Goal: Contribute content: Add original content to the website for others to see

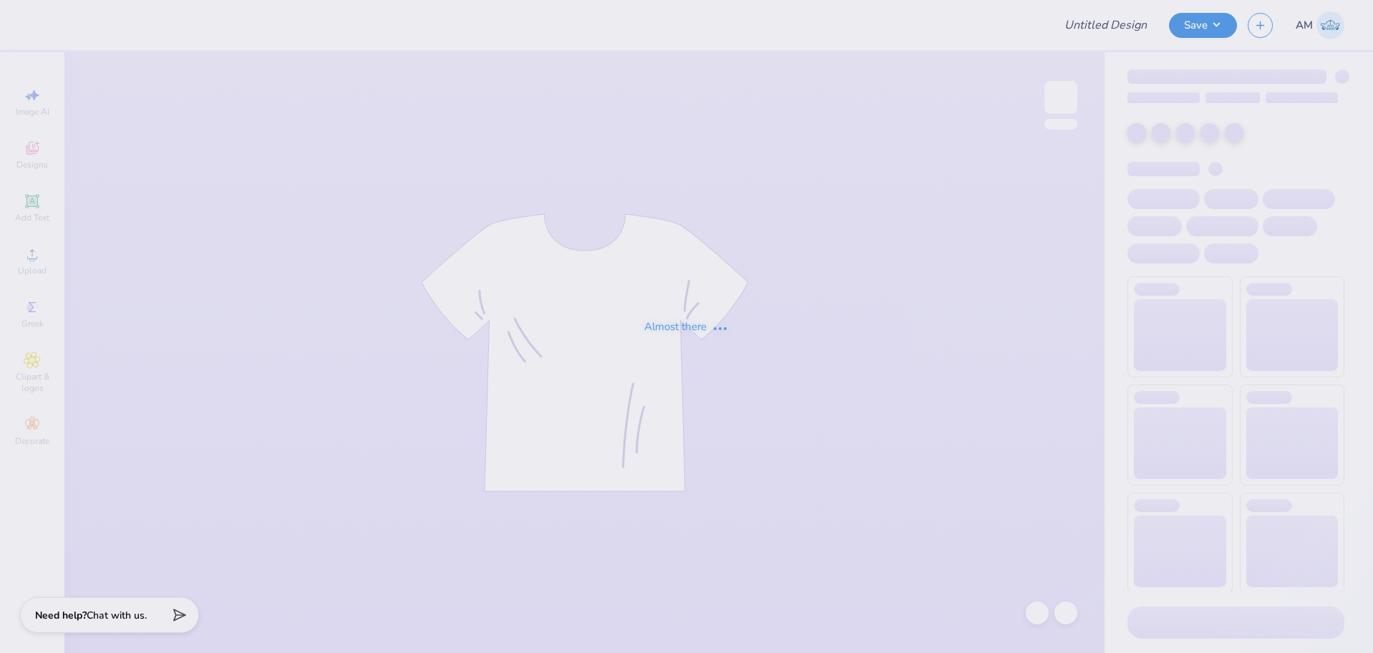
type input "OSU AEPHI Spring Recruitment Merch 2025"
type input "Merchhhh"
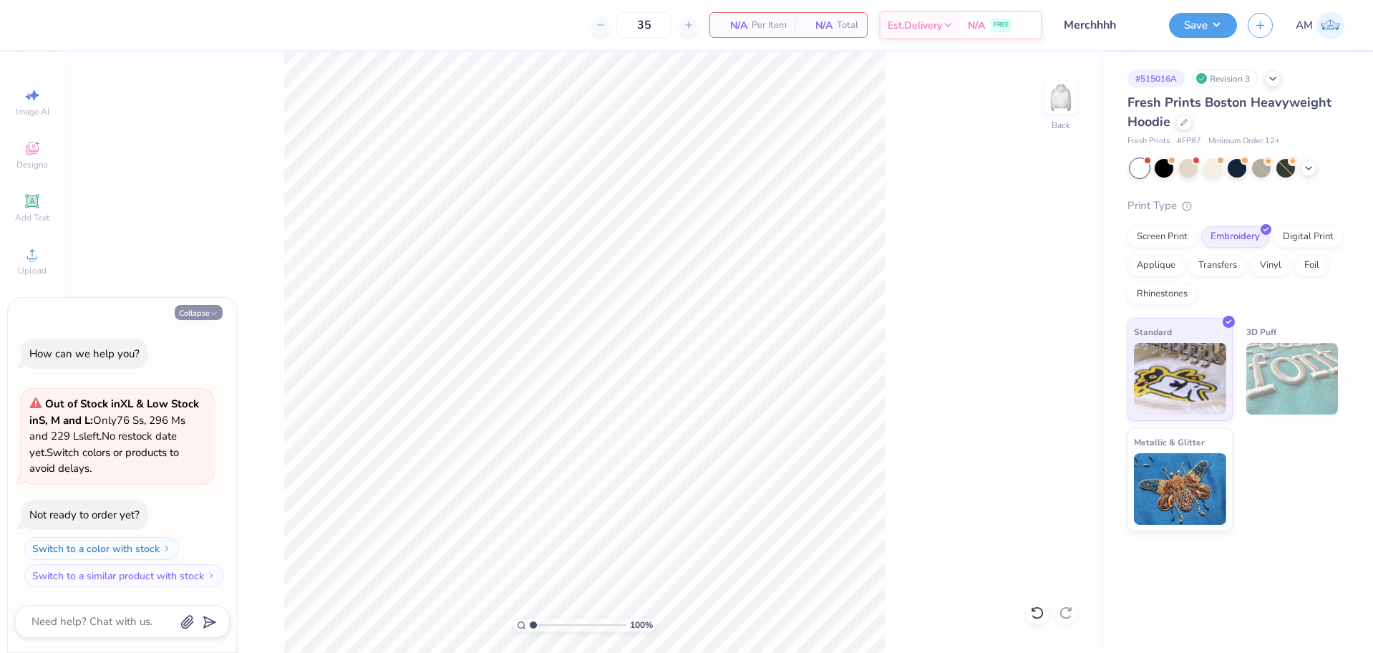
click at [194, 313] on button "Collapse" at bounding box center [199, 312] width 48 height 15
type textarea "x"
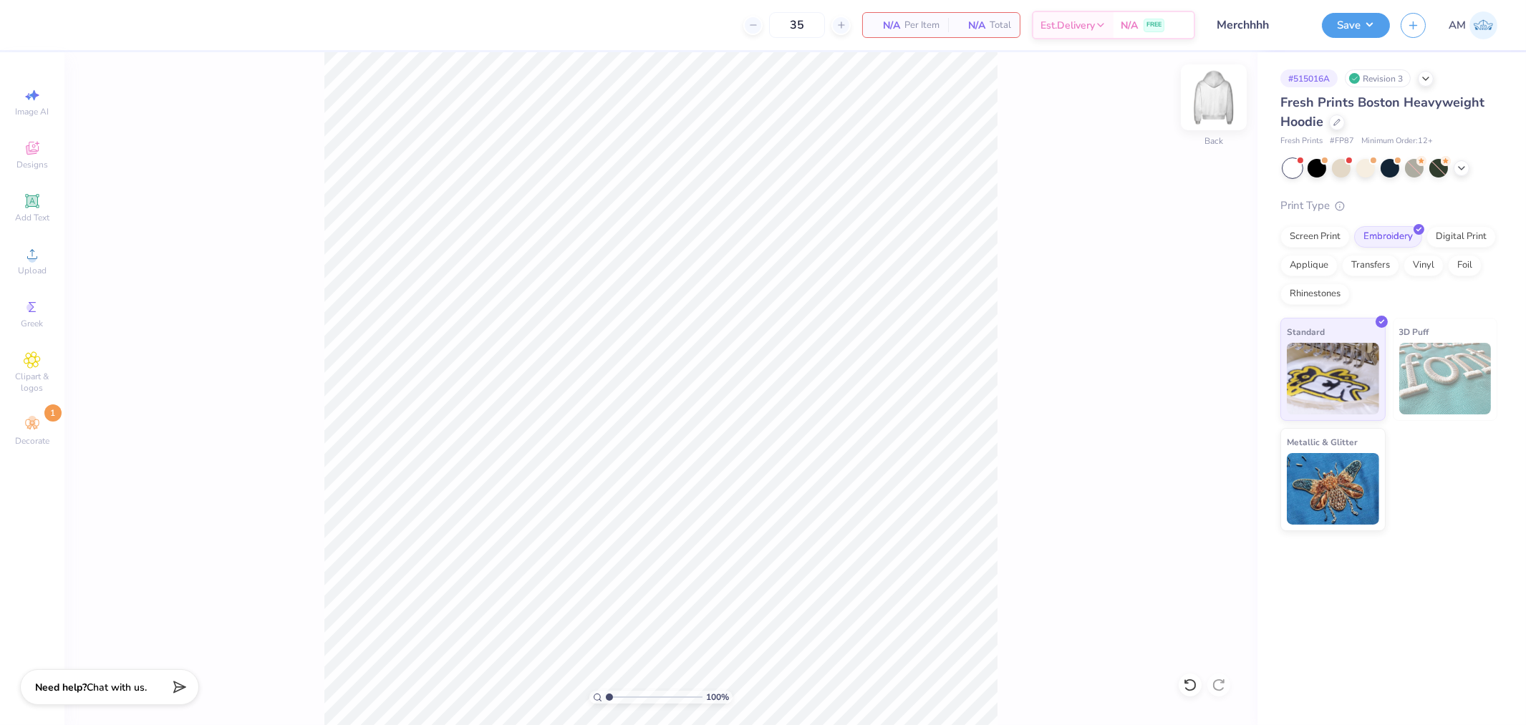
click at [1213, 96] on img at bounding box center [1213, 97] width 57 height 57
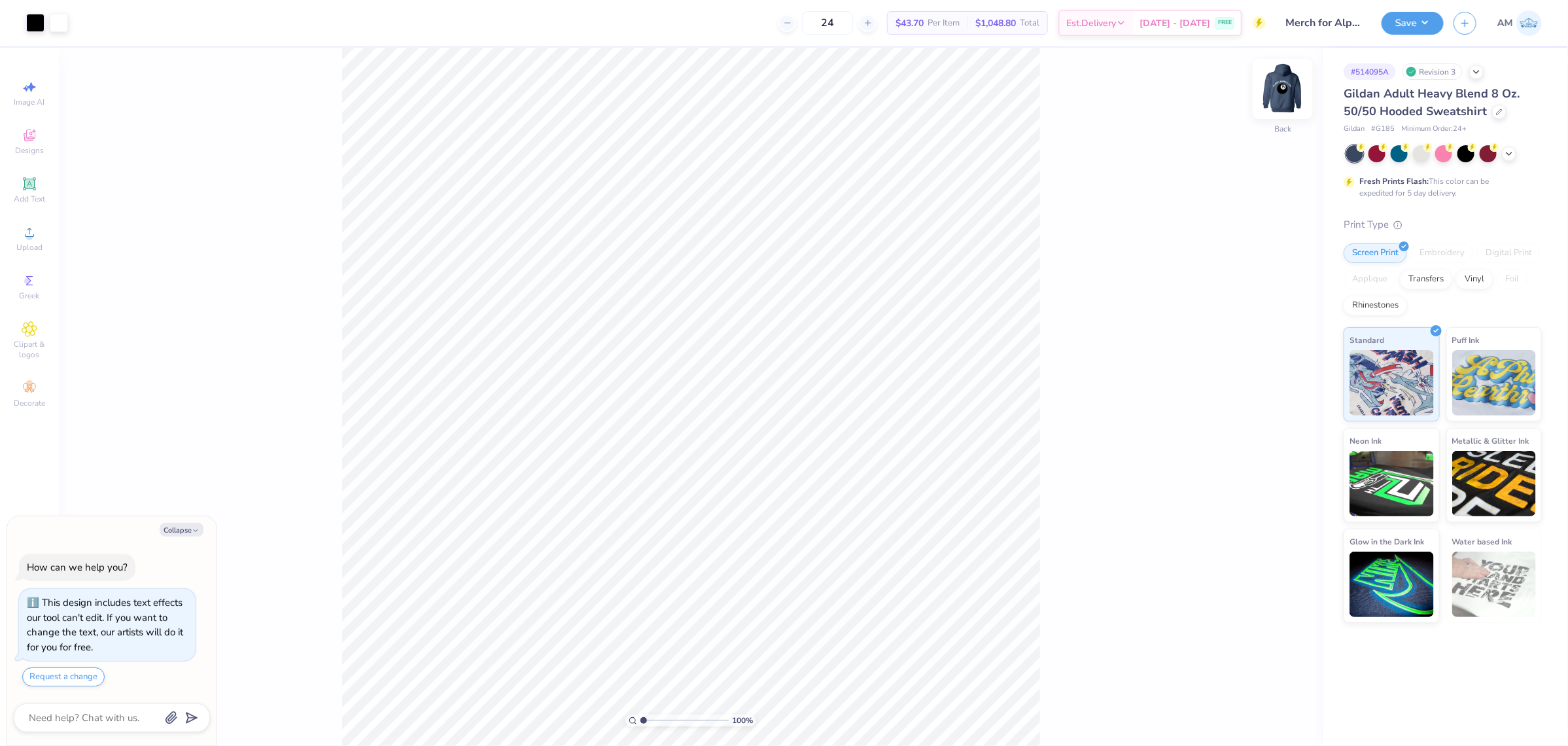
click at [1297, 87] on img at bounding box center [1282, 89] width 52 height 52
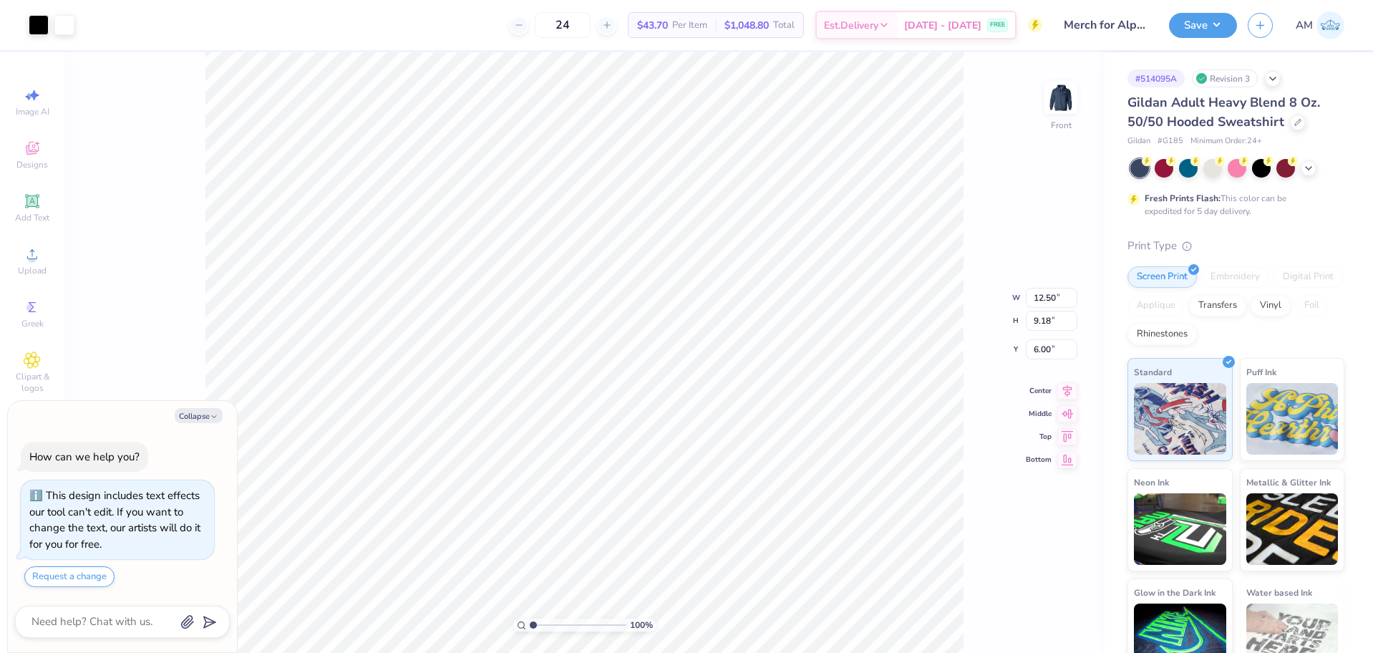
type textarea "x"
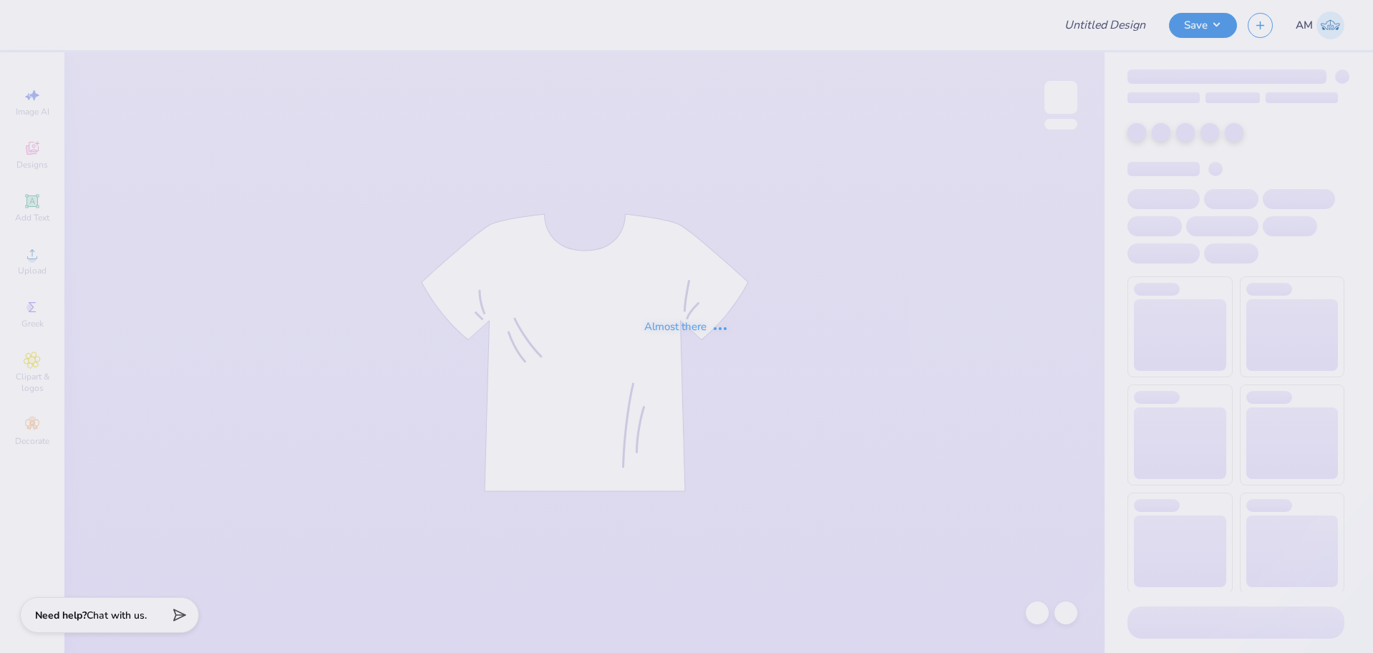
type input "Merch for Alpha Kappa Psi"
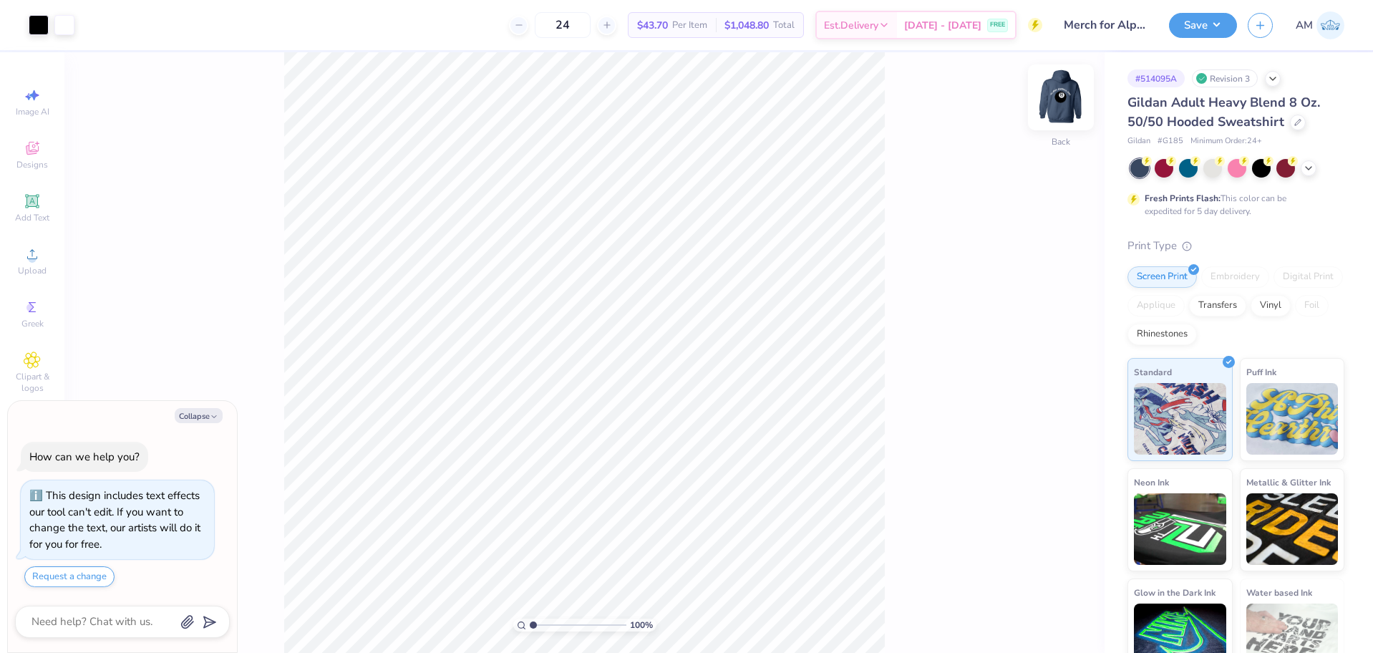
click at [1070, 96] on img at bounding box center [1060, 97] width 57 height 57
click at [67, 27] on div at bounding box center [64, 24] width 20 height 20
type textarea "x"
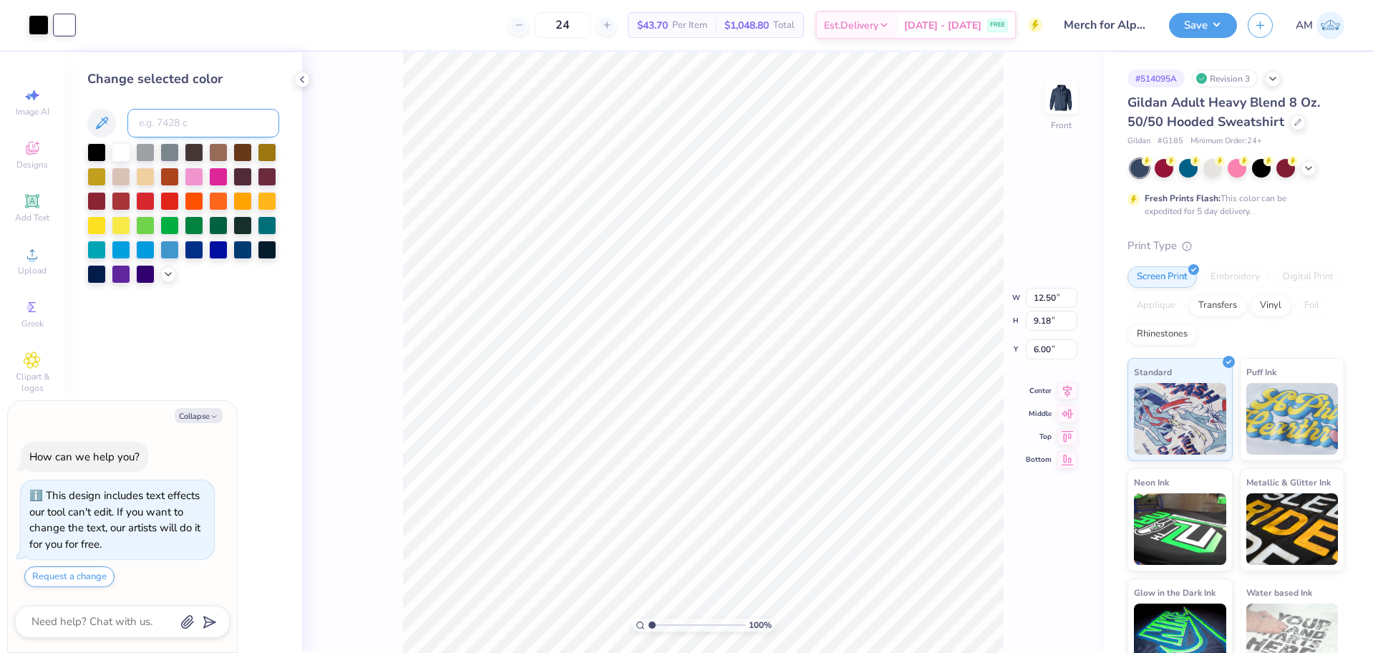
click at [210, 122] on input at bounding box center [203, 123] width 152 height 29
type input "7506"
type textarea "x"
click at [305, 75] on icon at bounding box center [301, 79] width 11 height 11
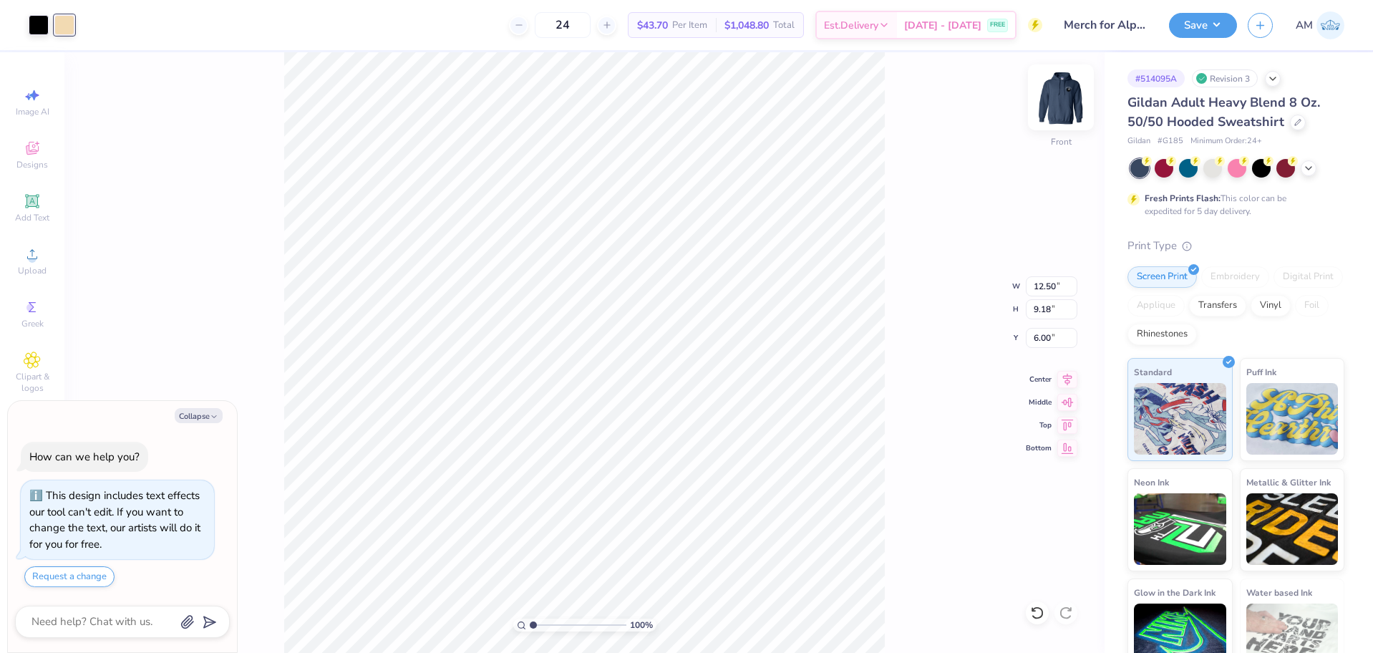
click at [1073, 104] on img at bounding box center [1060, 97] width 57 height 57
click at [64, 26] on div at bounding box center [64, 24] width 20 height 20
type textarea "x"
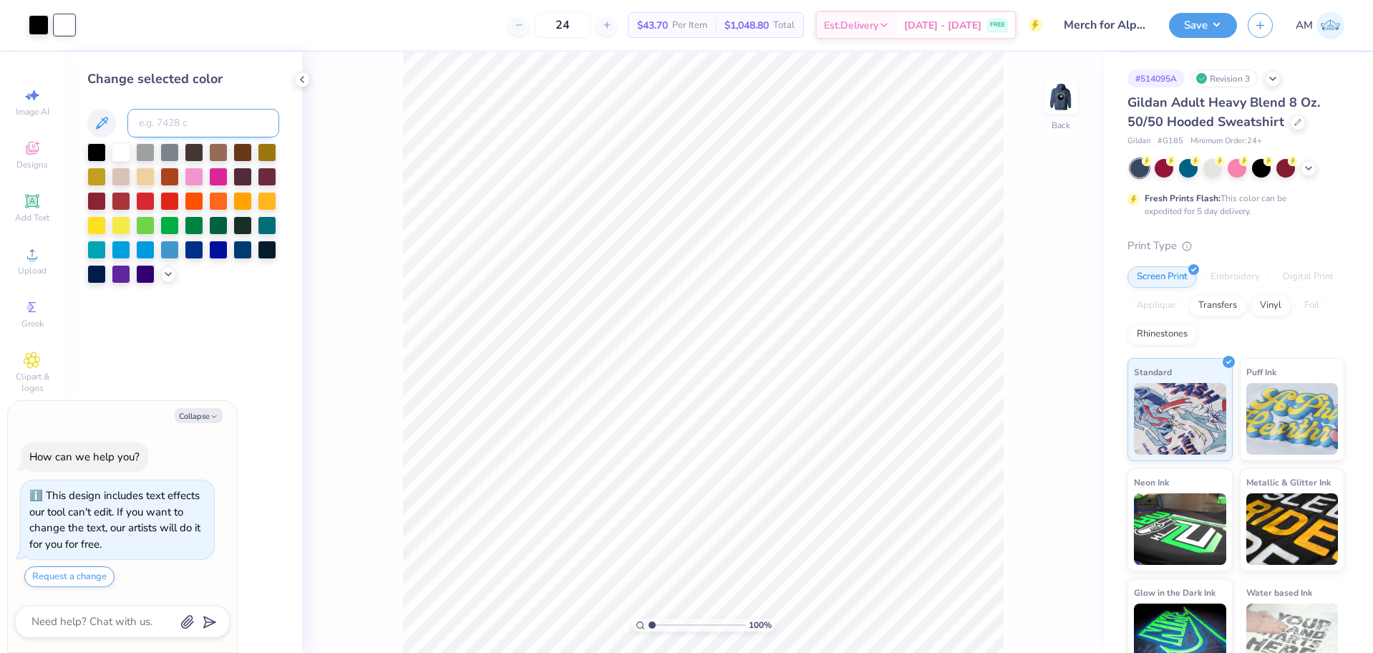
click at [188, 126] on input at bounding box center [203, 123] width 152 height 29
type input "7506"
type textarea "x"
click at [1067, 105] on img at bounding box center [1060, 97] width 57 height 57
click at [367, 154] on div "100 % Front" at bounding box center [703, 352] width 803 height 601
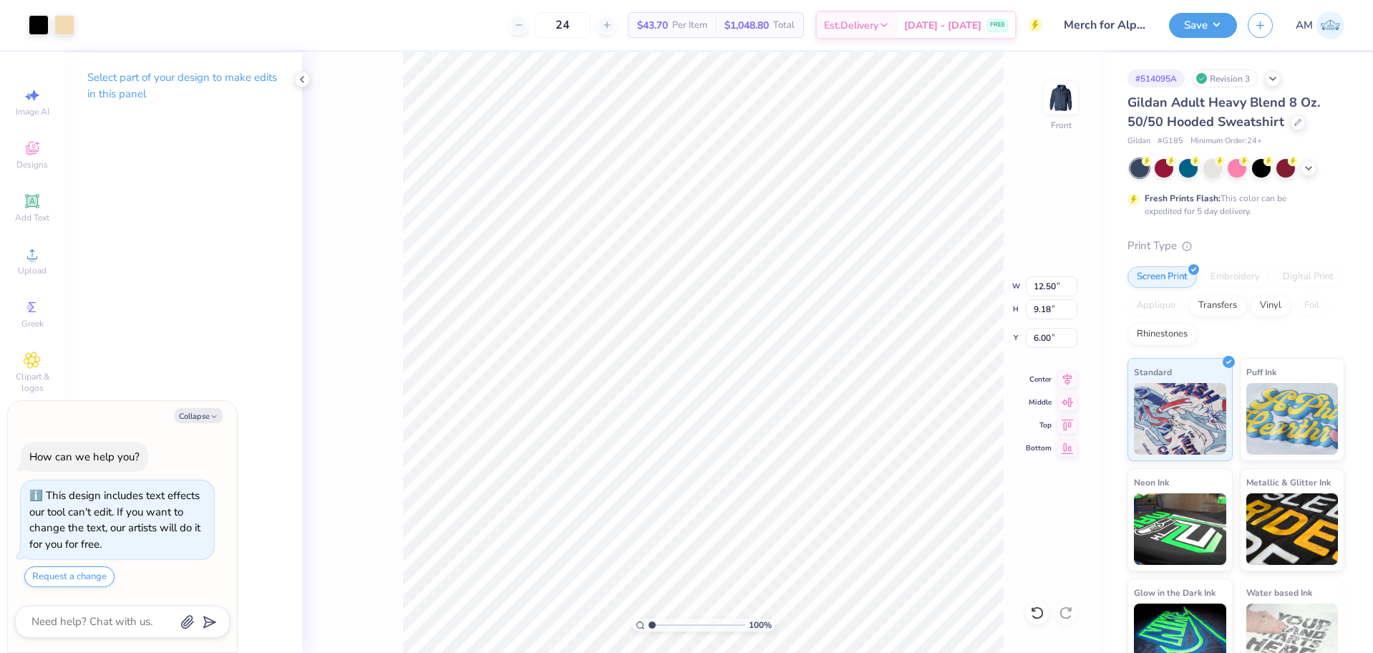
type textarea "x"
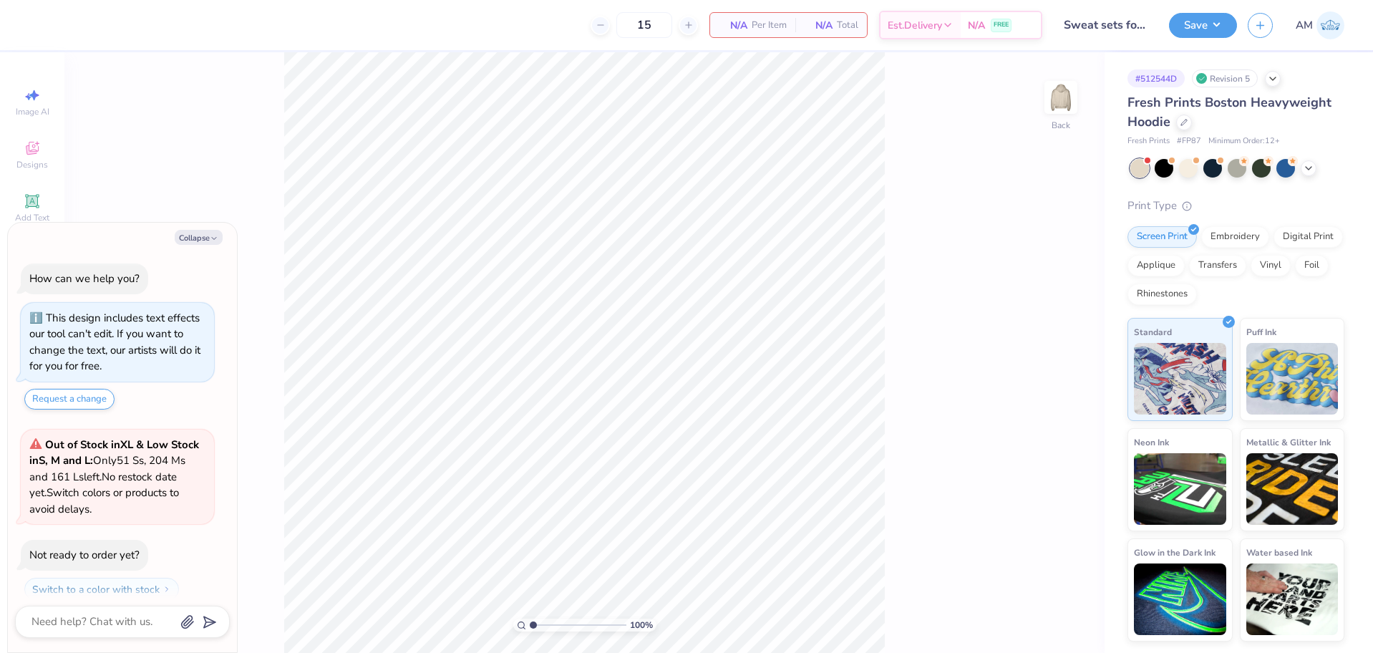
scroll to position [41, 0]
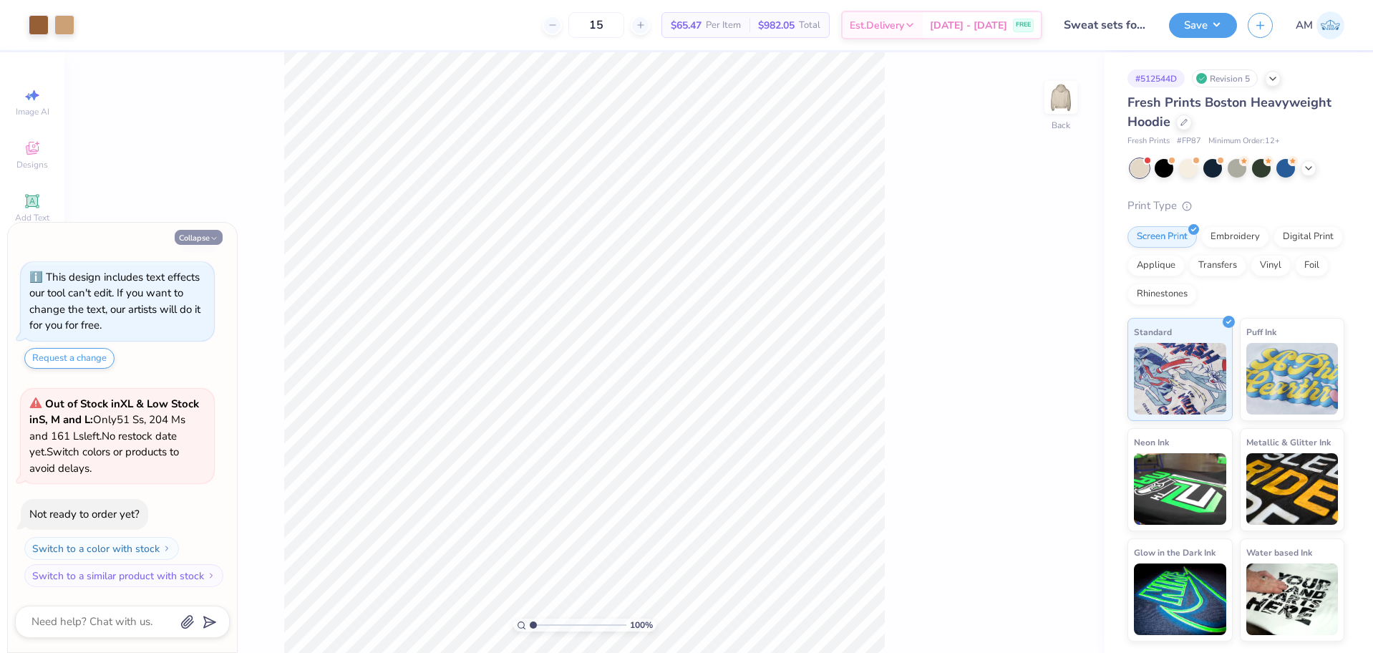
click at [189, 235] on button "Collapse" at bounding box center [199, 237] width 48 height 15
type textarea "x"
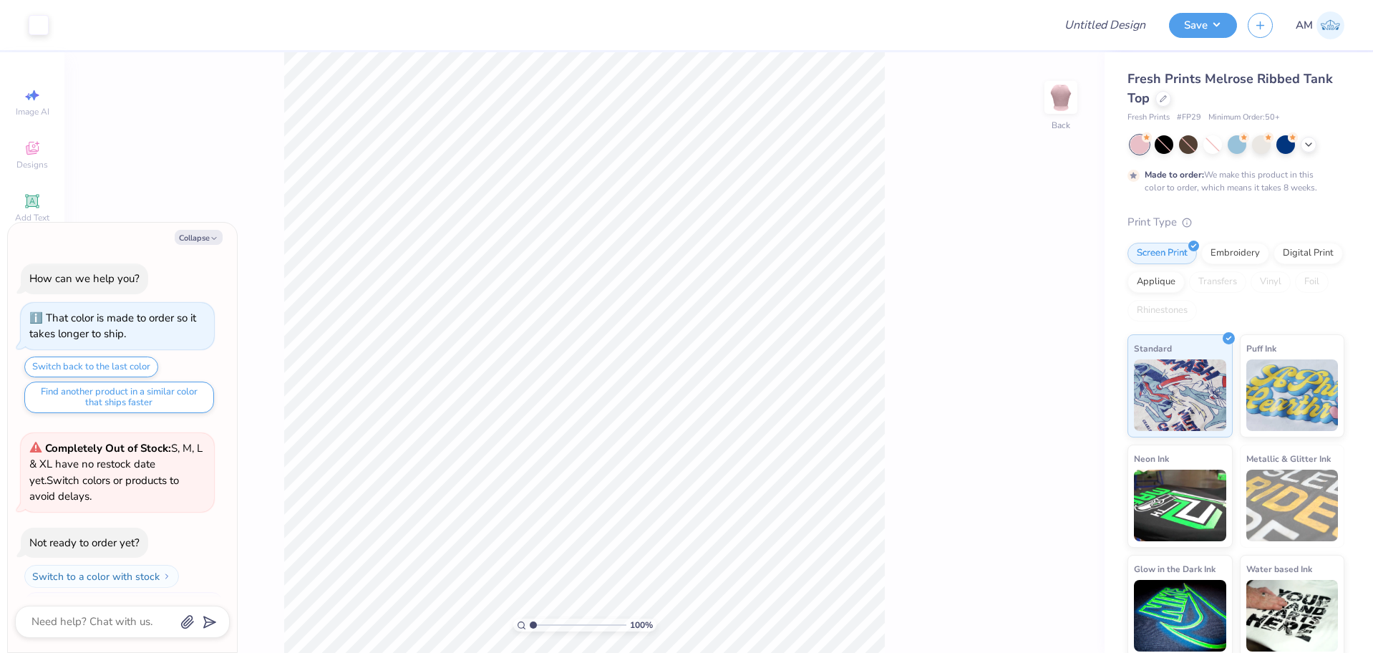
scroll to position [28, 0]
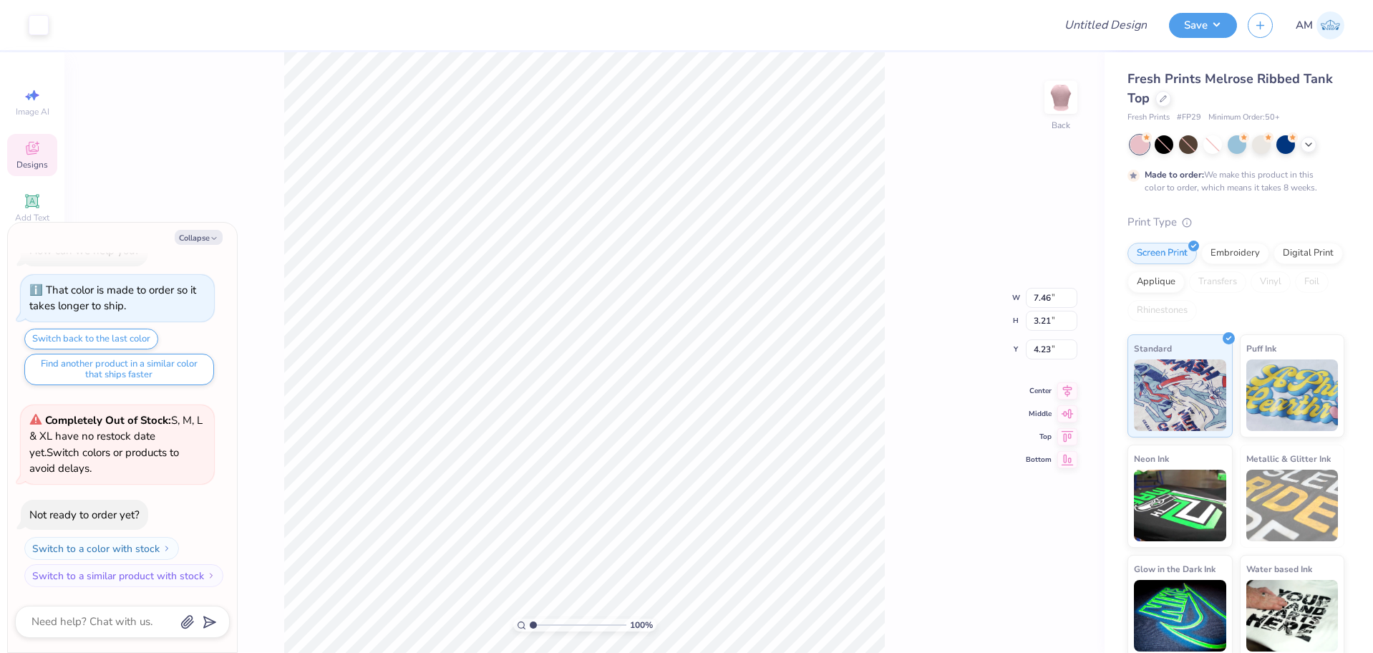
type textarea "x"
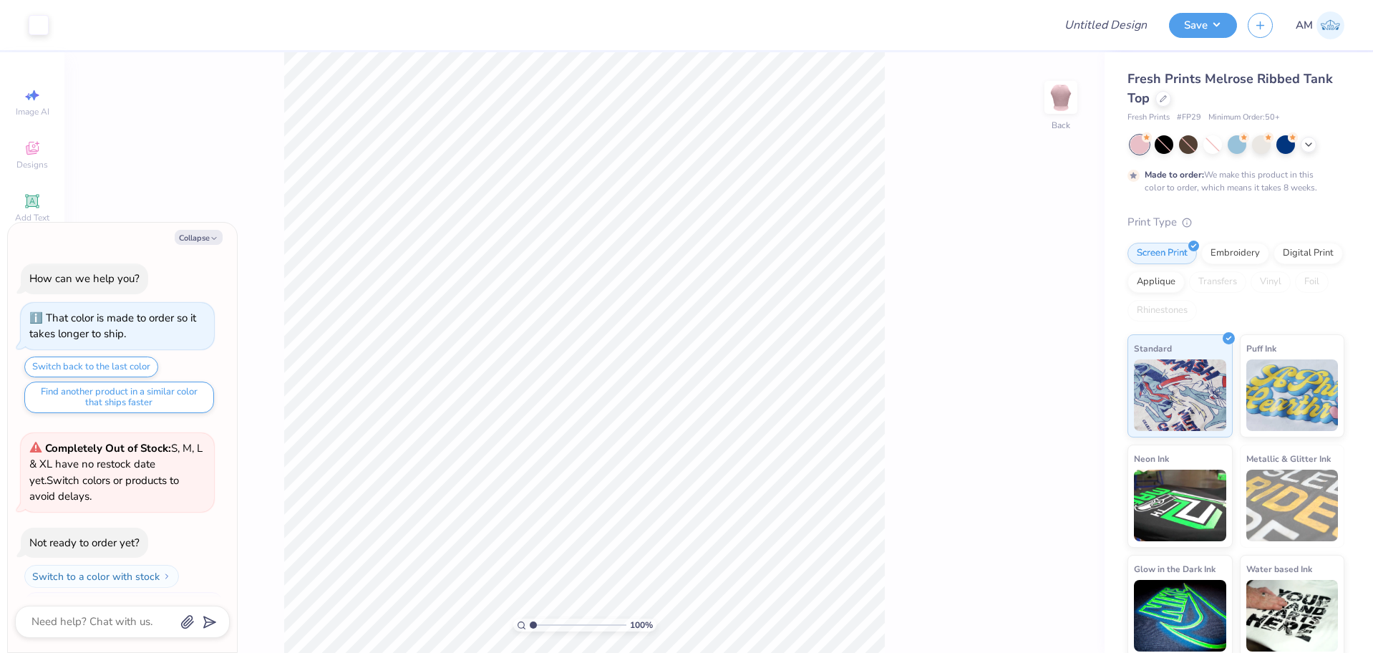
scroll to position [28, 0]
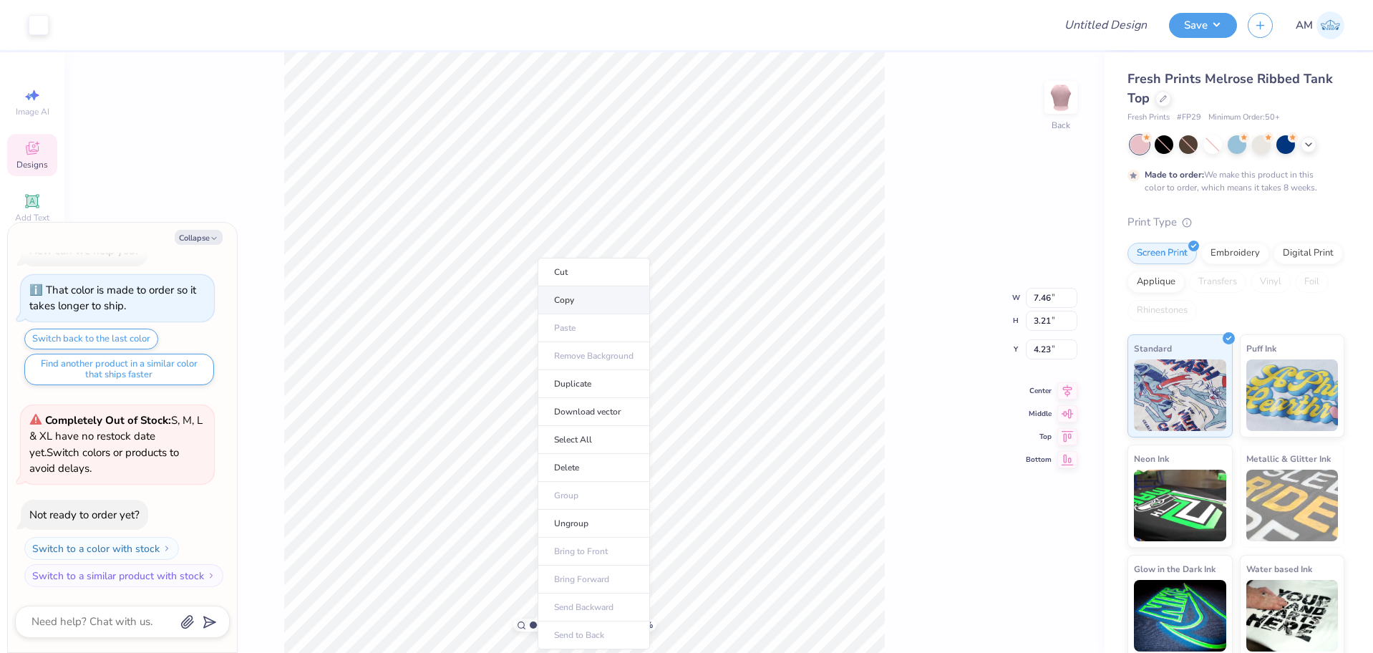
click at [576, 304] on li "Copy" at bounding box center [594, 300] width 112 height 28
click at [184, 247] on div "Collapse How can we help you? That color is made to order so it takes longer to…" at bounding box center [122, 438] width 229 height 430
click at [629, 523] on li "Ungroup" at bounding box center [657, 524] width 112 height 28
click at [170, 236] on div "Collapse" at bounding box center [122, 237] width 215 height 15
click at [183, 236] on button "Collapse" at bounding box center [199, 237] width 48 height 15
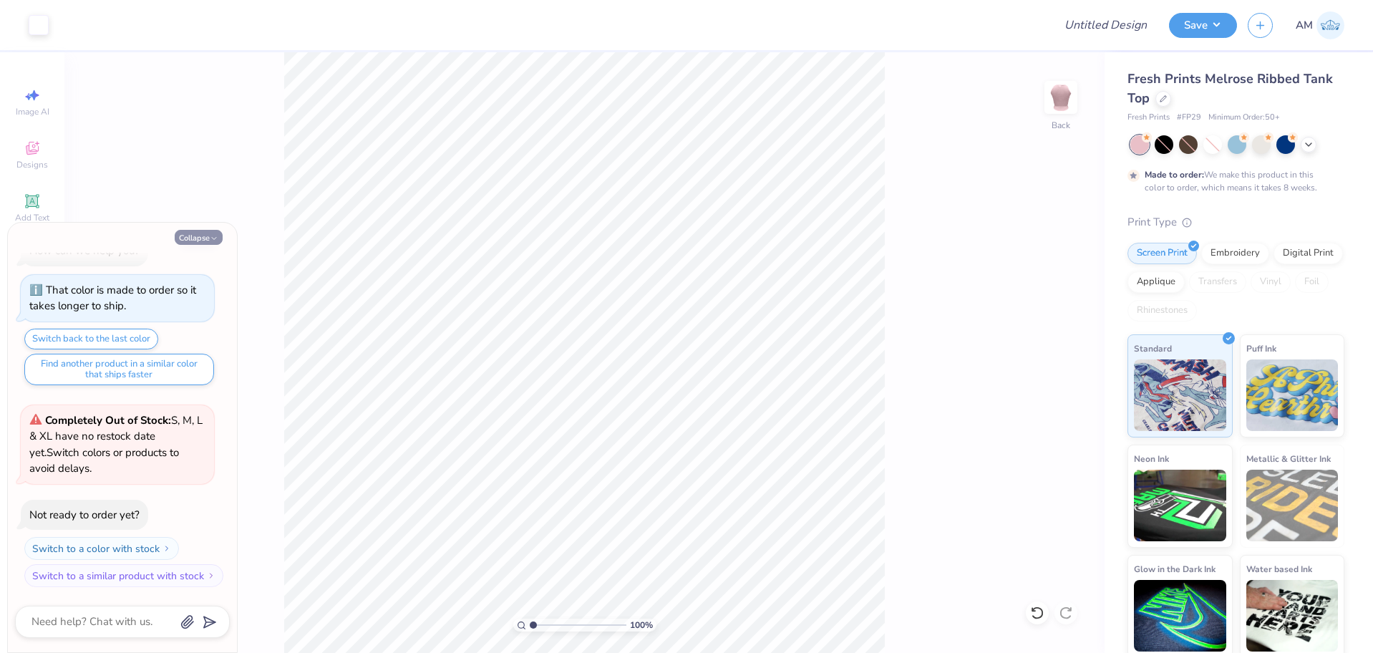
type textarea "x"
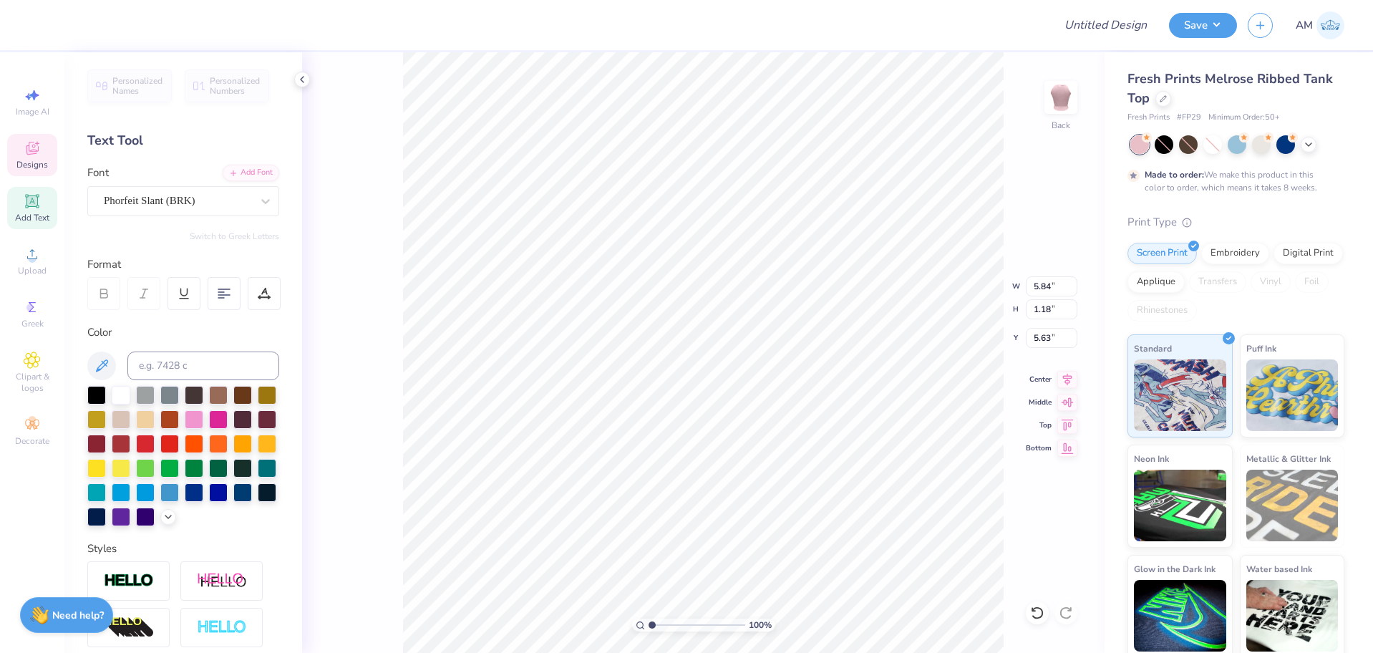
type input "7.00"
click at [688, 297] on li "Copy" at bounding box center [713, 295] width 112 height 28
click at [299, 75] on icon at bounding box center [301, 79] width 11 height 11
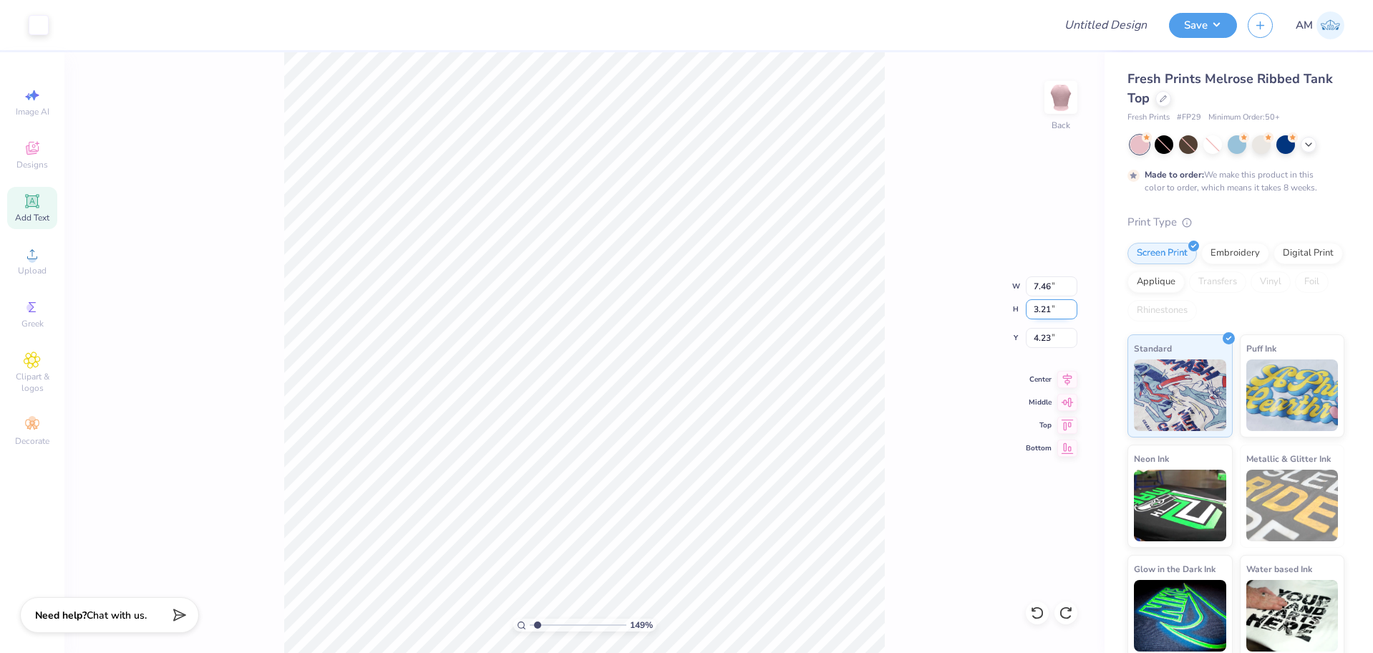
click at [946, 306] on div "149 % Back W 7.46 7.46 " H 3.21 3.21 " Y 4.23 4.23 " Center Middle Top Bottom" at bounding box center [584, 352] width 1040 height 601
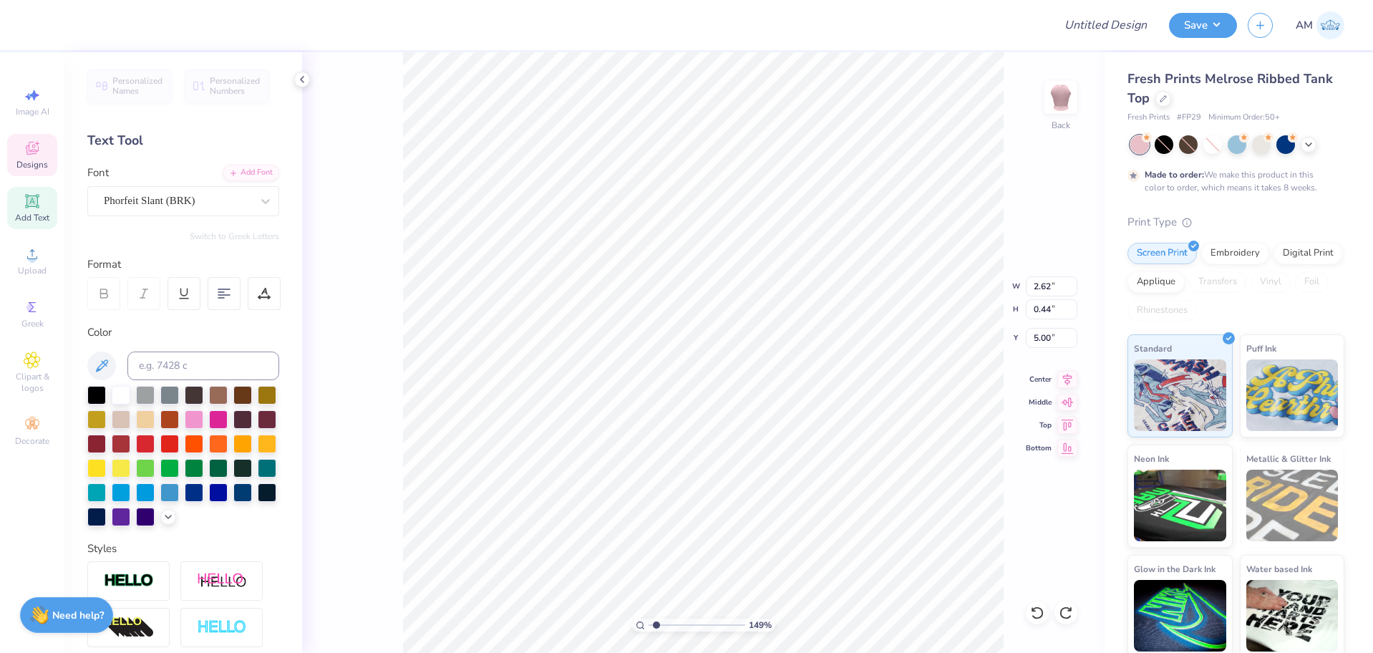
scroll to position [12, 2]
type input "1.49212329151837"
type textarea "C"
type input "1.49212329151837"
type textarea "CO"
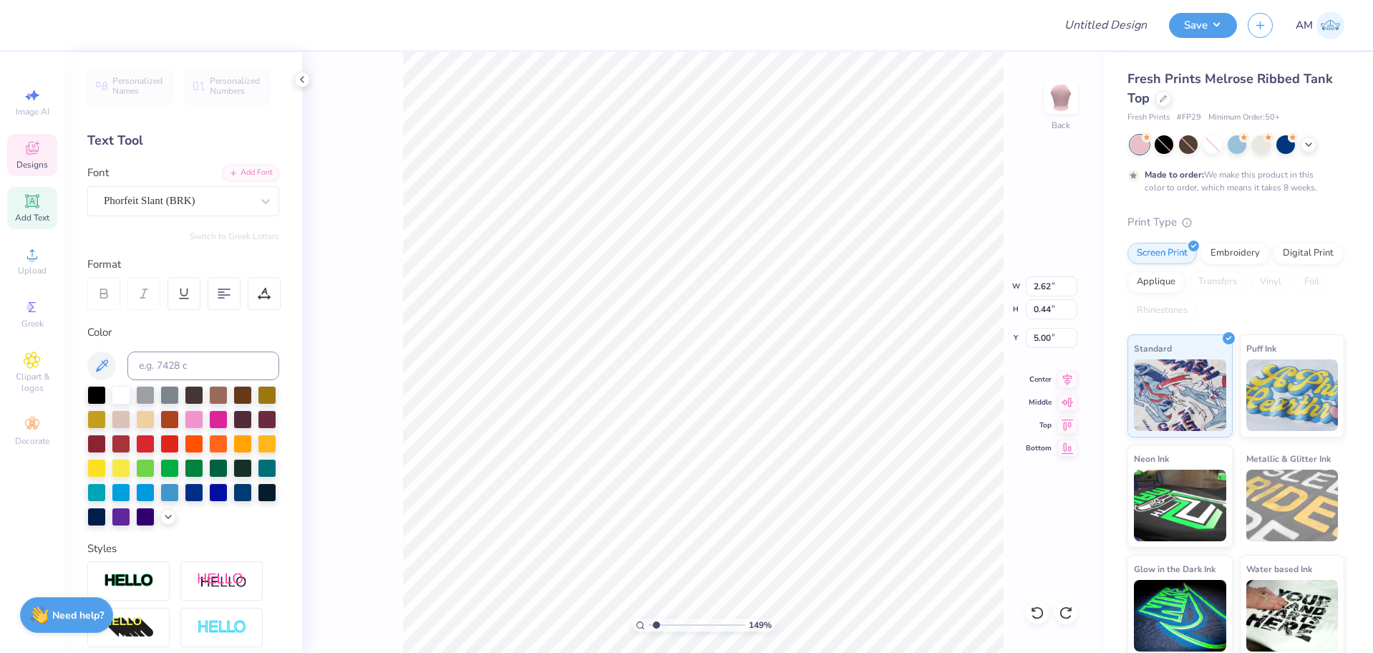
type input "1.49212329151837"
type textarea "COC"
type input "1.49212329151837"
type textarea "COCO"
type input "1.49212329151837"
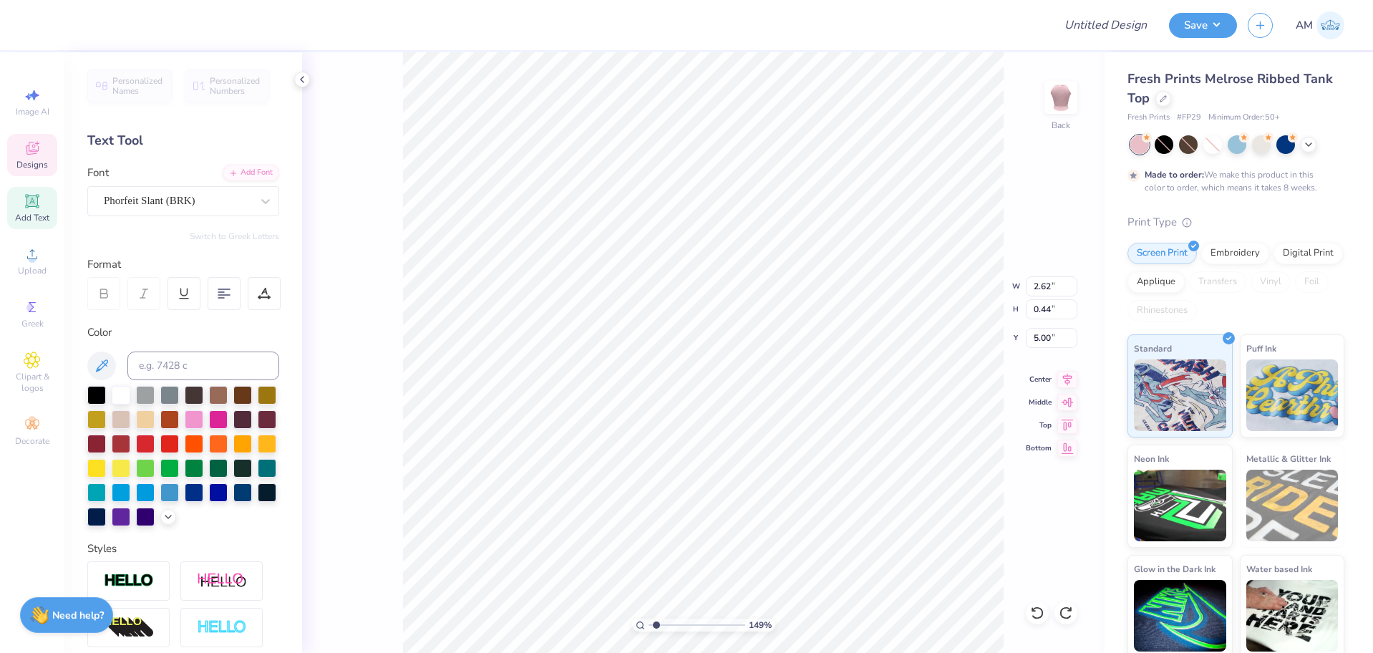
type input "5.84"
type input "1.18"
type input "5.63"
type input "1.49212329151837"
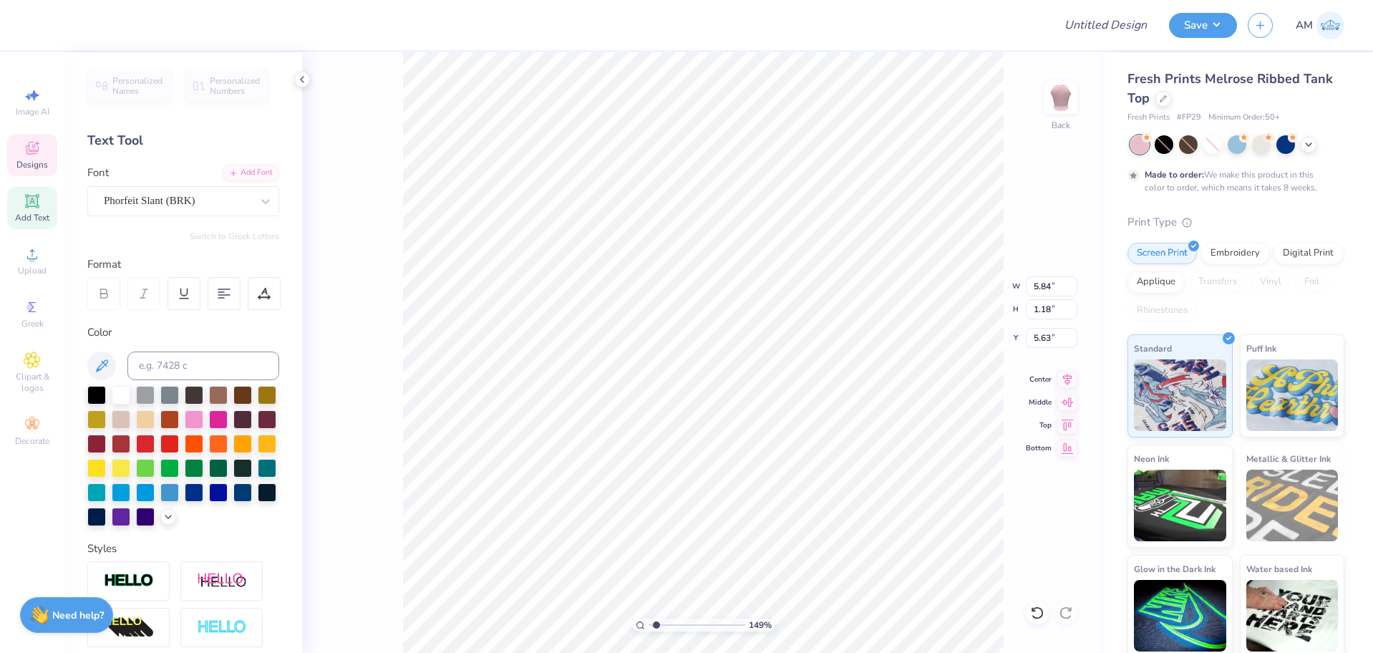
type textarea "B"
type input "1.49212329151837"
type textarea "BA"
type input "1.49212329151837"
type textarea "BABE"
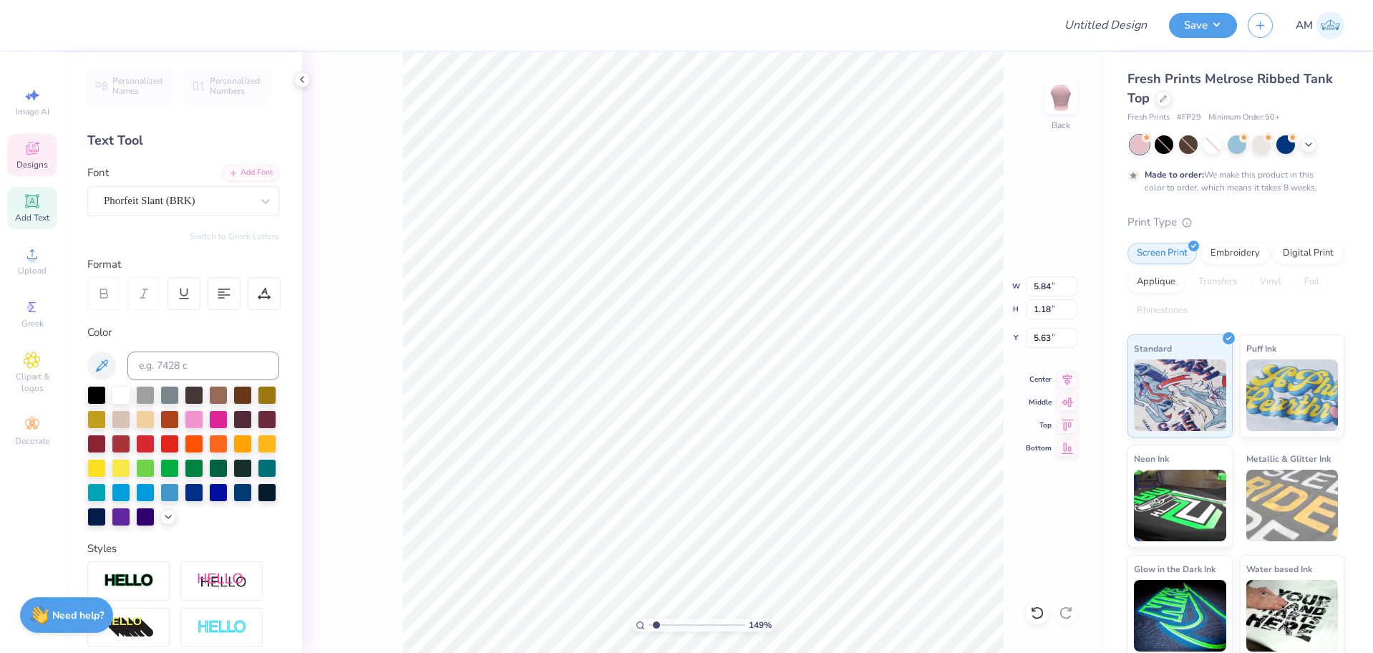
type input "1.49212329151837"
type textarea "BABE"
click at [299, 76] on icon at bounding box center [301, 79] width 11 height 11
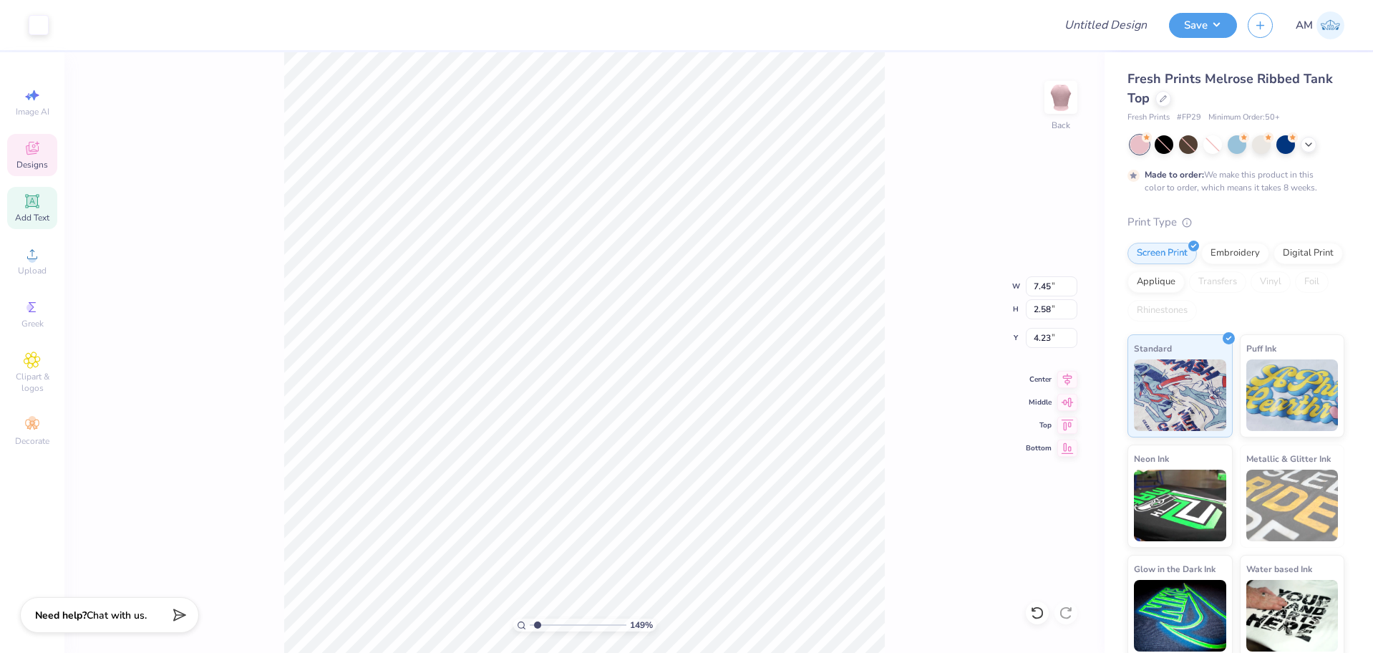
click at [21, 152] on div "Designs" at bounding box center [32, 155] width 50 height 42
type input "1.49212329151837"
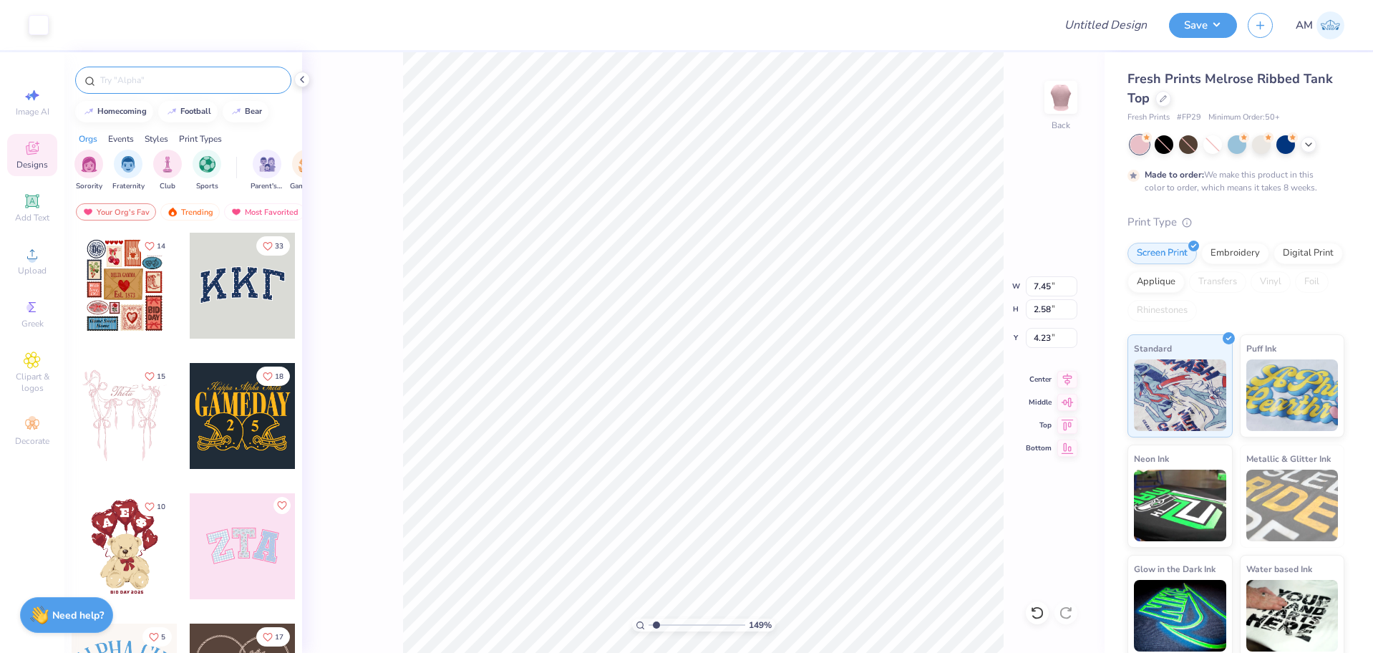
click at [157, 75] on input "text" at bounding box center [190, 80] width 183 height 14
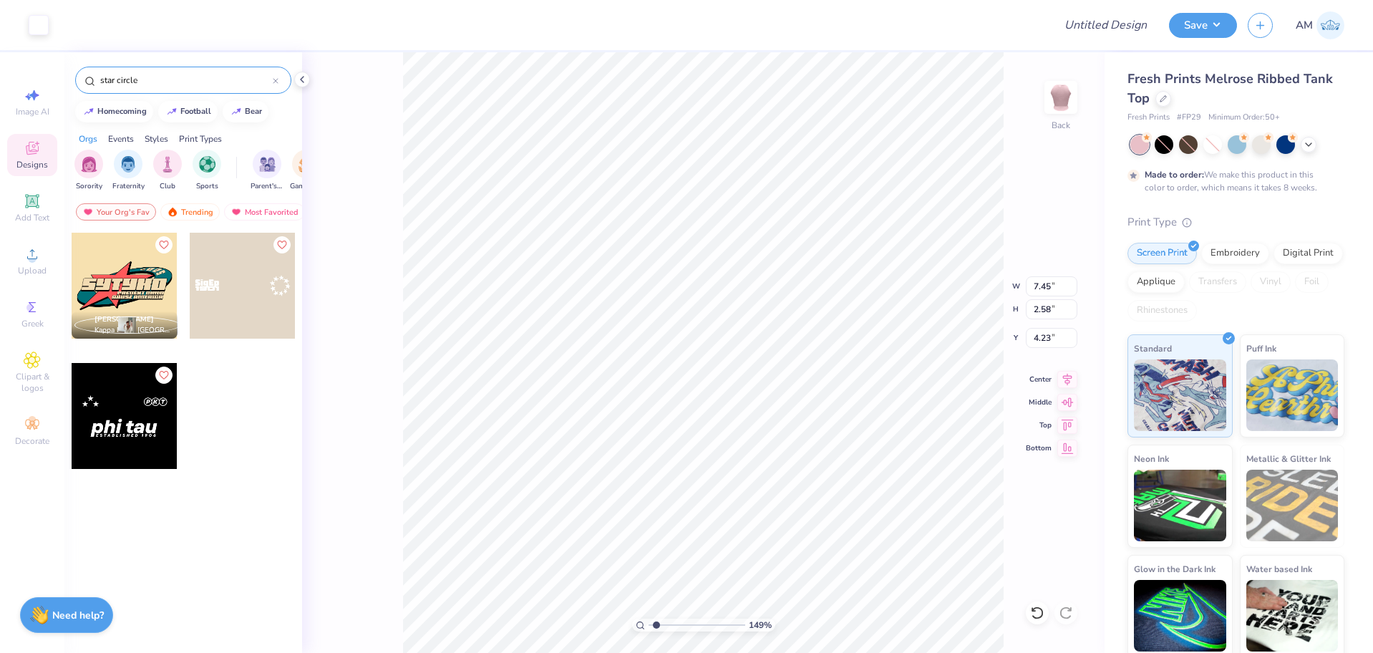
drag, startPoint x: 112, startPoint y: 86, endPoint x: 174, endPoint y: 84, distance: 61.6
click at [174, 84] on input "star circle" at bounding box center [186, 80] width 174 height 14
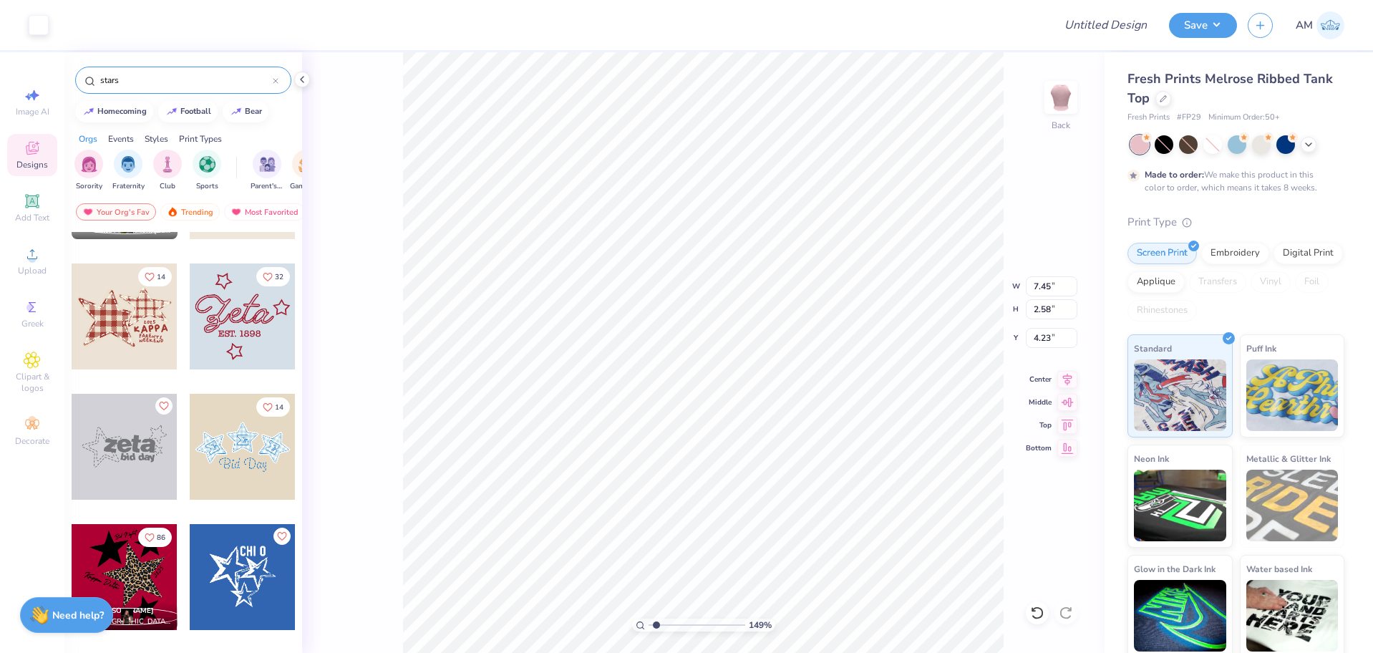
scroll to position [501, 0]
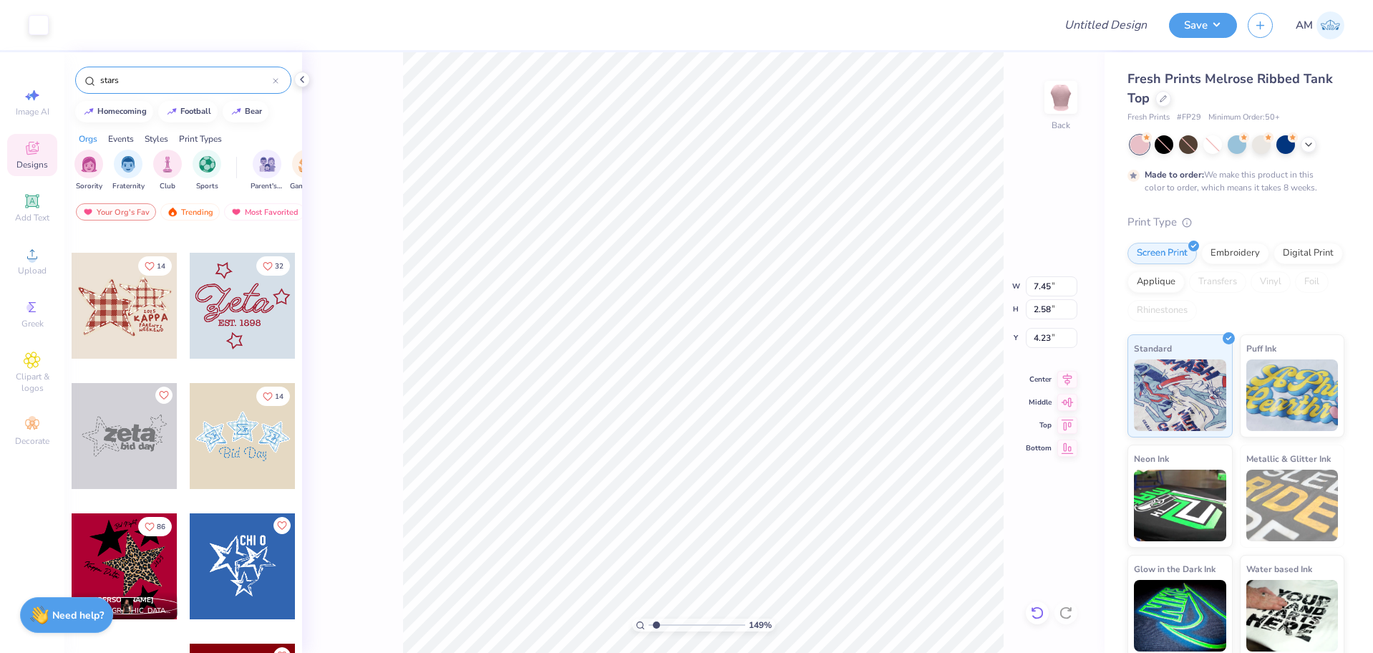
type input "stars"
click at [1032, 614] on icon at bounding box center [1037, 613] width 14 height 14
type input "1.49212329151837"
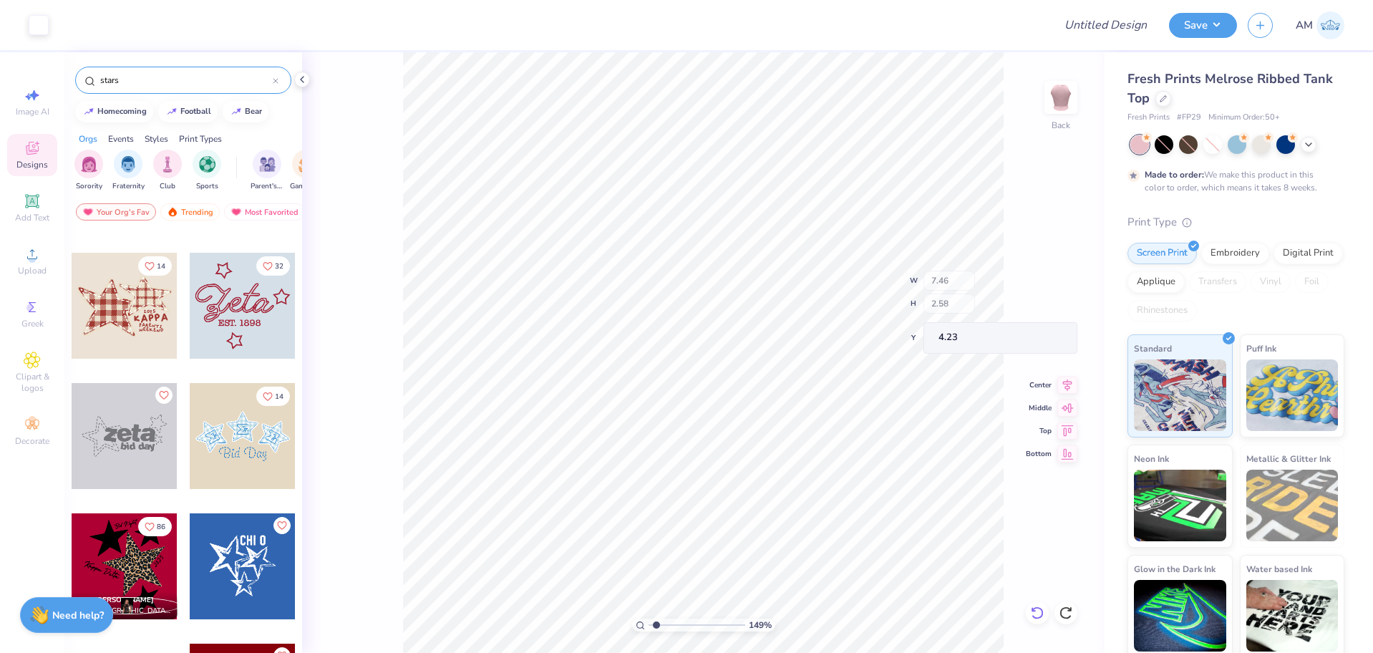
type input "7.46"
click at [1032, 614] on icon at bounding box center [1037, 613] width 14 height 14
click at [1032, 614] on div "149 % Back W 7.46 H 2.58 Y 4.23 Center Middle Top Bottom" at bounding box center [703, 352] width 803 height 601
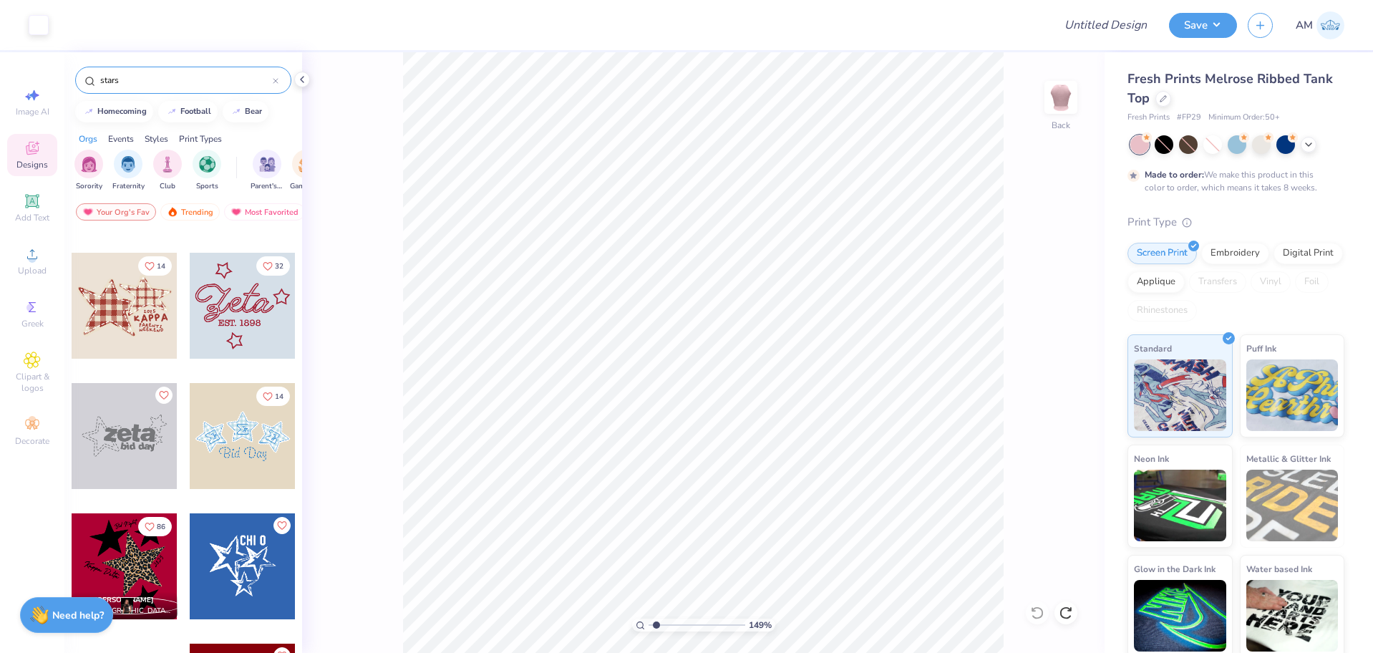
click at [1032, 614] on div "149 % Back" at bounding box center [703, 352] width 803 height 601
click at [298, 77] on icon at bounding box center [301, 79] width 11 height 11
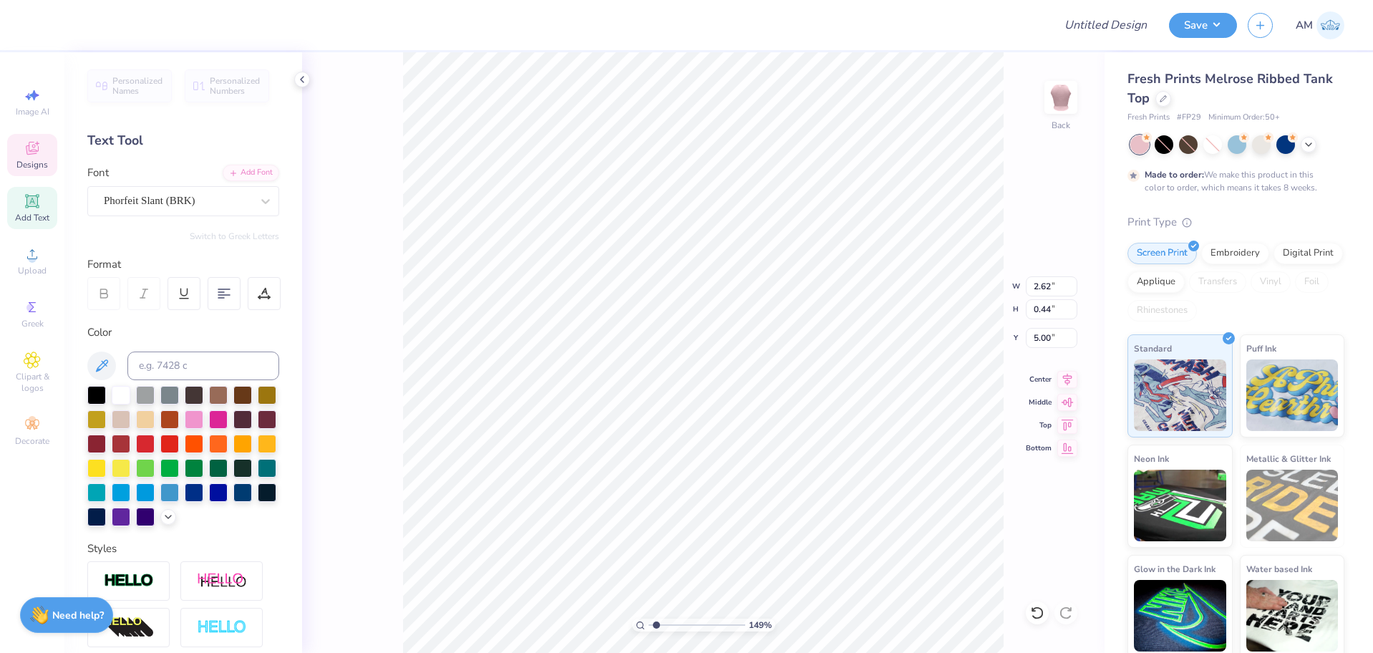
scroll to position [12, 1]
type input "1.49212329151837"
type textarea "C"
type input "1.49212329151837"
type textarea "CO"
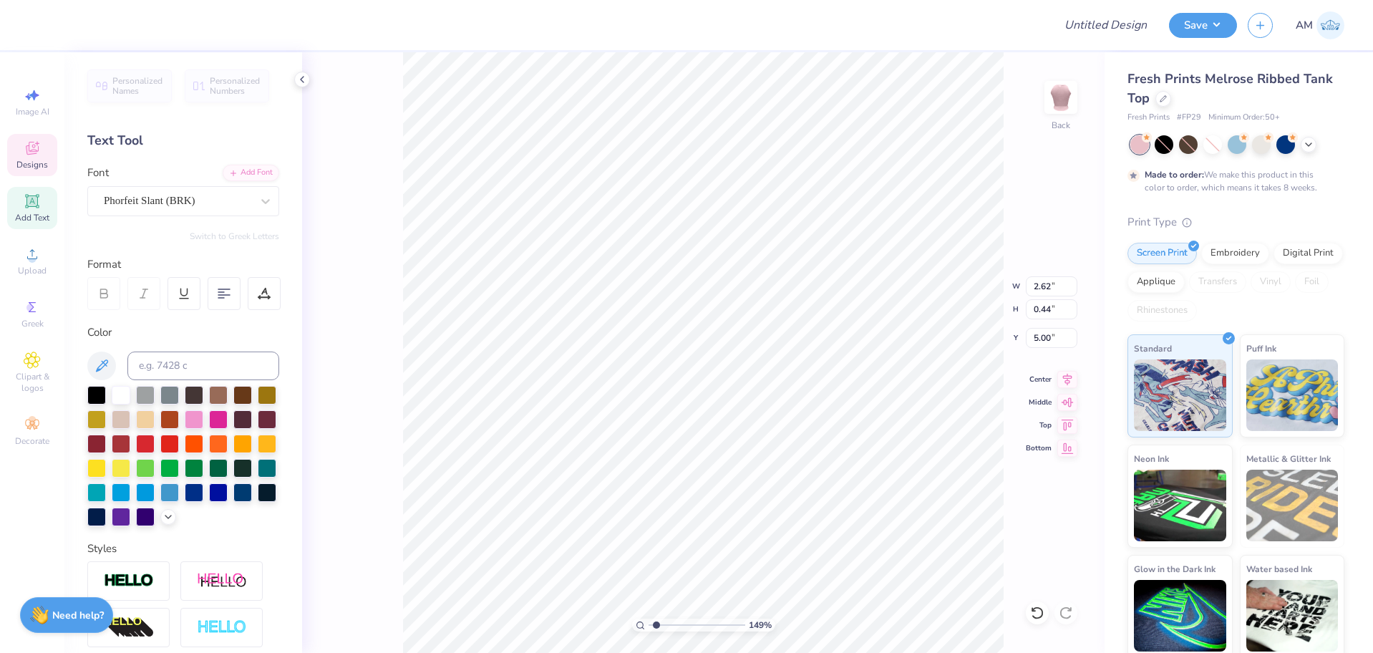
type input "1.49212329151837"
type textarea "COC"
type input "1.49212329151837"
type textarea "COCO"
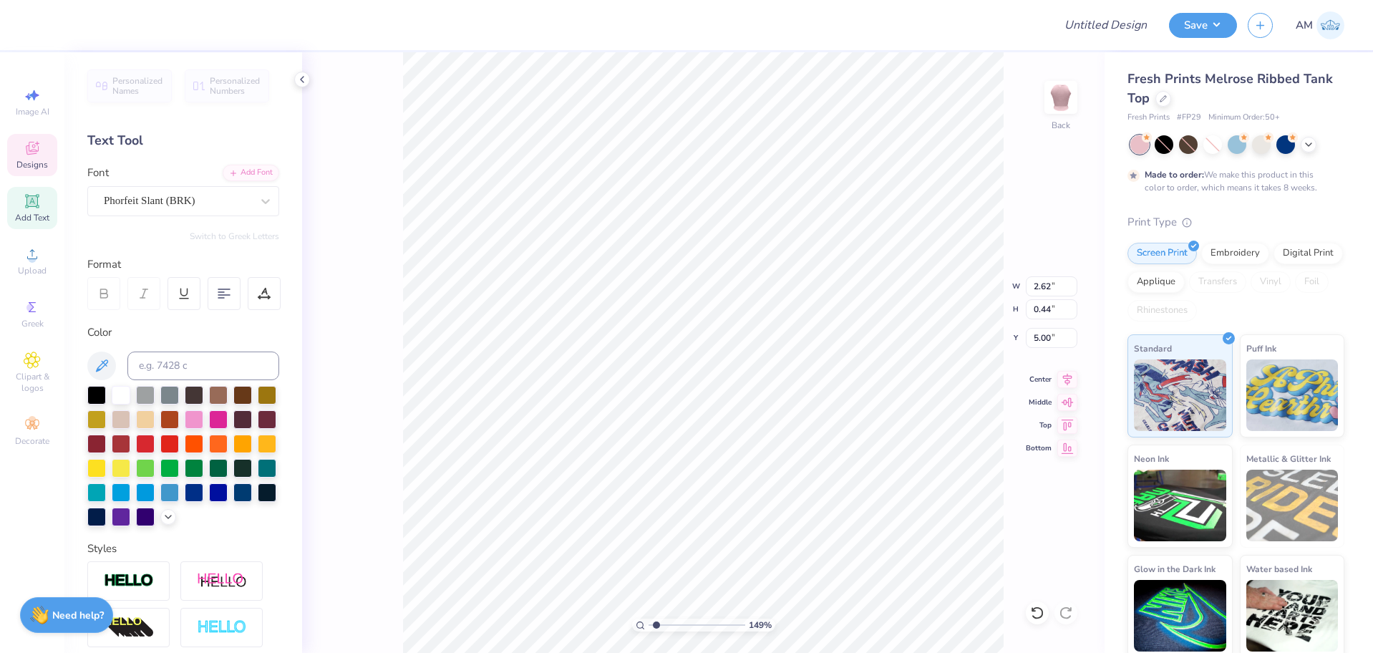
type input "1.49212329151837"
type input "5.84"
type input "1.18"
type input "5.63"
type input "1.49212329151837"
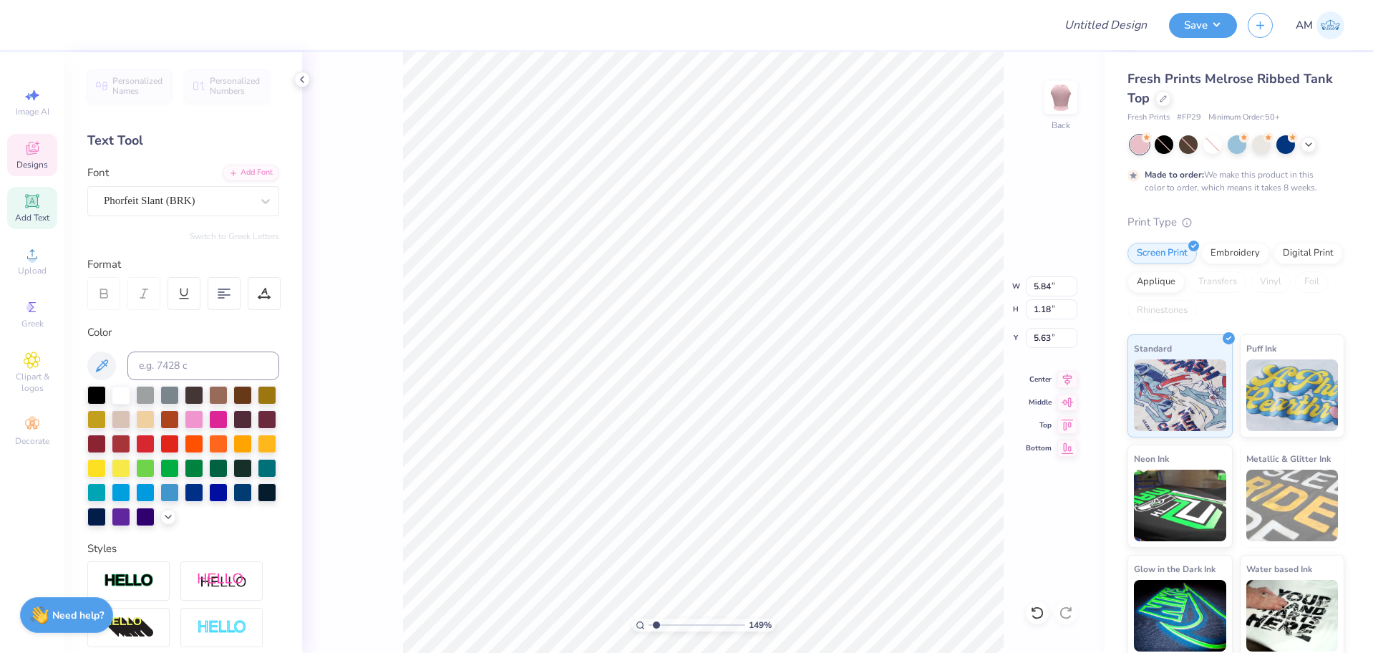
type textarea "B"
type input "1.49212329151837"
type textarea "BA"
type input "1.49212329151837"
type textarea "BAB"
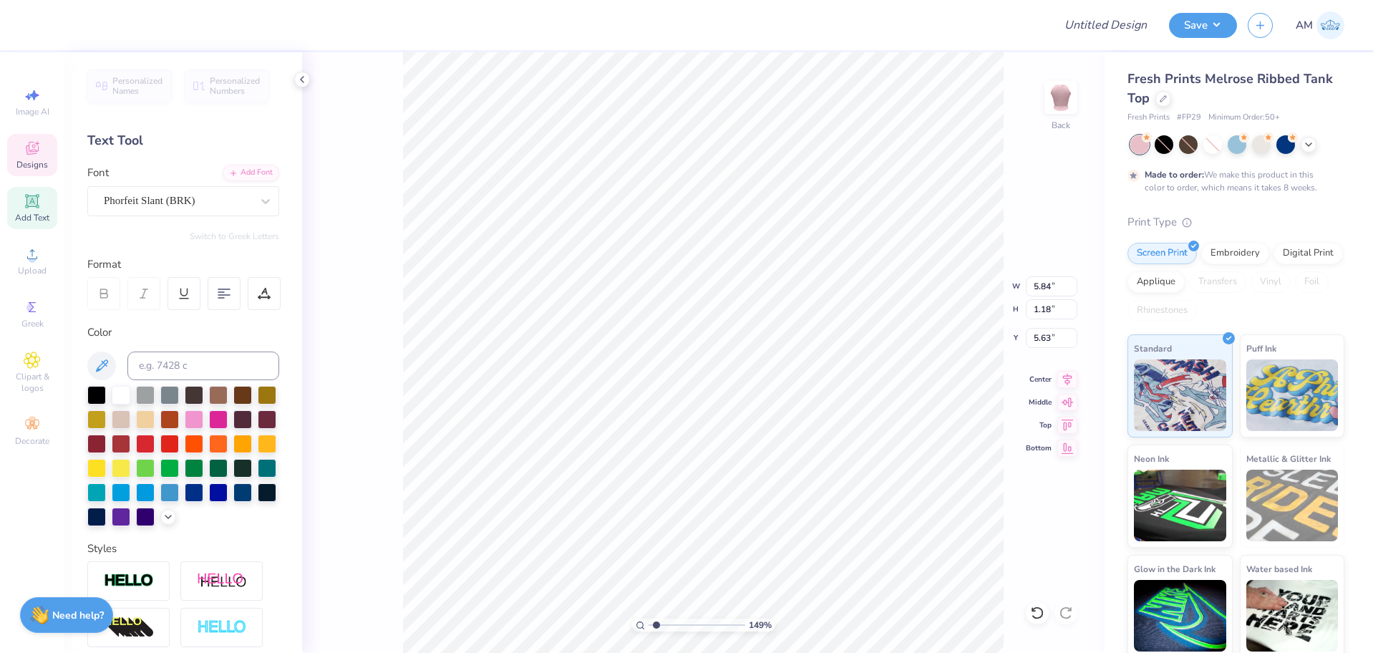
type input "1.49212329151837"
type textarea "BABE"
type input "2.46071092039642"
type input "5.82"
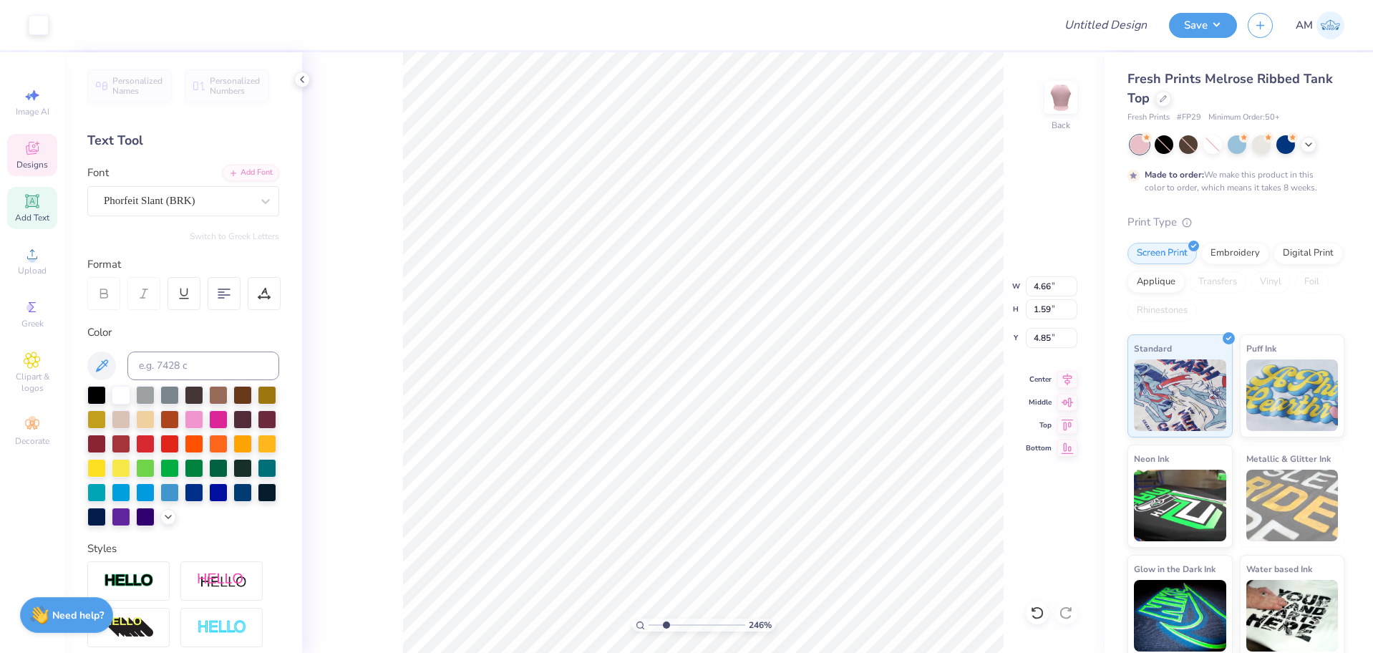
type input "1.18"
type input "5.63"
type input "2.46071092039642"
type input "5.72"
click at [1038, 614] on icon at bounding box center [1037, 613] width 14 height 14
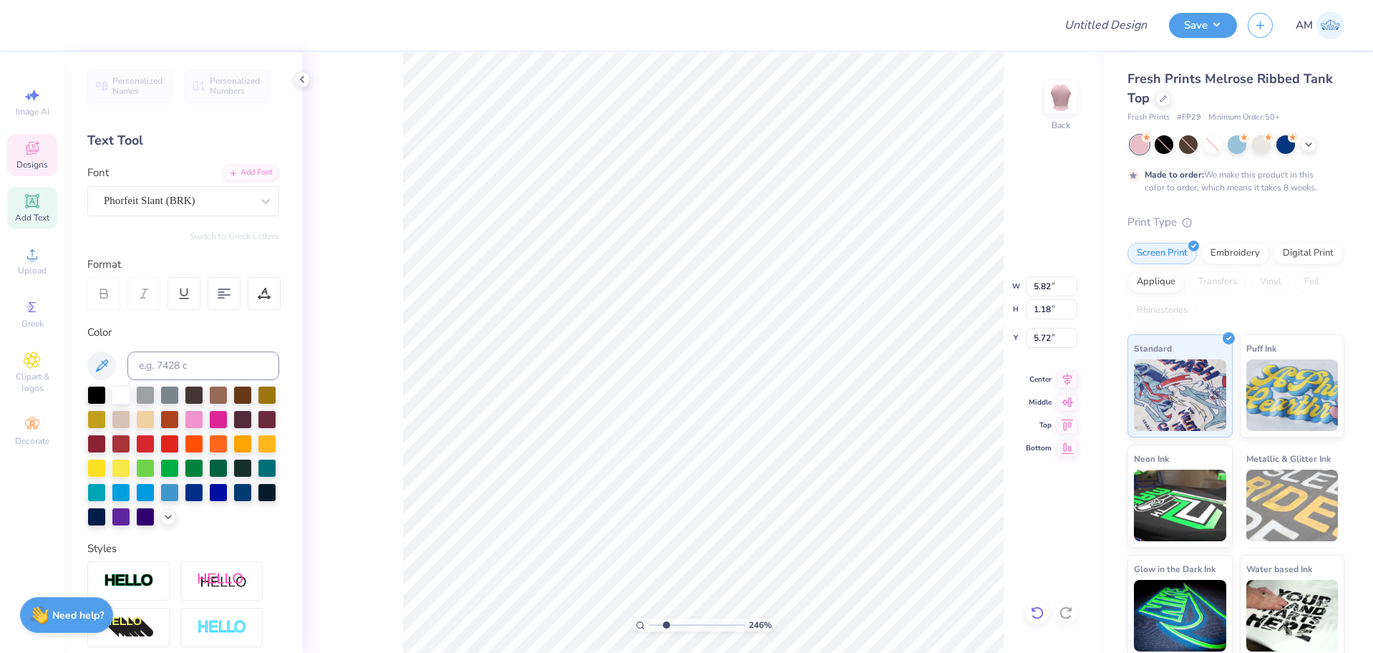
type input "2.46071092039642"
type input "5.63"
type input "9.03495310702233"
type input "5.75"
drag, startPoint x: 724, startPoint y: 625, endPoint x: 690, endPoint y: 627, distance: 34.4
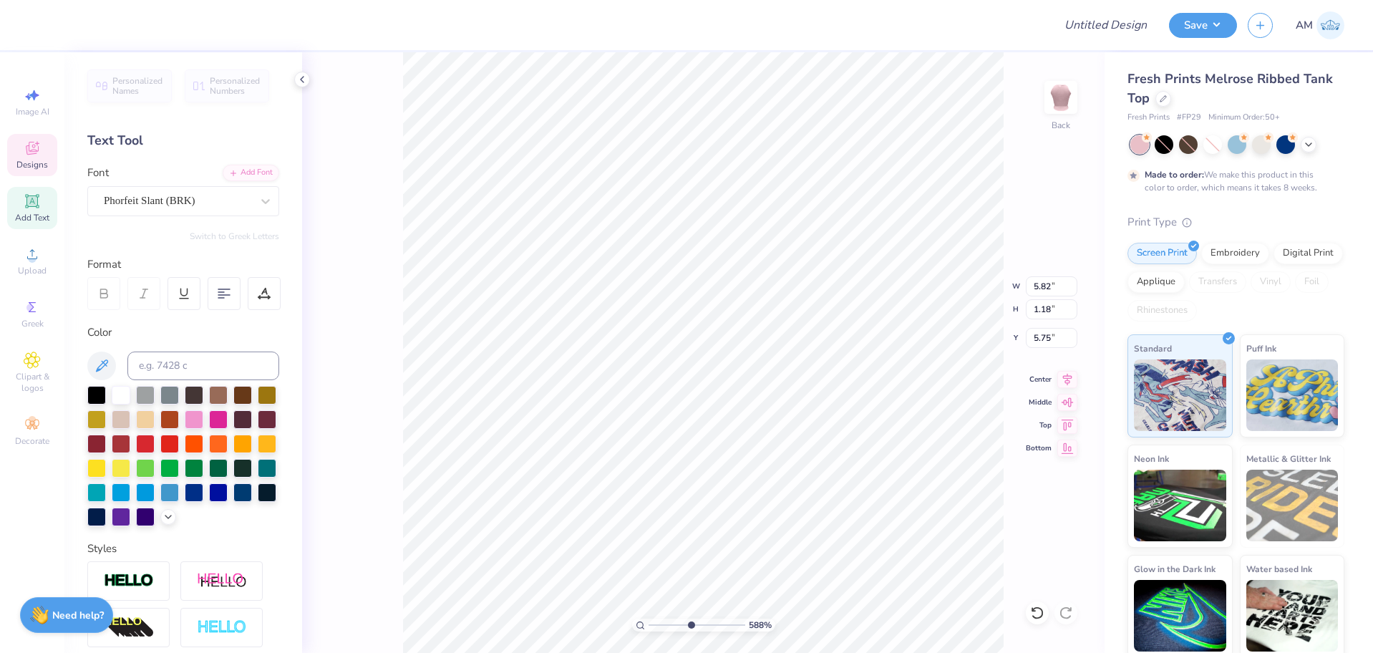
type input "4.99"
click at [690, 627] on input "range" at bounding box center [697, 625] width 97 height 13
click at [1040, 286] on input "5.82" at bounding box center [1052, 286] width 52 height 20
click at [1040, 286] on input "5.80" at bounding box center [1052, 286] width 52 height 20
type input "5.50"
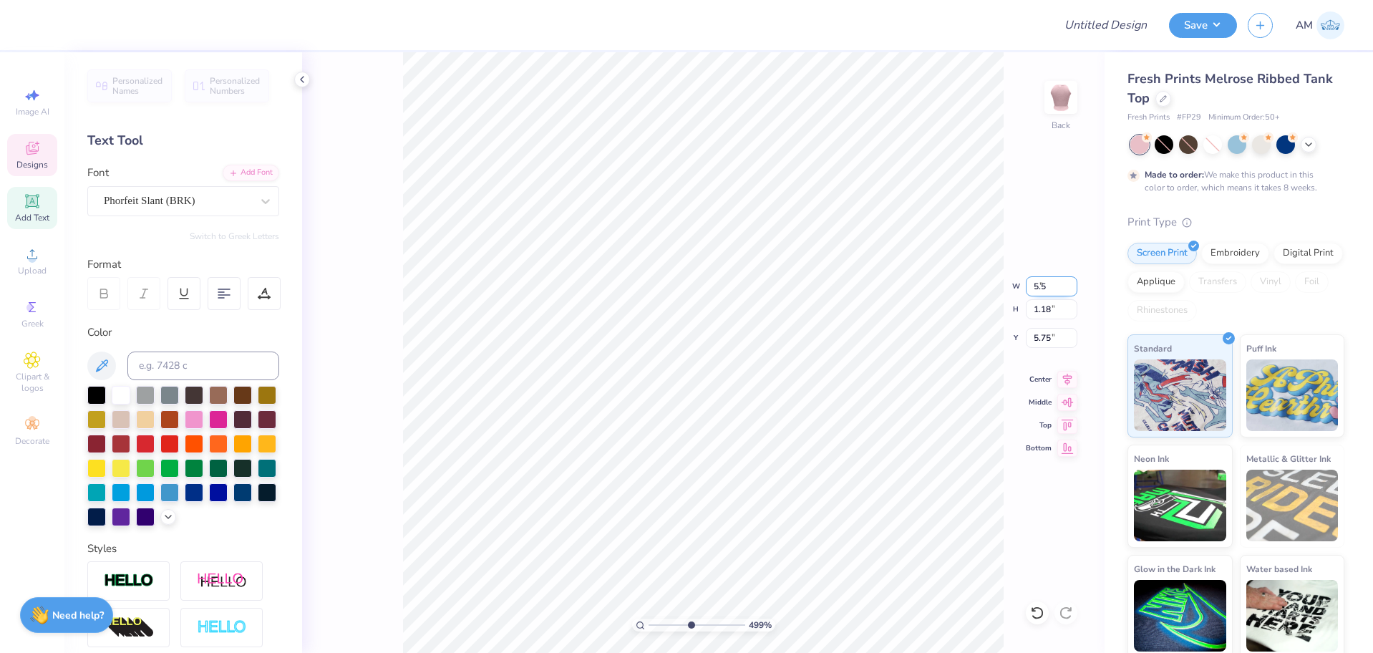
type input "1.11"
type input "5.79"
type input "10"
type input "4.66"
type input "1.59"
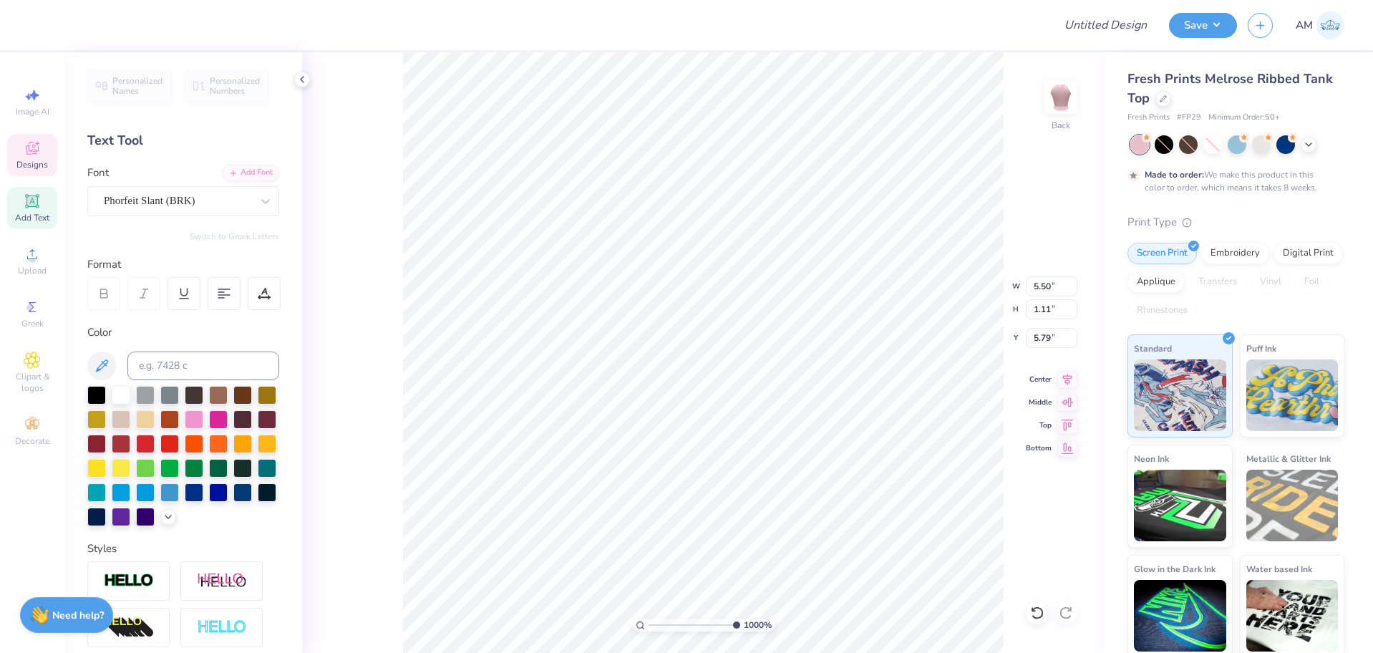
type input "4.85"
click at [1037, 618] on icon at bounding box center [1037, 612] width 12 height 13
type input "10"
type input "5.75"
type input "10"
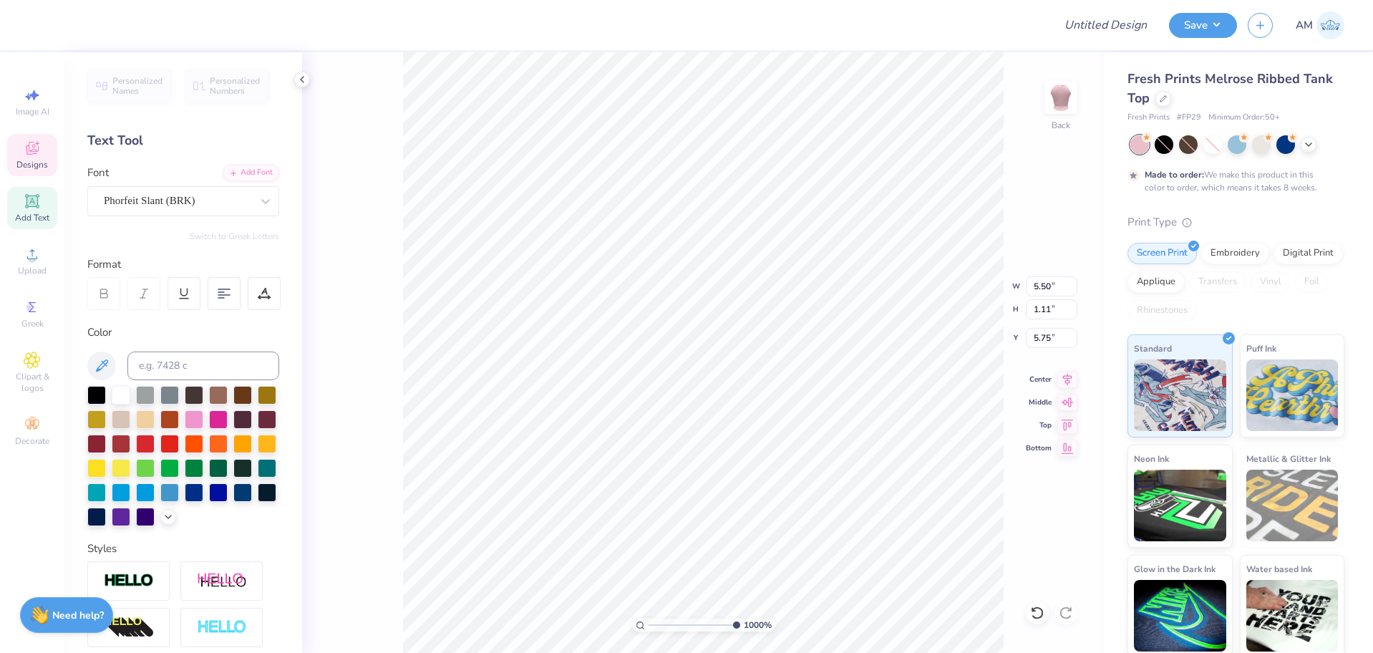
type input "5.77"
click at [1042, 284] on input "5.50" at bounding box center [1052, 286] width 52 height 20
type input "5.25"
type input "10"
type input "1.06"
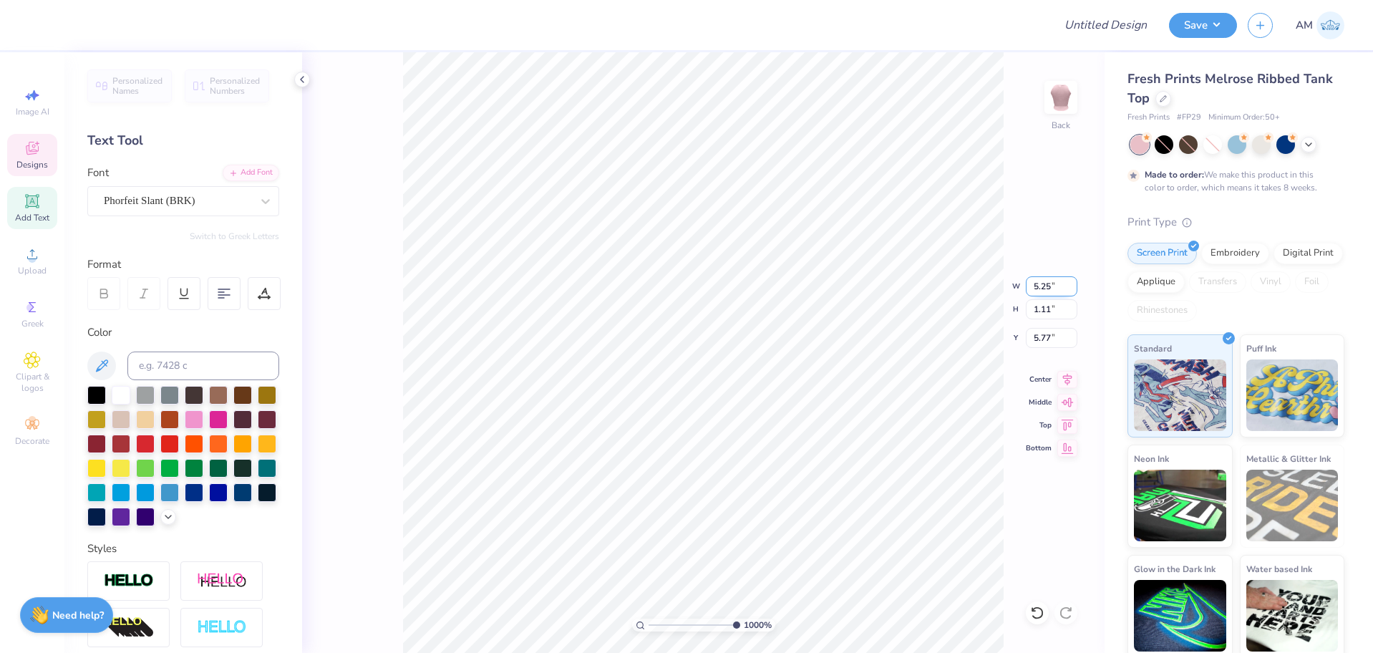
type input "5.79"
type input "10"
type input "4.66"
type input "1.59"
type input "4.85"
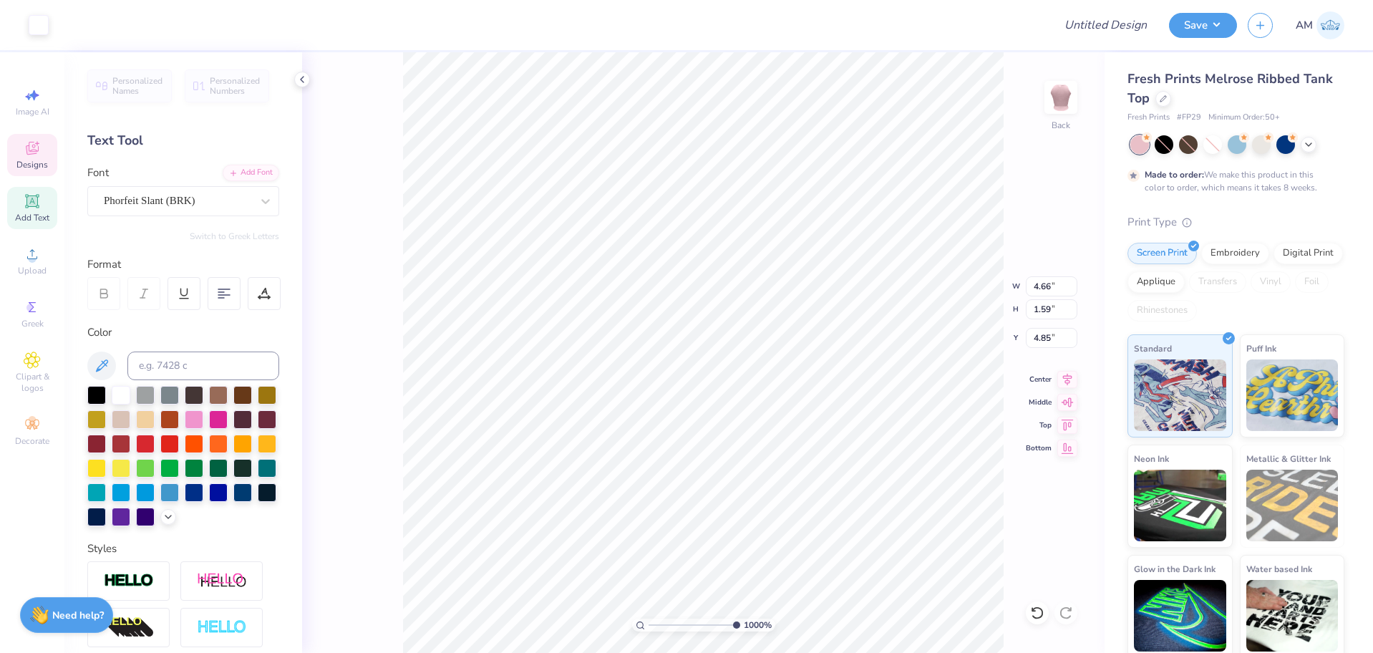
type input "10"
type input "4.87"
click at [1041, 615] on icon at bounding box center [1037, 613] width 14 height 14
type input "10"
type input "4.85"
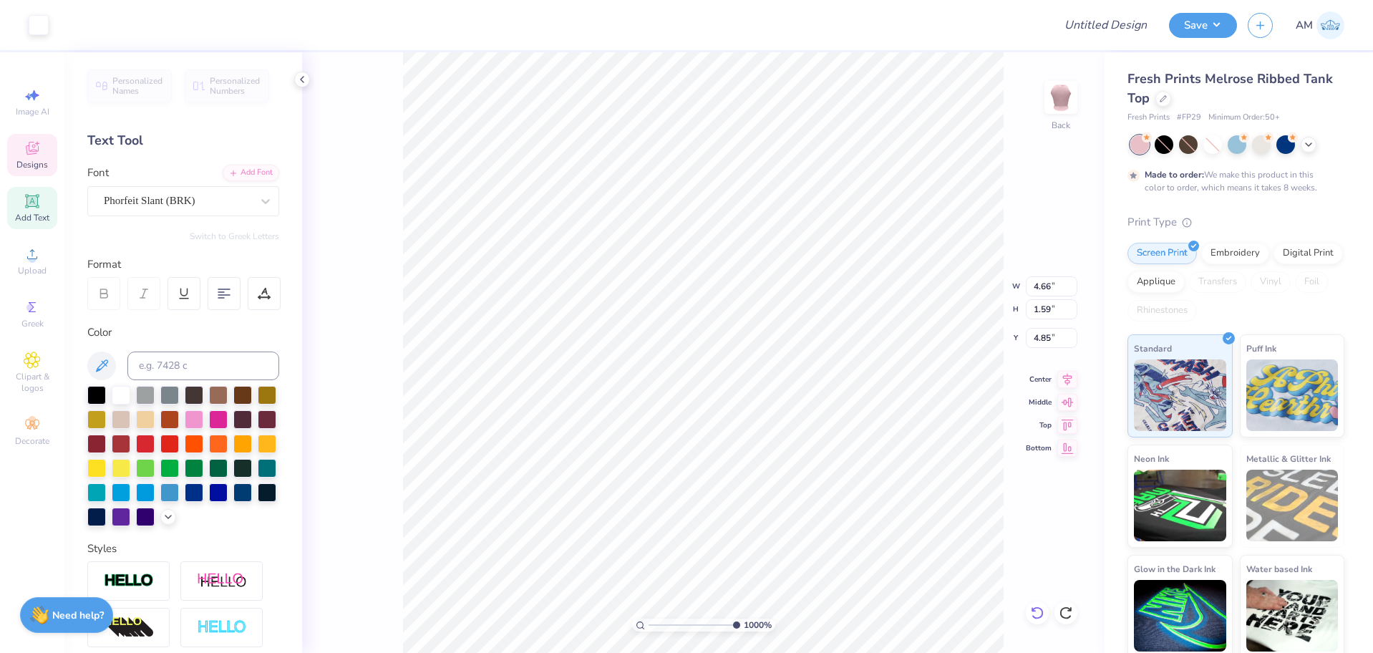
type input "10"
type input "5.25"
type input "1.06"
type input "5.79"
drag, startPoint x: 732, startPoint y: 625, endPoint x: 621, endPoint y: 628, distance: 111.0
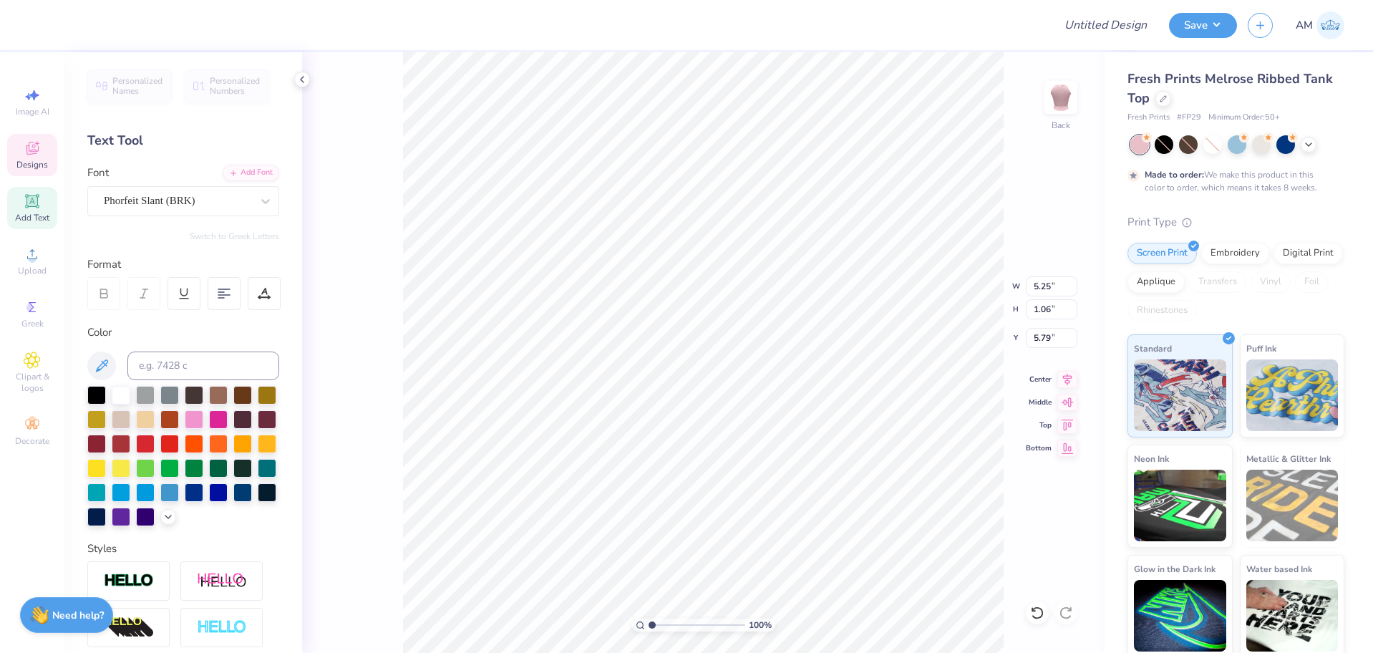
type input "1"
click at [649, 628] on input "range" at bounding box center [697, 625] width 97 height 13
click at [1043, 607] on icon at bounding box center [1037, 613] width 14 height 14
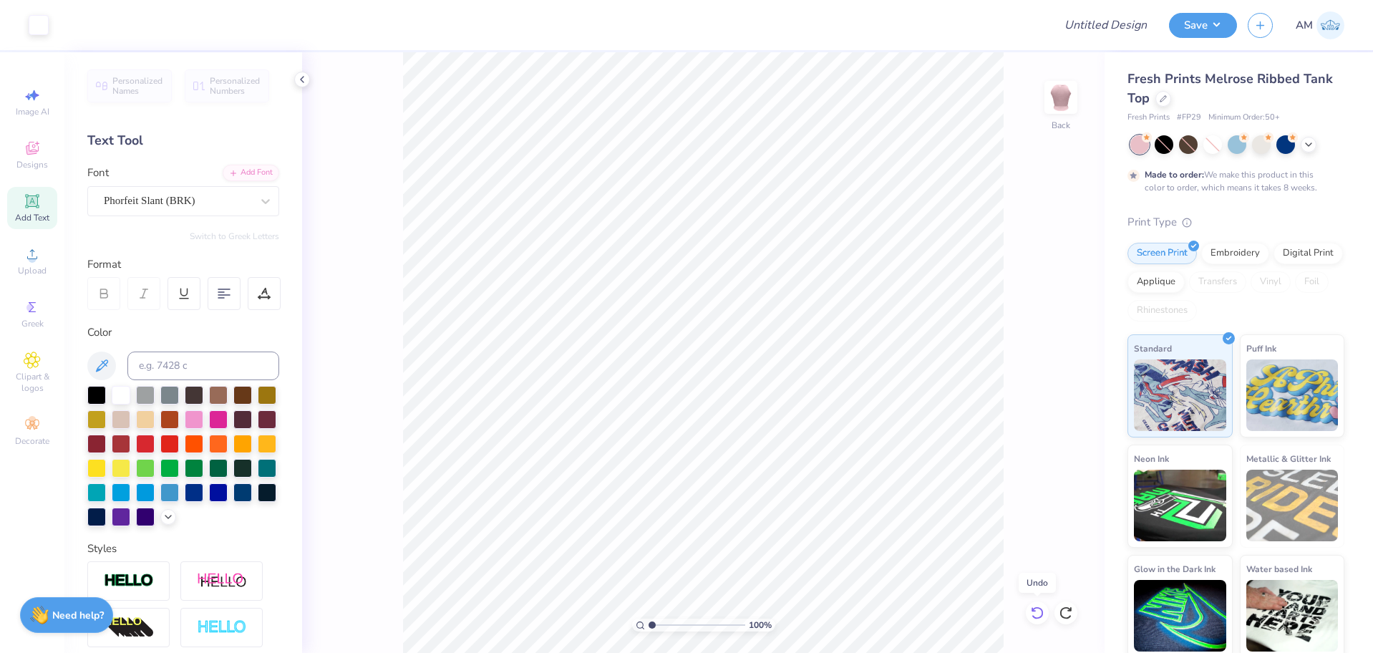
click at [1043, 607] on icon at bounding box center [1037, 613] width 14 height 14
click at [1042, 607] on icon at bounding box center [1037, 613] width 14 height 14
click at [1040, 607] on icon at bounding box center [1037, 613] width 14 height 14
click at [1039, 606] on icon at bounding box center [1037, 613] width 14 height 14
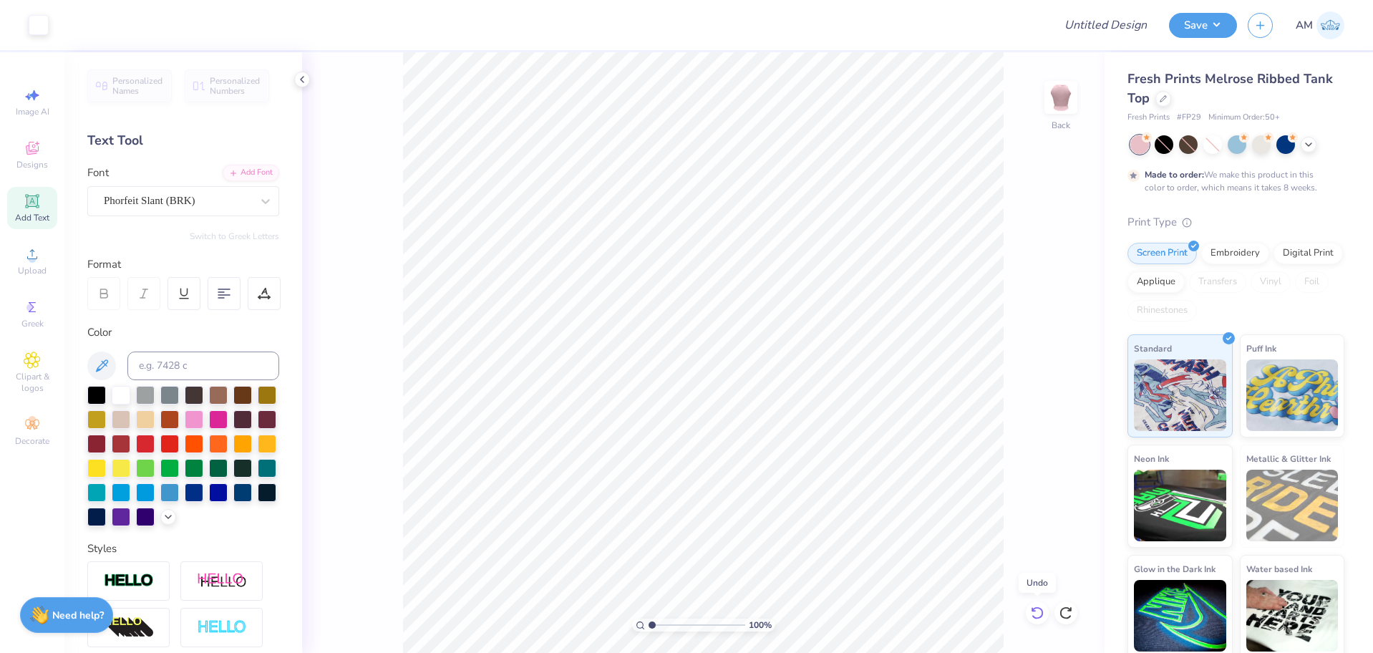
click at [1034, 606] on icon at bounding box center [1037, 613] width 14 height 14
click at [1062, 605] on div at bounding box center [1066, 612] width 23 height 23
click at [739, 413] on li "Download vector" at bounding box center [730, 411] width 112 height 28
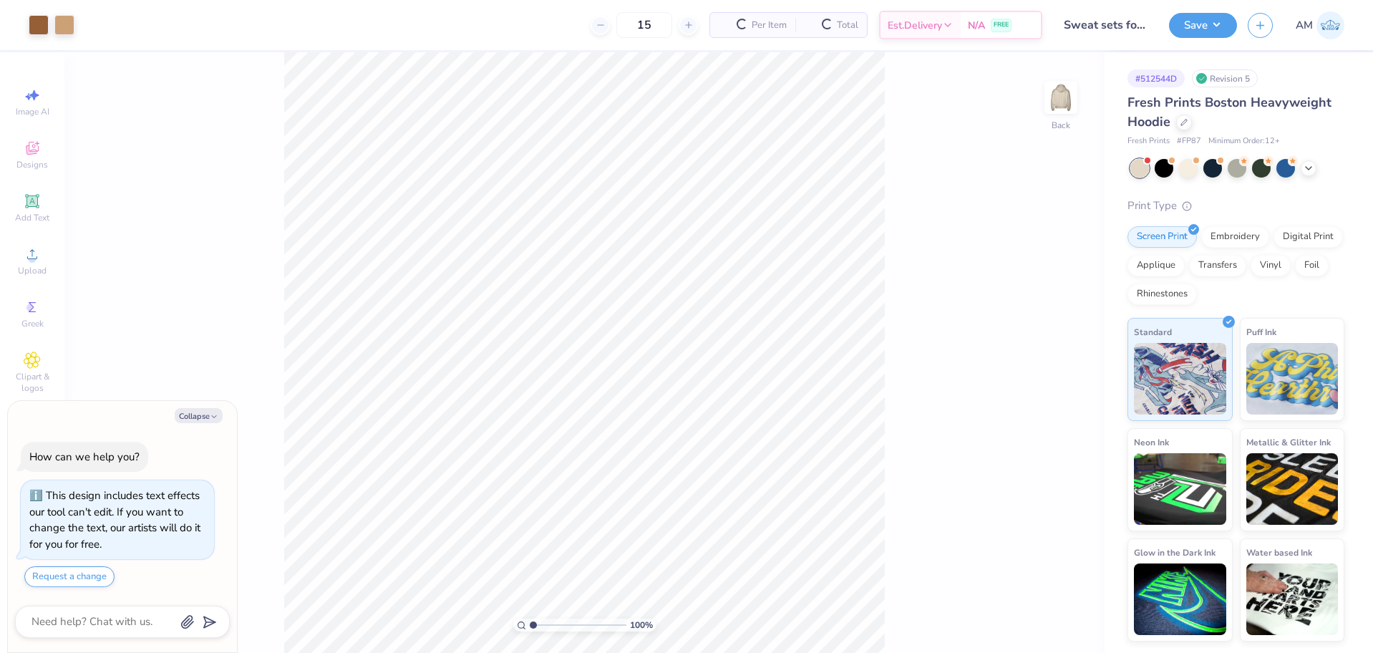
scroll to position [41, 0]
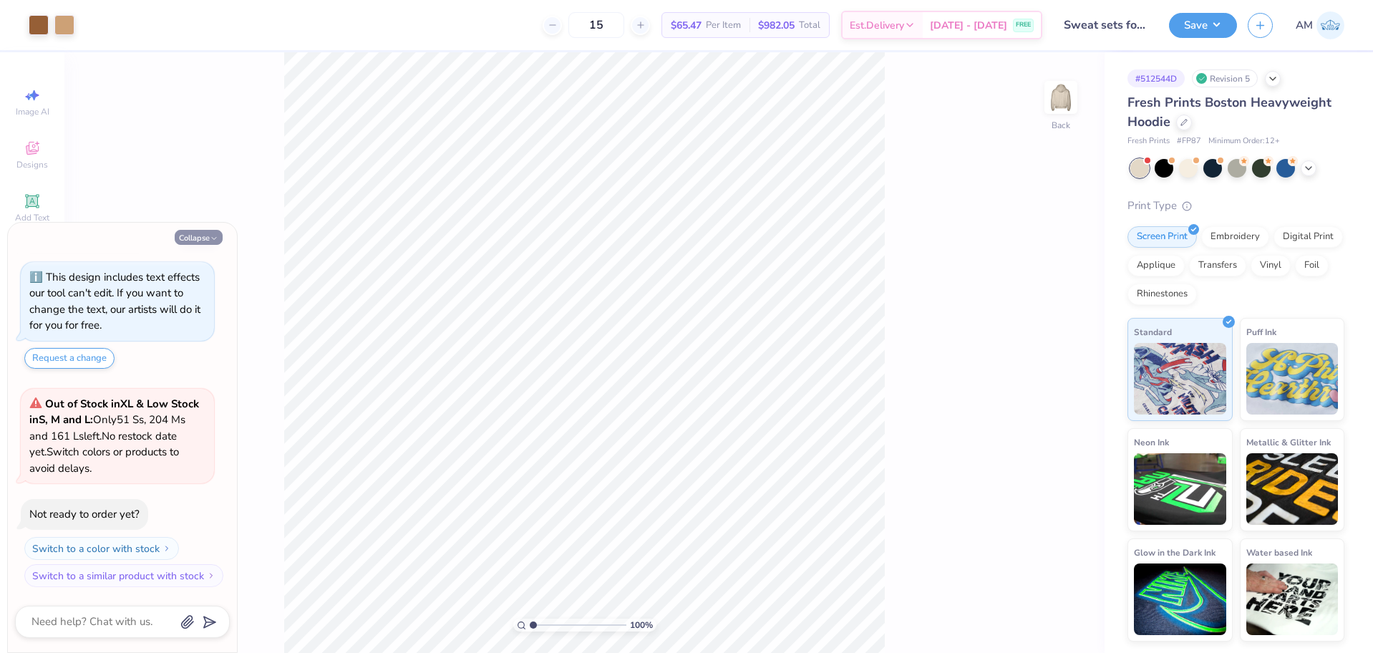
click at [200, 236] on button "Collapse" at bounding box center [199, 237] width 48 height 15
type textarea "x"
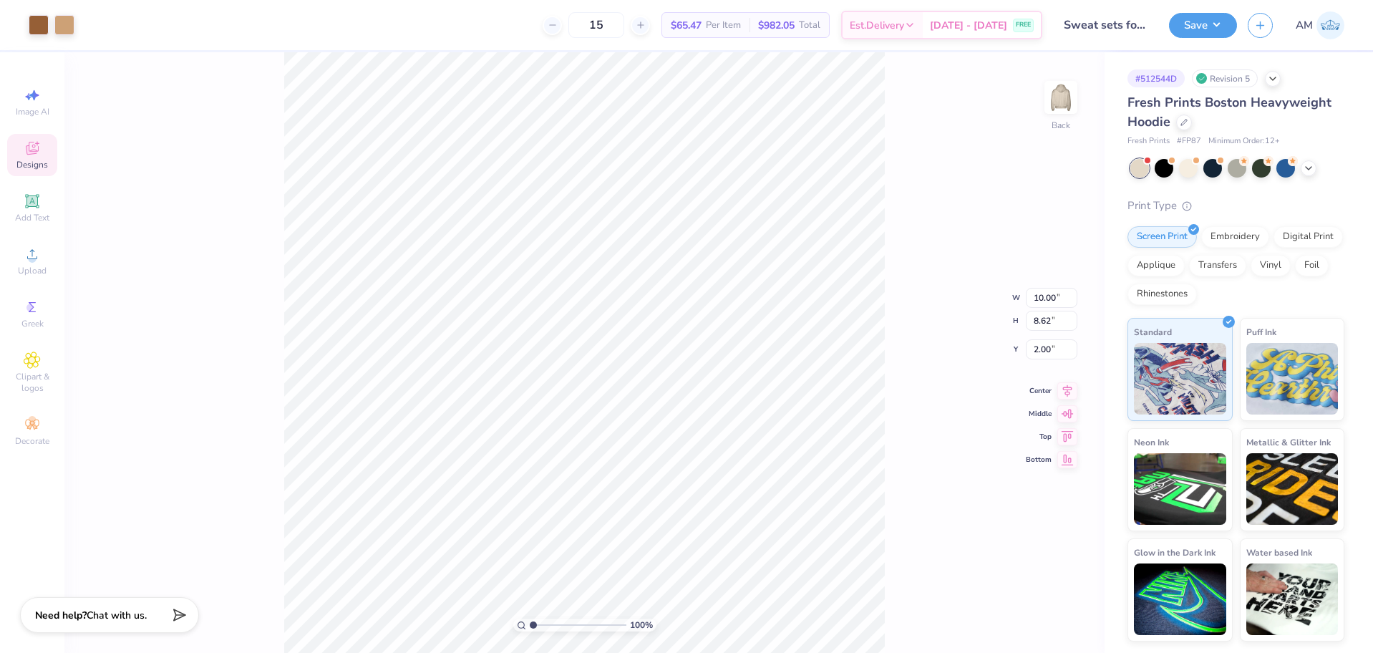
click at [36, 150] on icon at bounding box center [32, 148] width 17 height 17
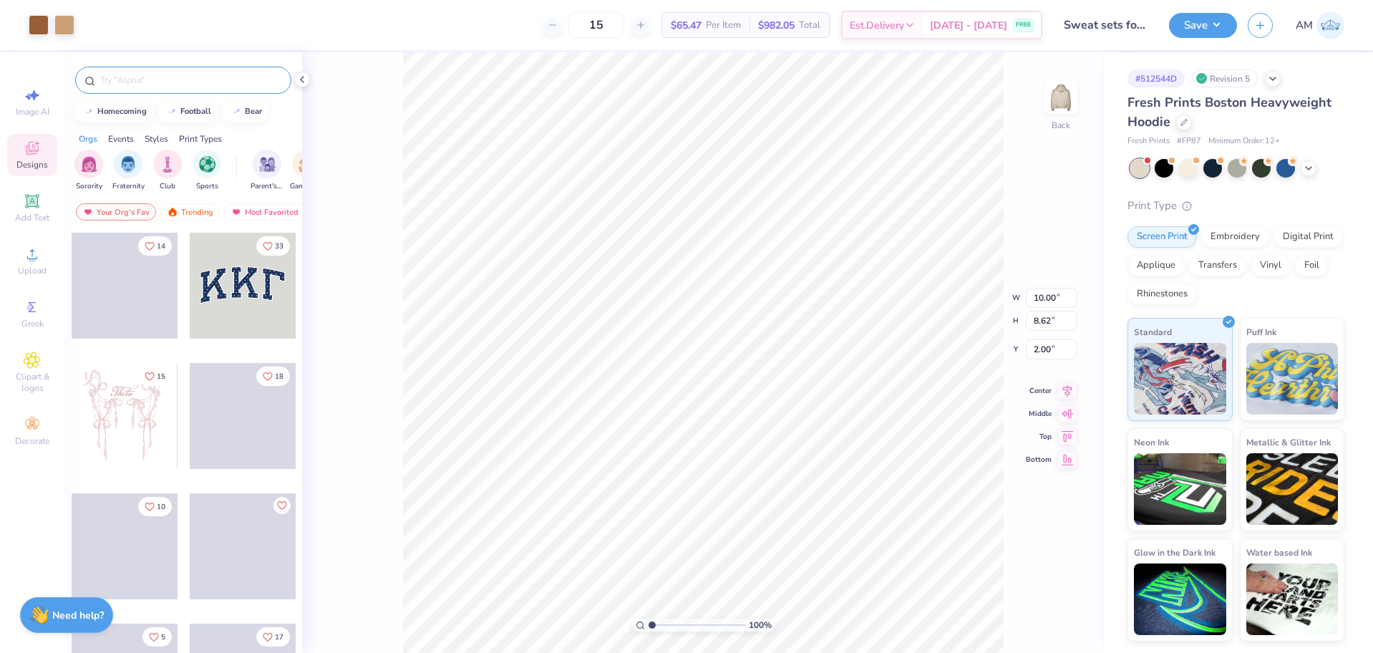
click at [124, 79] on input "text" at bounding box center [190, 80] width 183 height 14
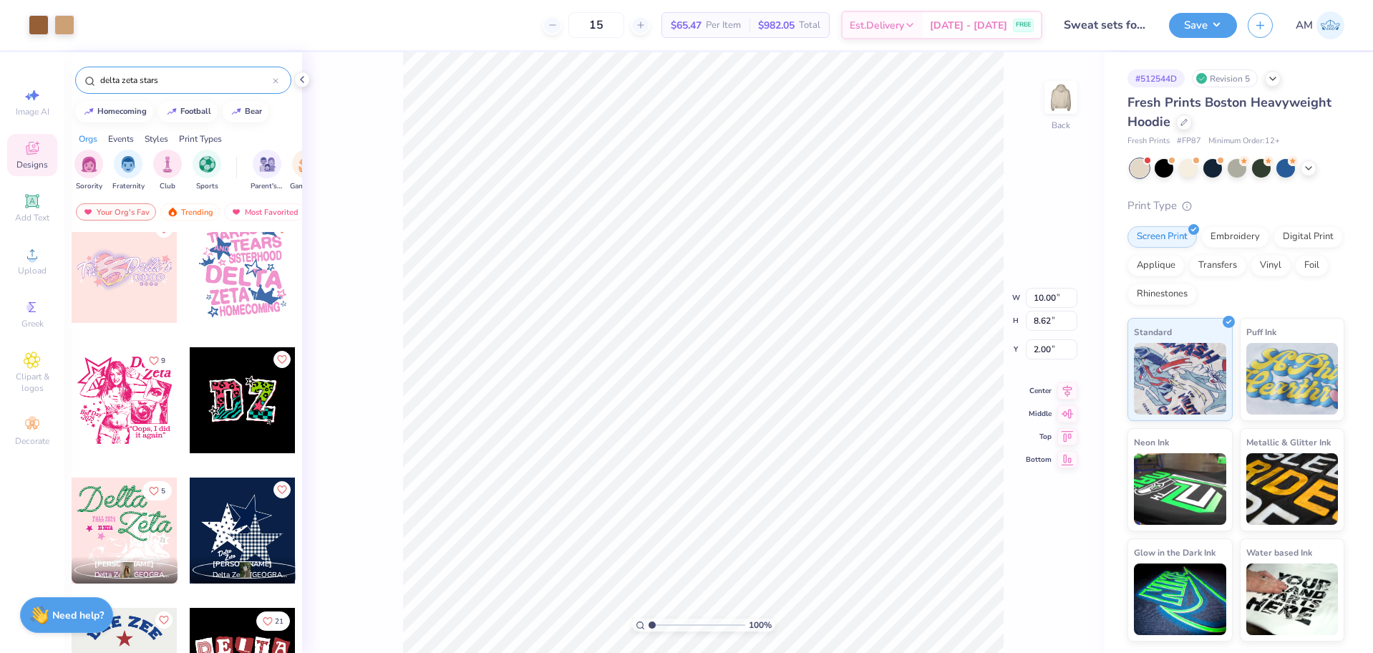
scroll to position [177, 0]
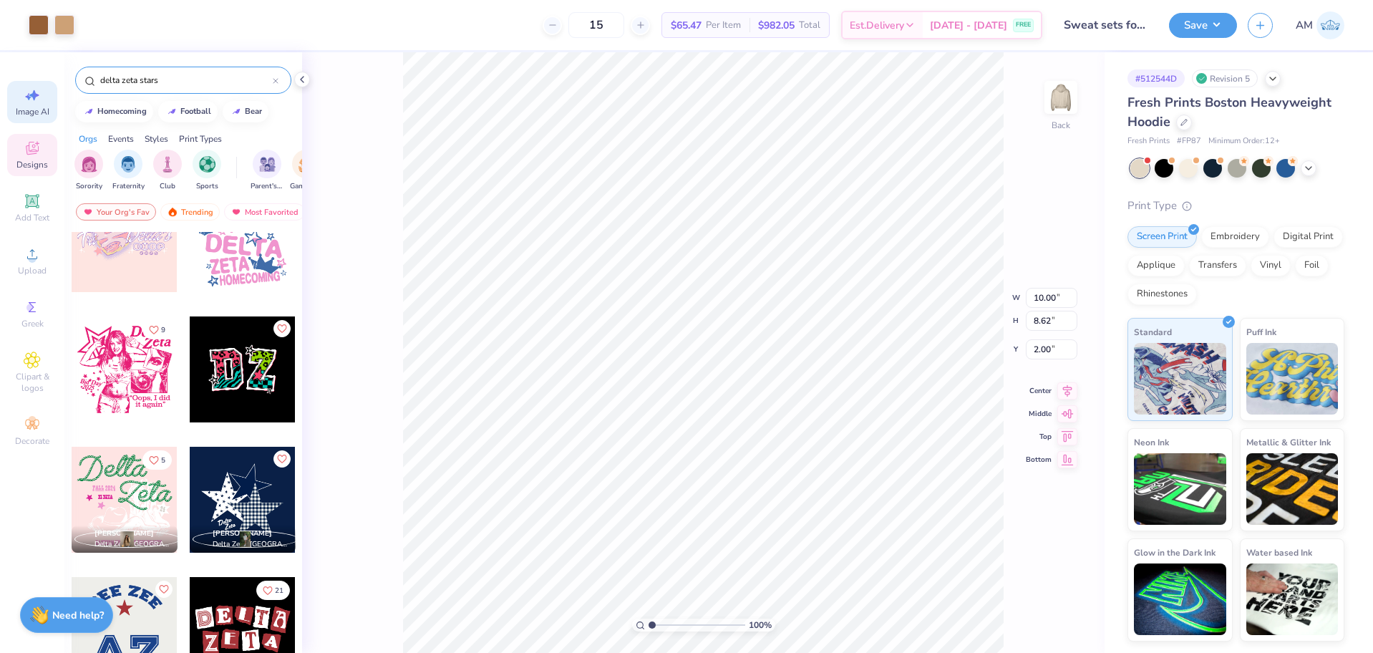
drag, startPoint x: 141, startPoint y: 82, endPoint x: 24, endPoint y: 90, distance: 117.7
click at [24, 90] on div "Art colors 15 $65.47 Per Item $982.05 Total Est. Delivery Sep 17 - 20 FREE Desi…" at bounding box center [686, 326] width 1373 height 653
type input "stars"
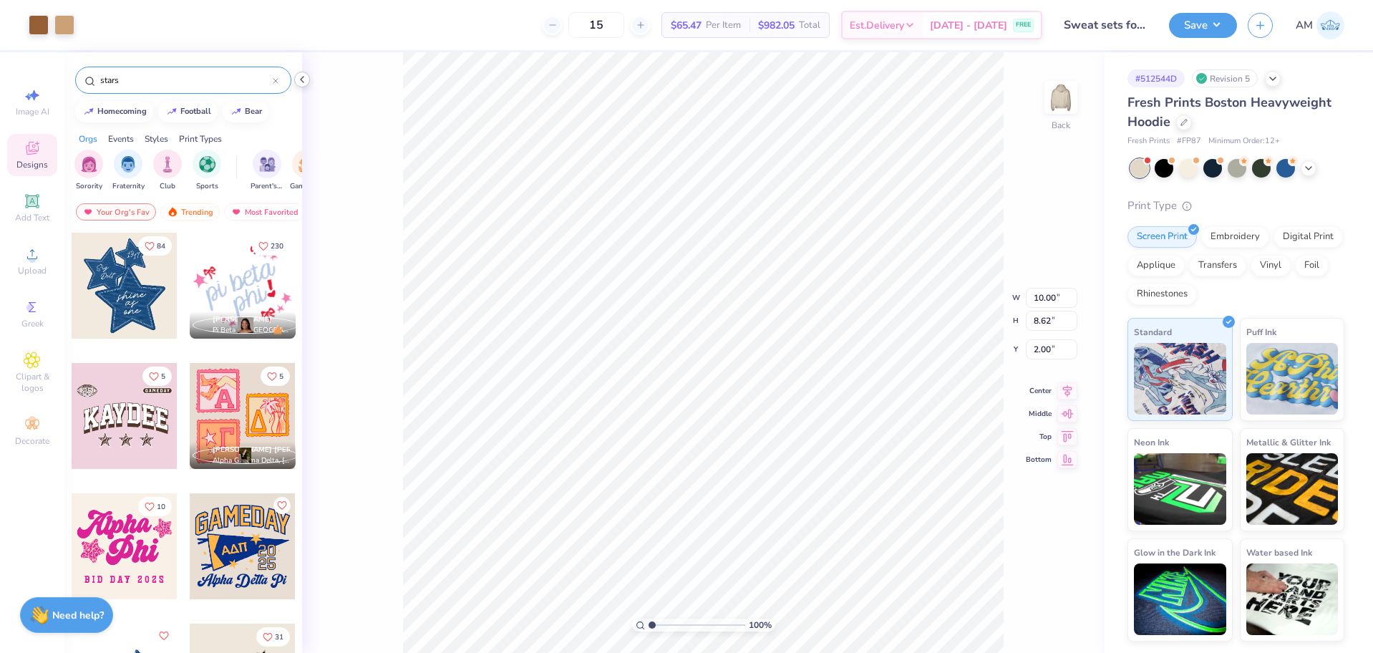
click at [300, 80] on icon at bounding box center [301, 79] width 11 height 11
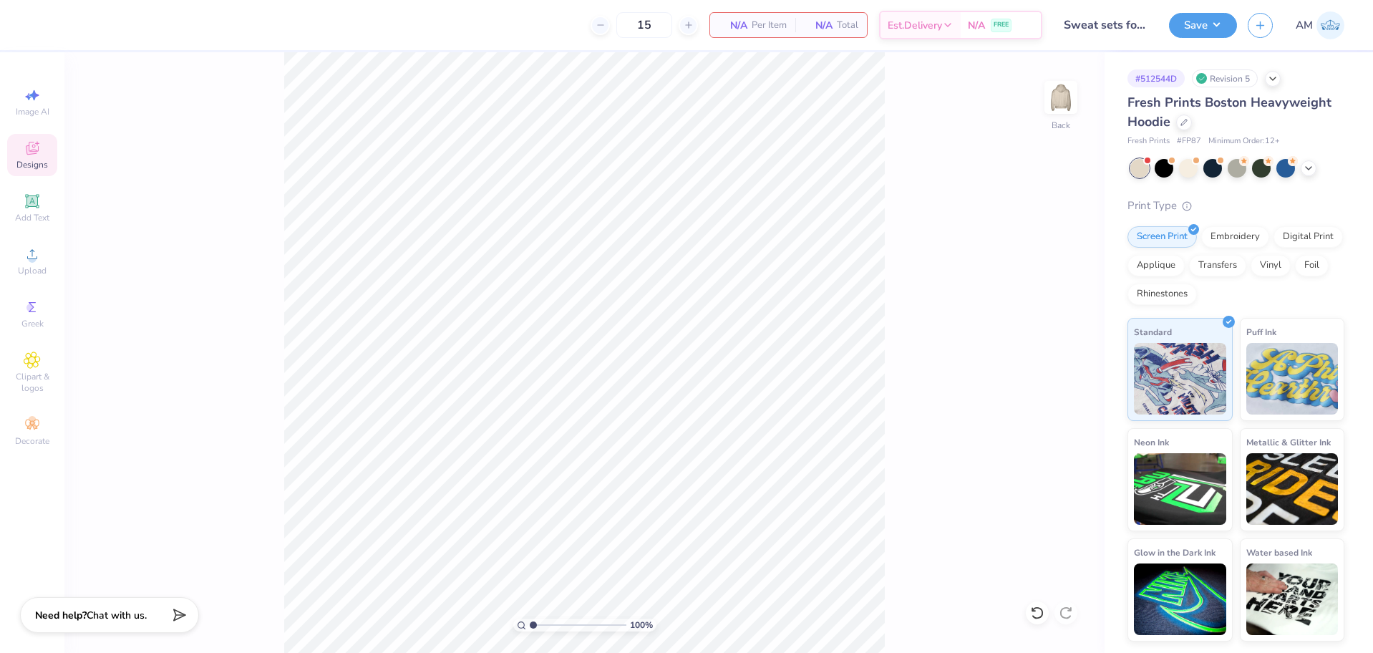
click at [1049, 607] on div "100 % Back" at bounding box center [584, 352] width 1040 height 601
click at [1037, 609] on icon at bounding box center [1037, 613] width 14 height 14
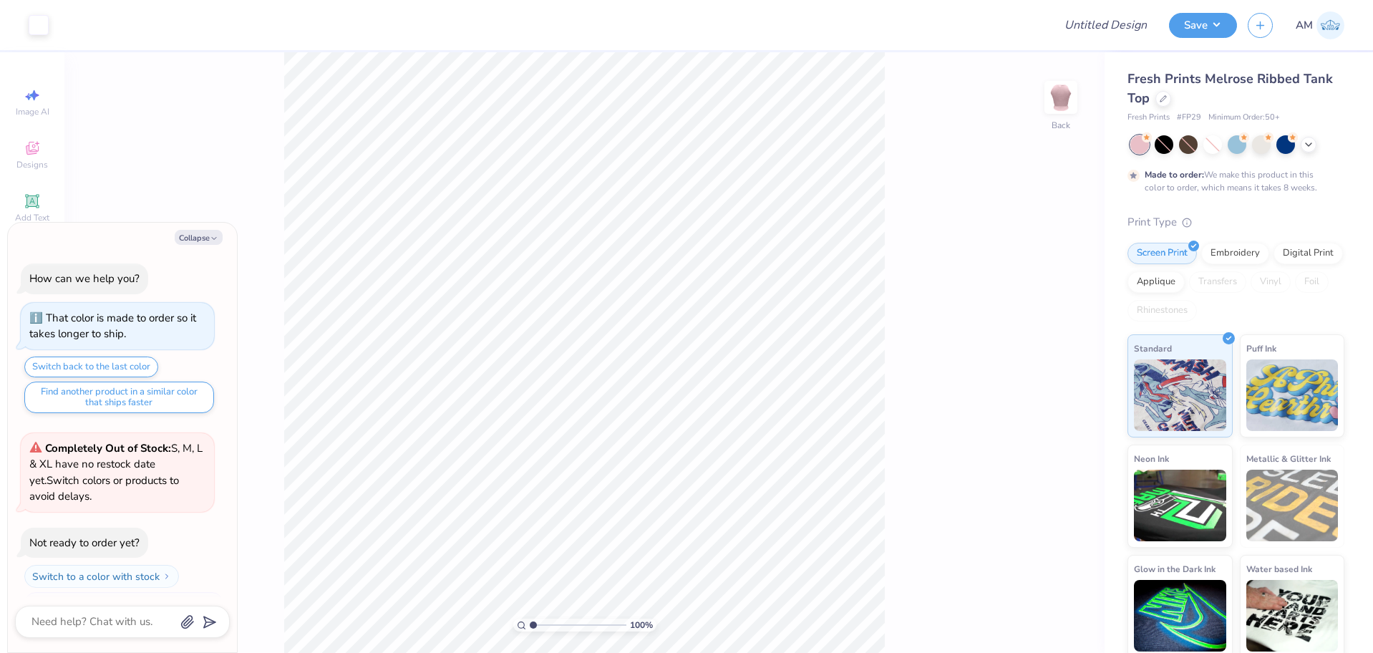
scroll to position [28, 0]
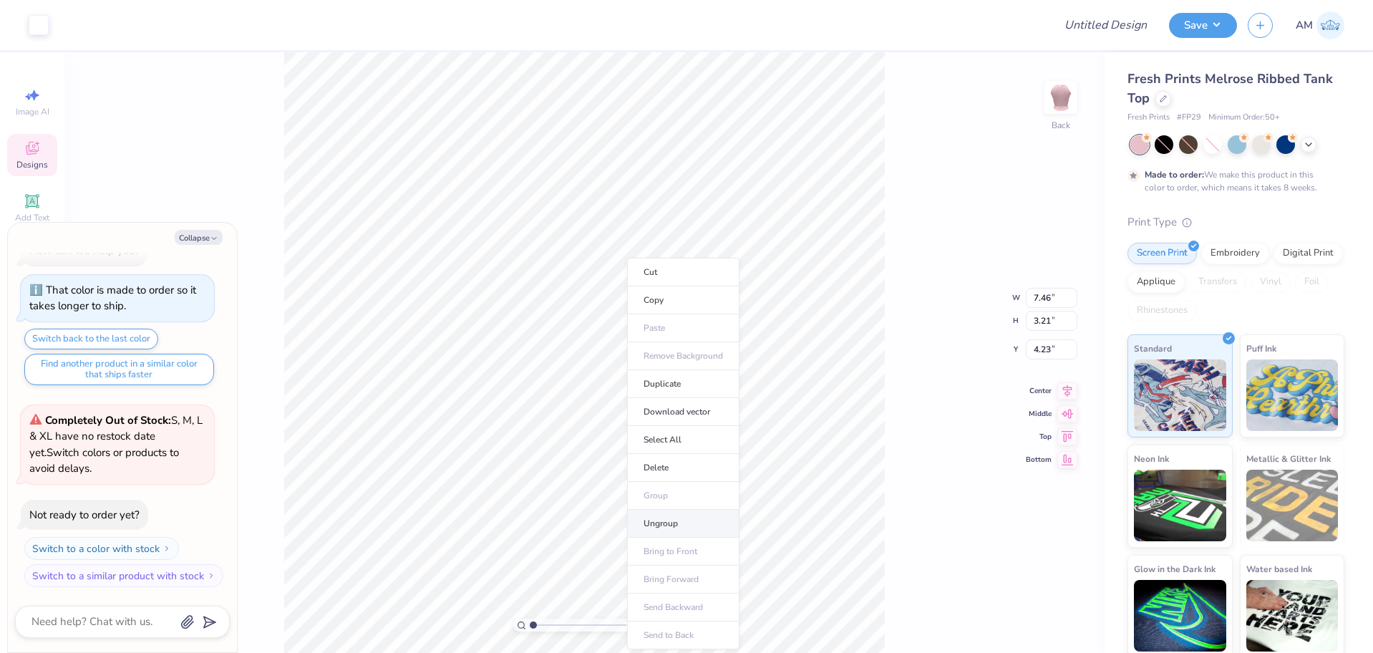
click at [674, 525] on li "Ungroup" at bounding box center [683, 524] width 112 height 28
type textarea "x"
type input "1.64913377760655"
type textarea "x"
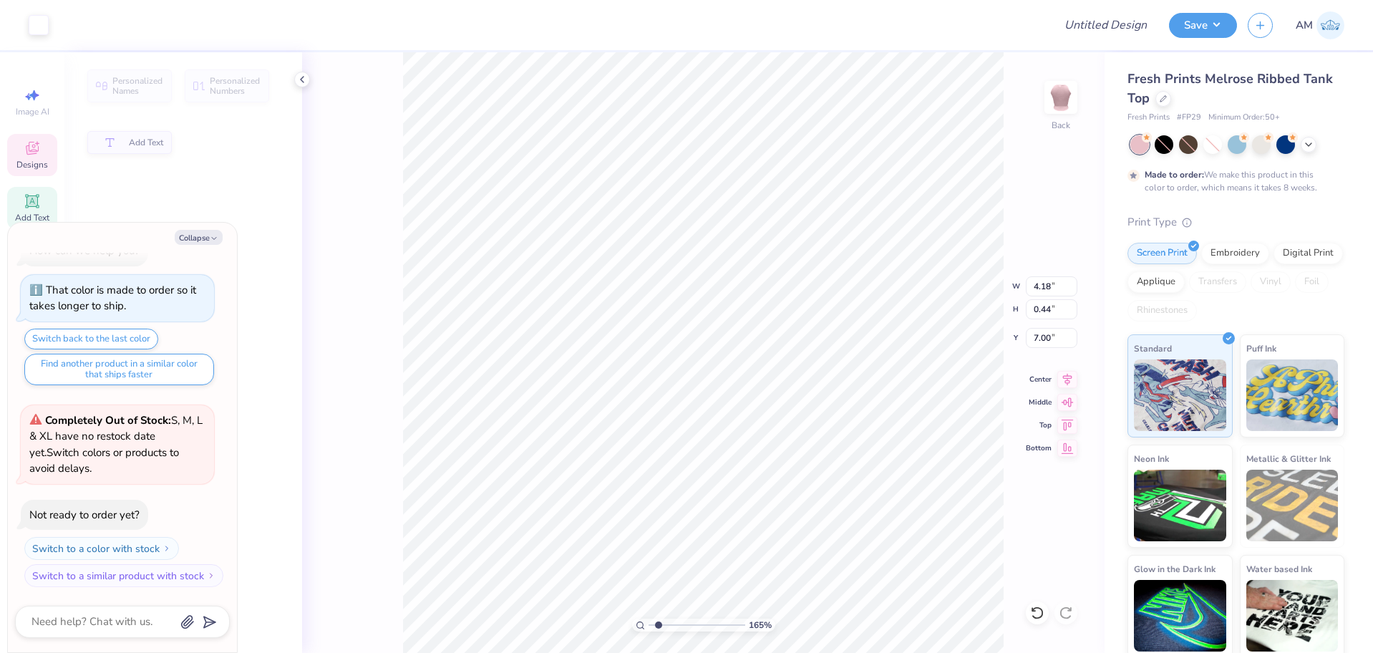
type input "1.64913377760655"
type textarea "x"
type input "1.64913377760655"
type textarea "x"
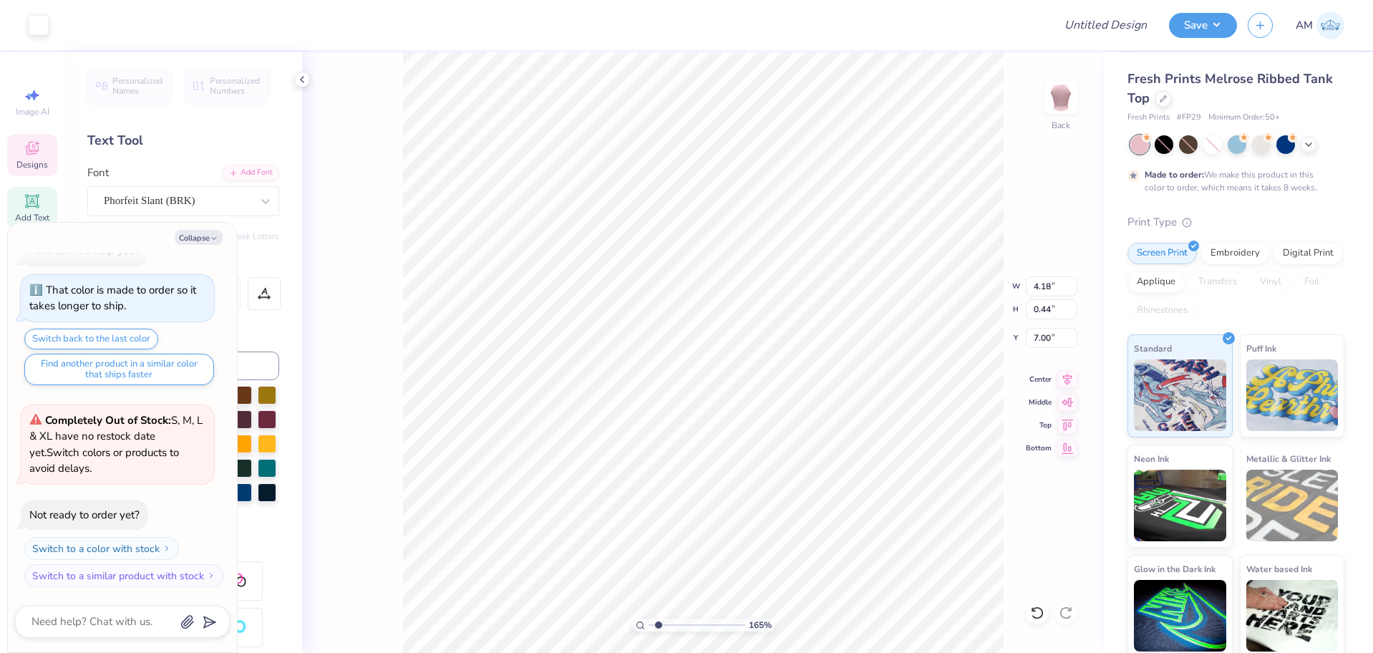
scroll to position [12, 1]
type input "1.64913377760655"
type textarea "x"
type textarea "EST. 2"
type input "1.64913377760655"
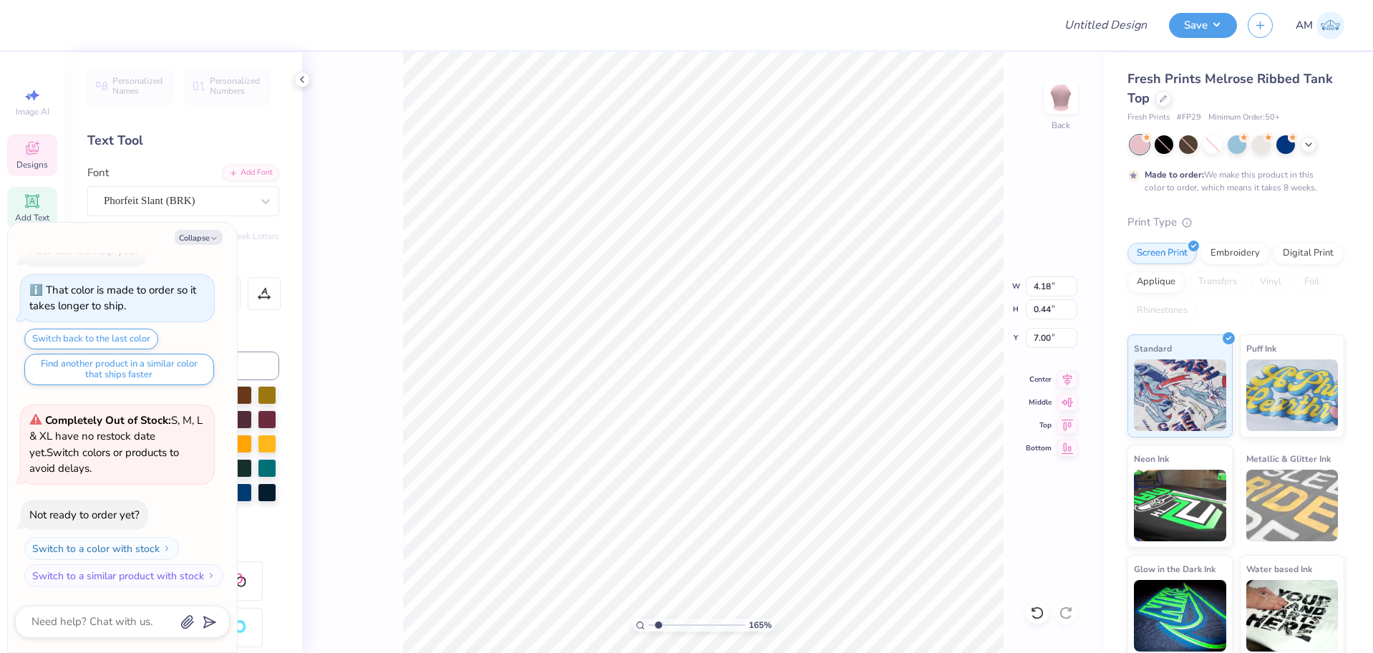
type textarea "x"
type textarea "EST. 20"
type input "1.64913377760655"
type textarea "x"
type textarea "EST. 201"
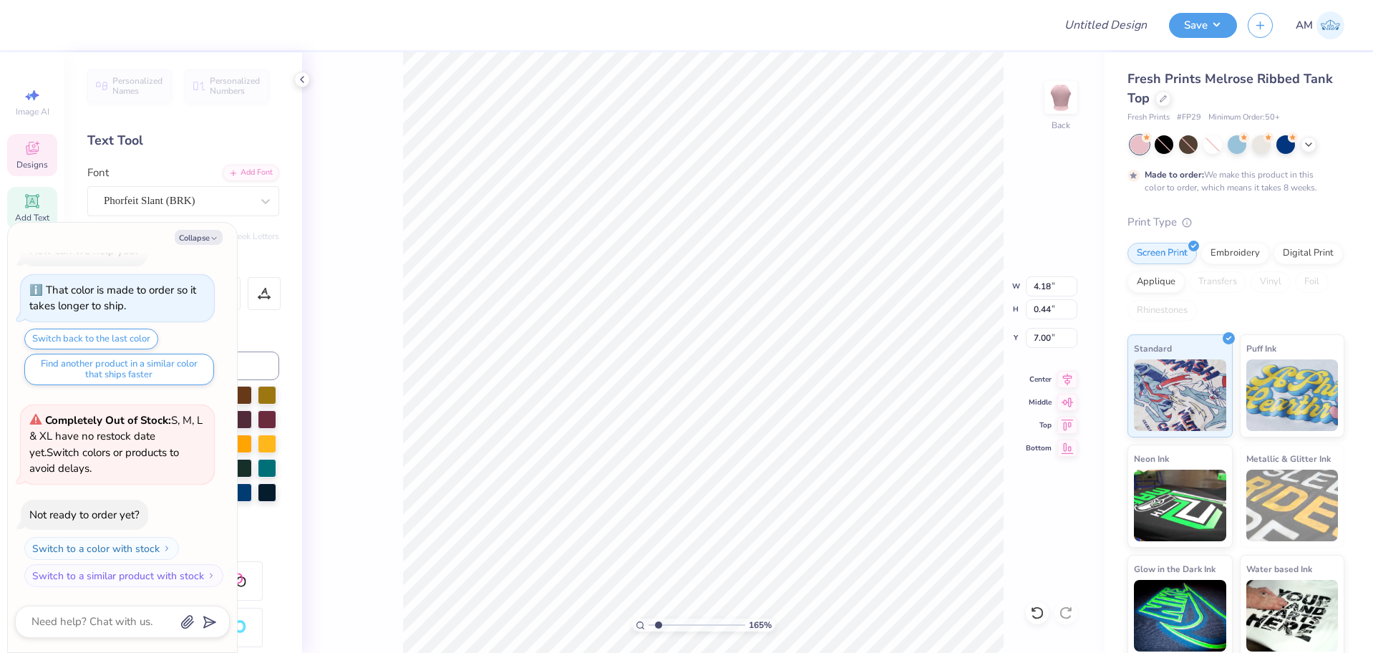
type input "1.64913377760655"
type textarea "x"
type textarea "EST. 2016"
type input "1.64913377760655"
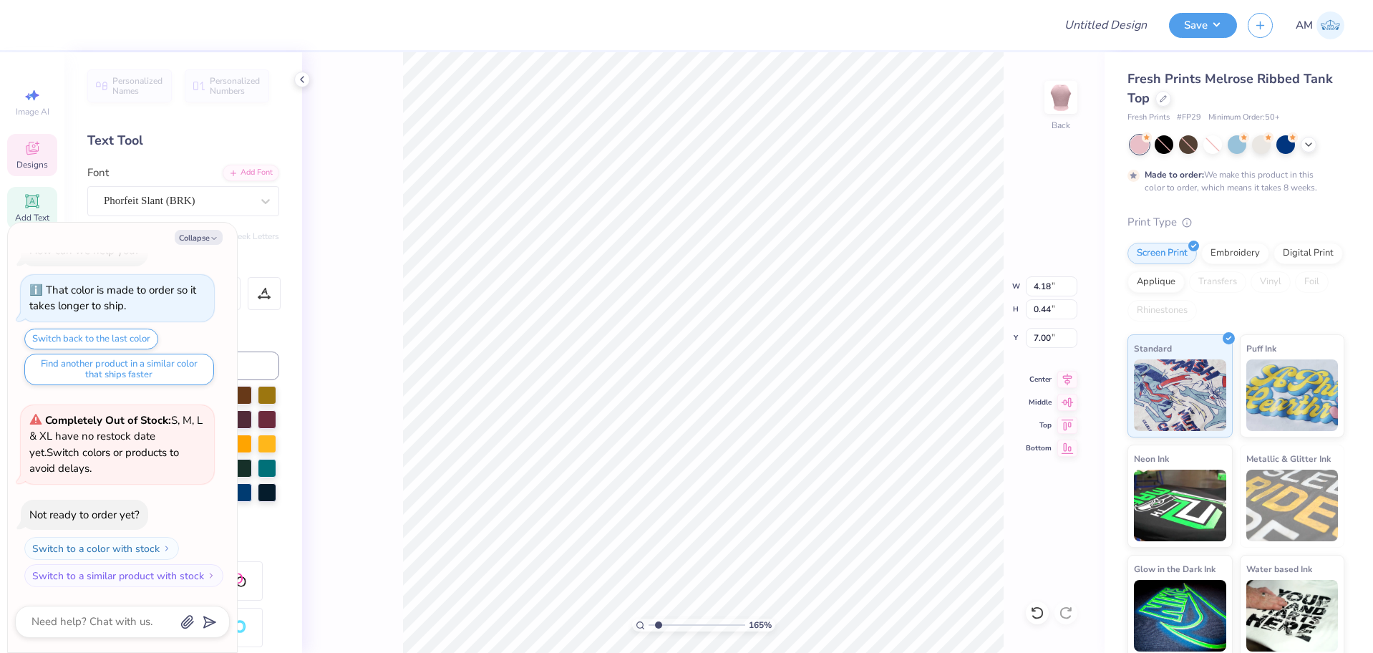
type textarea "x"
type input "1.64913377760655"
type textarea "x"
type input "1.64913377760655"
type textarea "x"
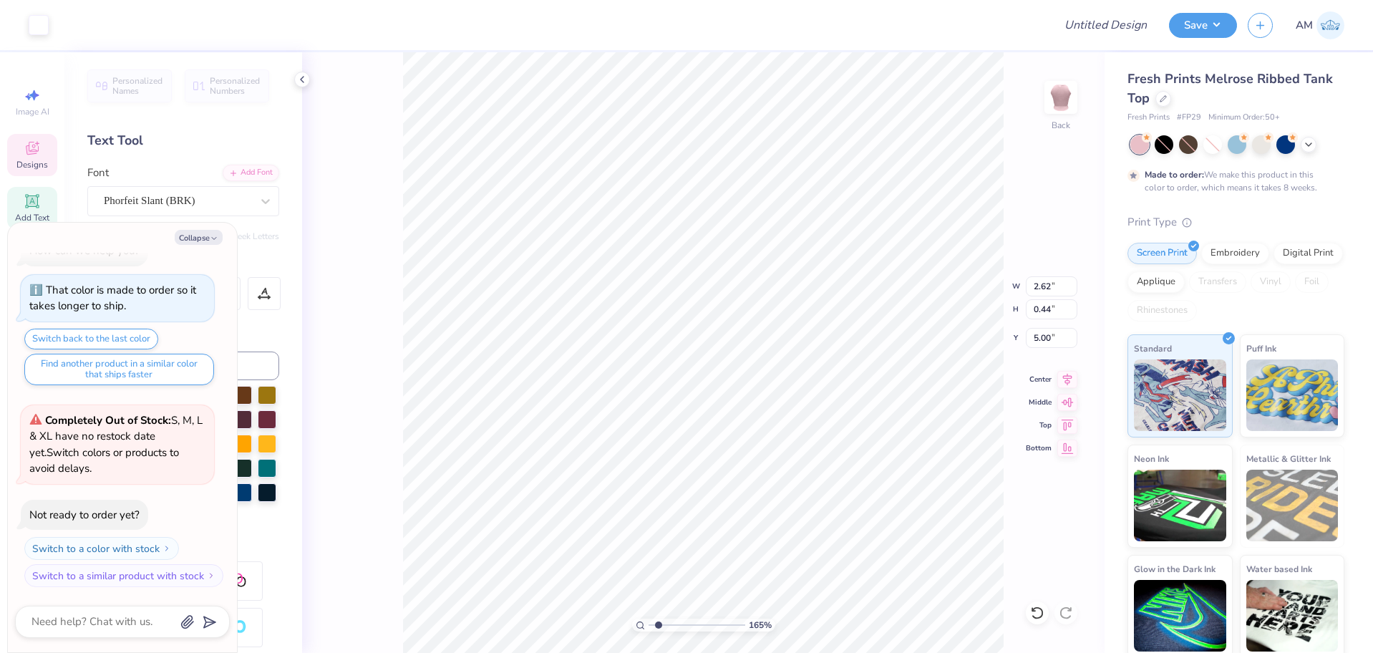
type input "1.64913377760655"
type textarea "x"
type input "1.64913377760655"
type textarea "x"
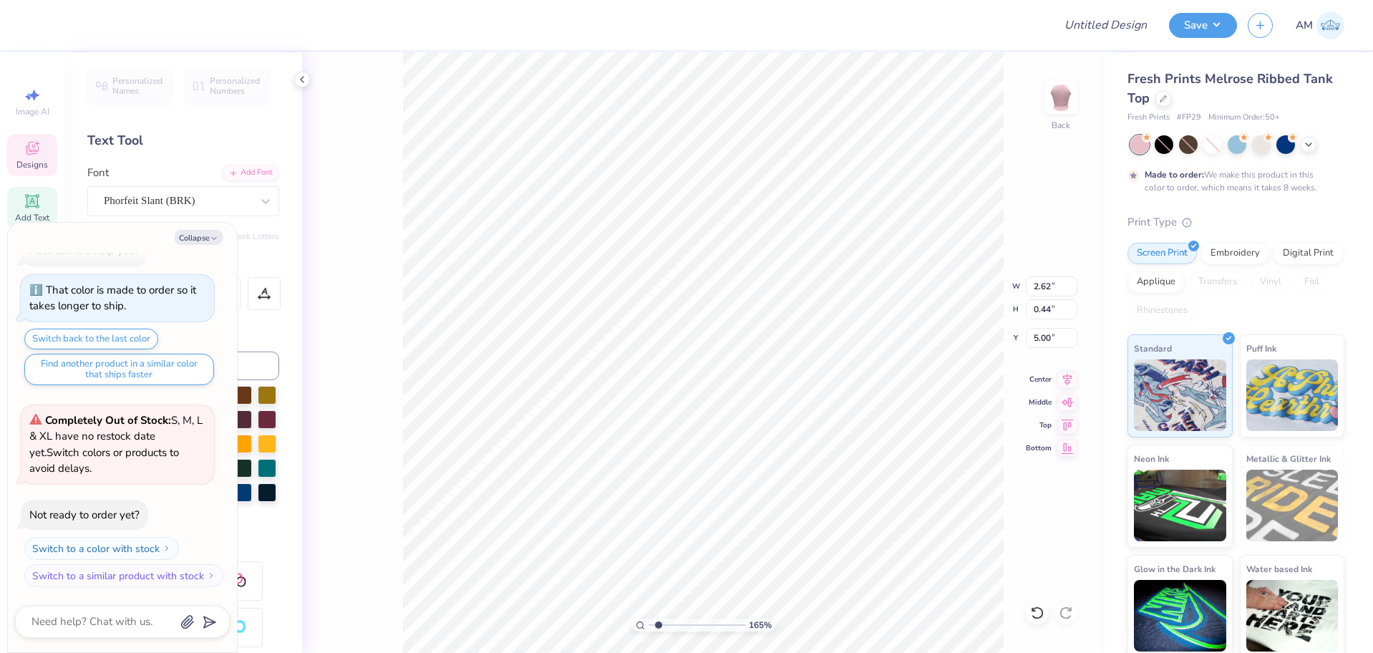
type textarea "co"
type input "1.64913377760655"
type textarea "x"
type input "1.64913377760655"
type textarea "x"
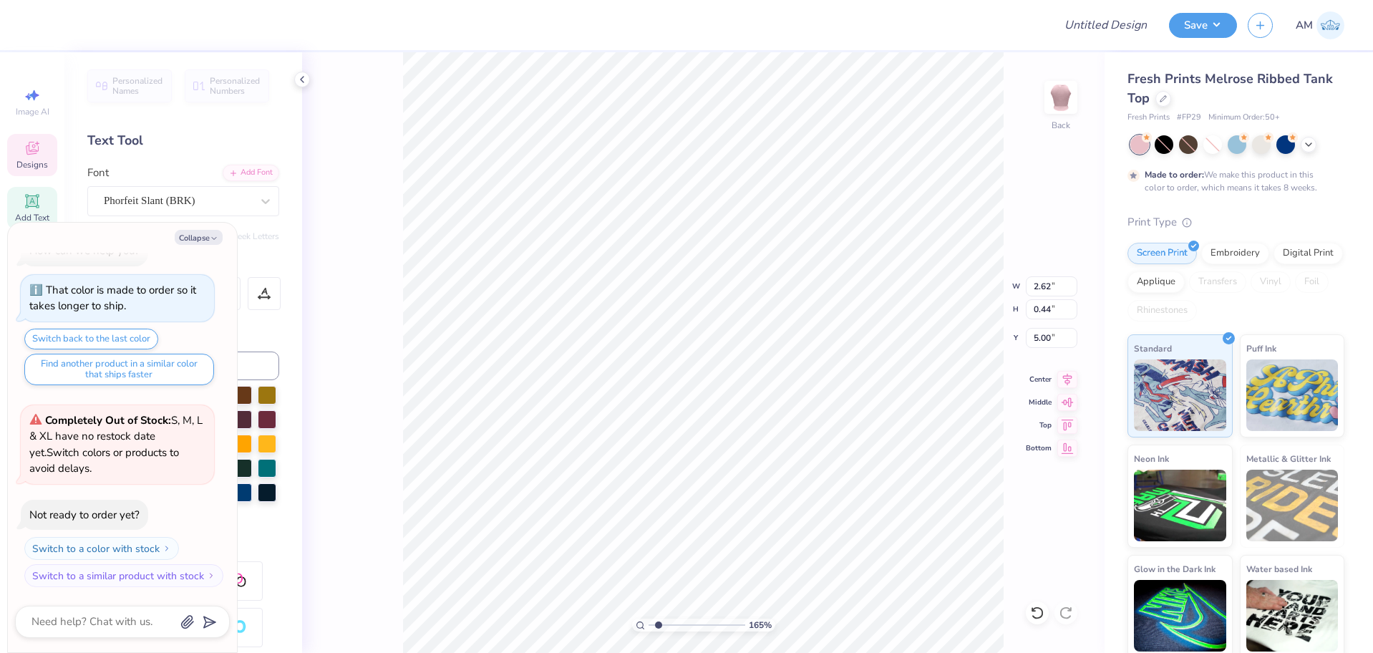
type textarea "coc"
type input "1.64913377760655"
type textarea "x"
type textarea "coco"
type input "1.64913377760655"
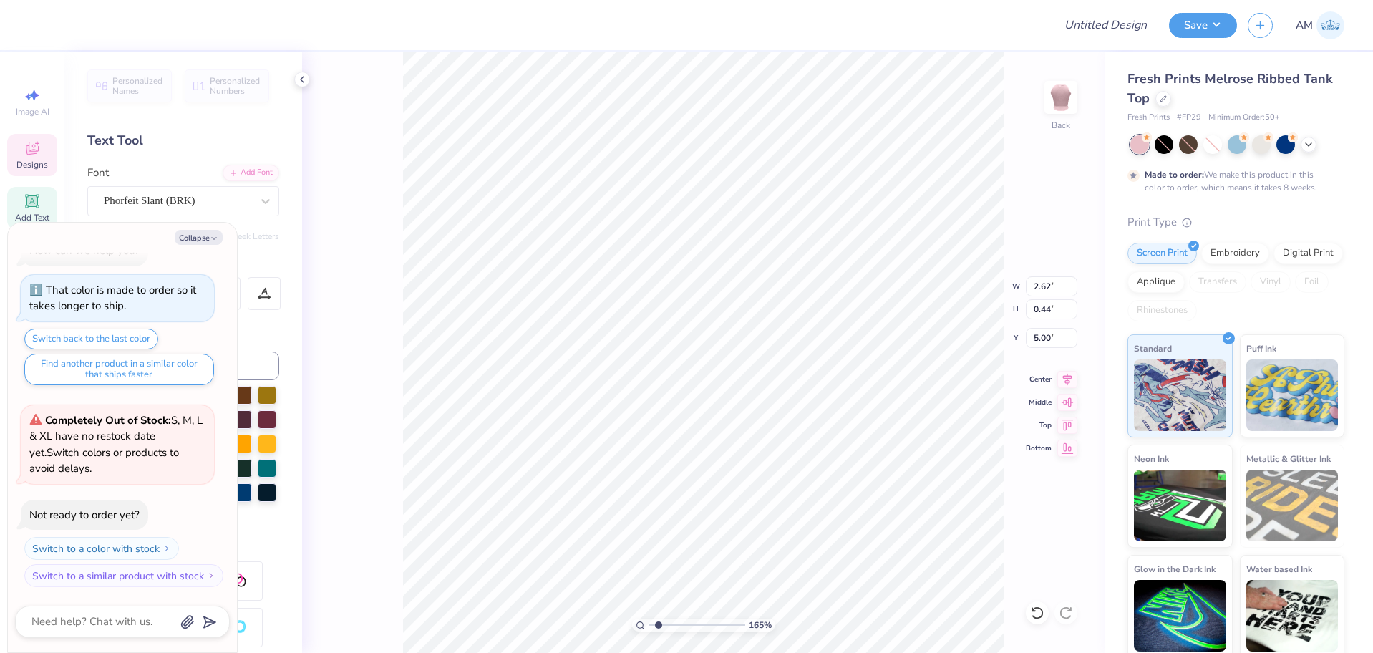
type textarea "x"
type input "1.64913377760655"
type textarea "x"
type input "1.64913377760655"
type textarea "x"
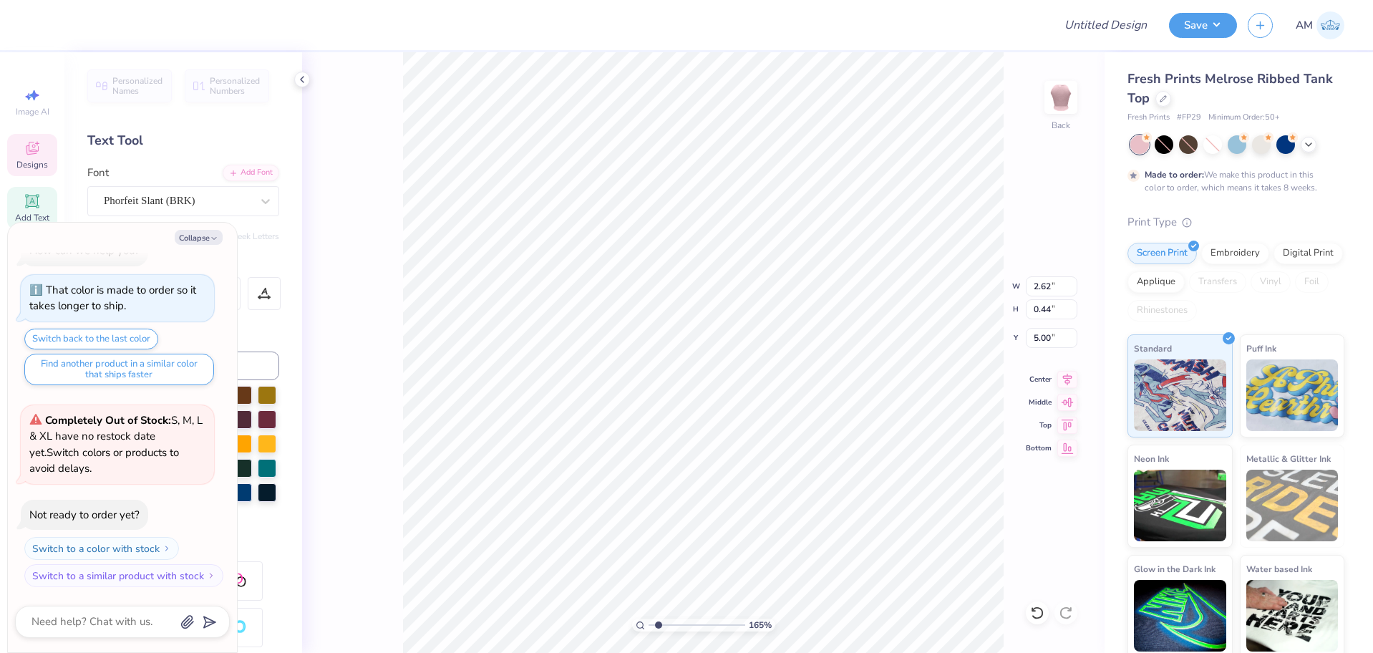
type textarea "C"
type input "1.64913377760655"
type textarea "x"
type textarea "CO"
type input "1.64913377760655"
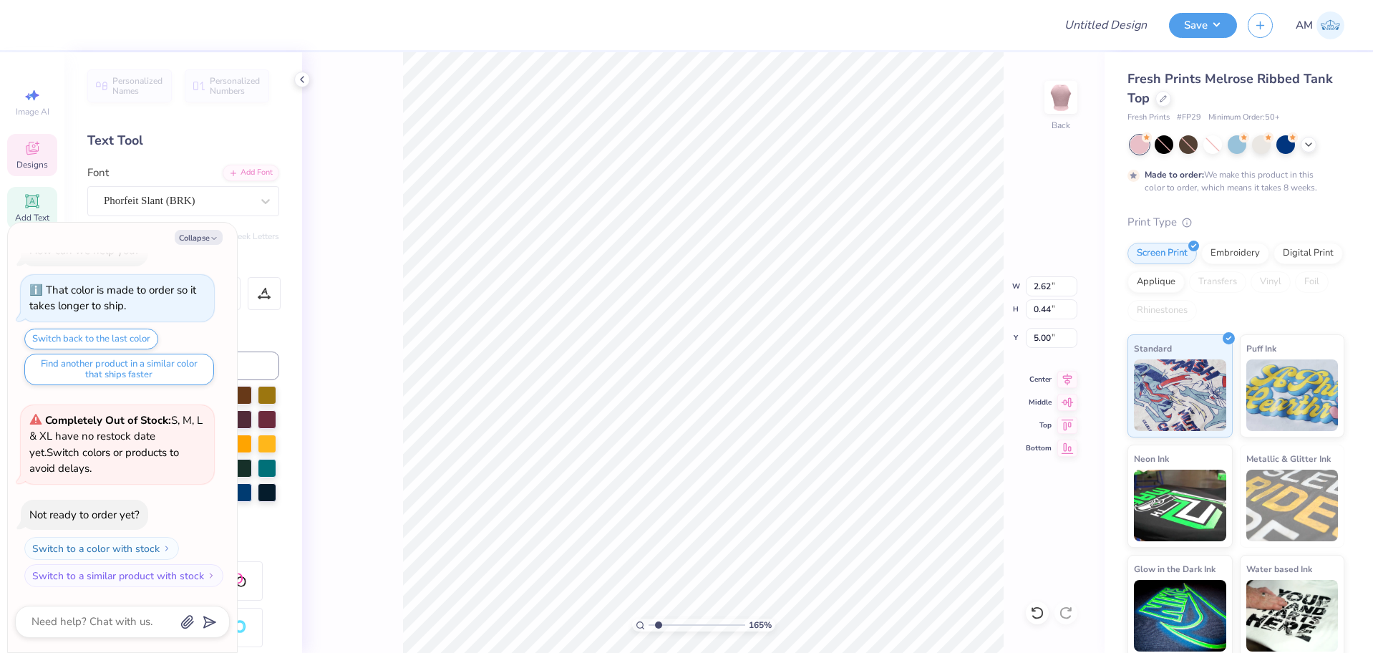
type textarea "x"
type textarea "COC"
type input "1.64913377760655"
type textarea "x"
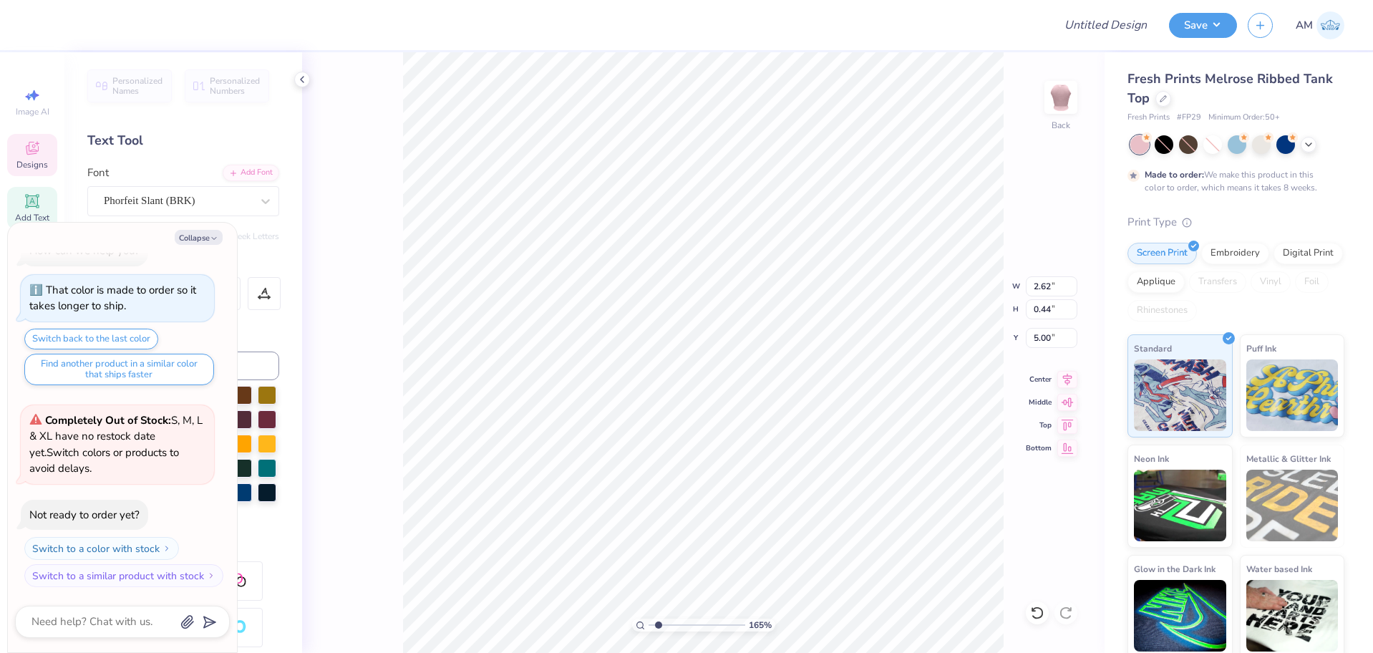
type textarea "COCO"
type input "1.64913377760655"
type textarea "x"
type input "1.64913377760655"
type textarea "x"
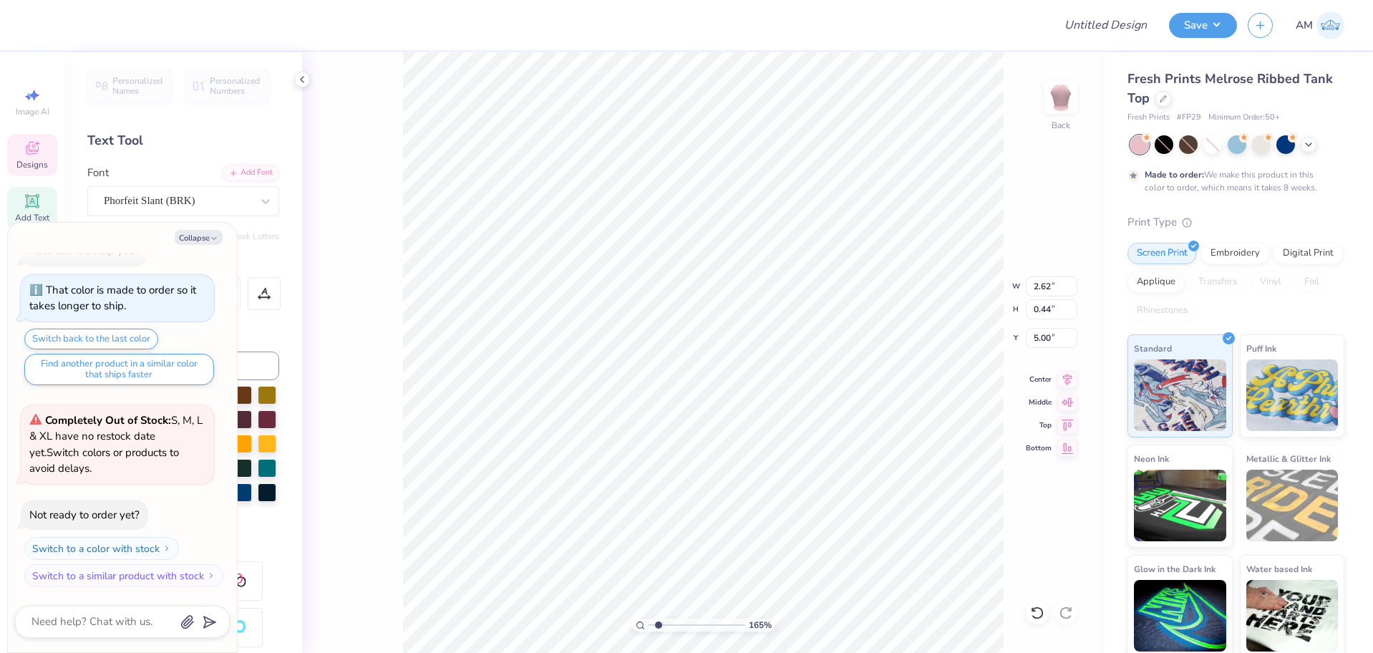
type input "1.64913377760655"
type textarea "x"
type input "1.64913377760655"
type textarea "x"
type textarea "c"
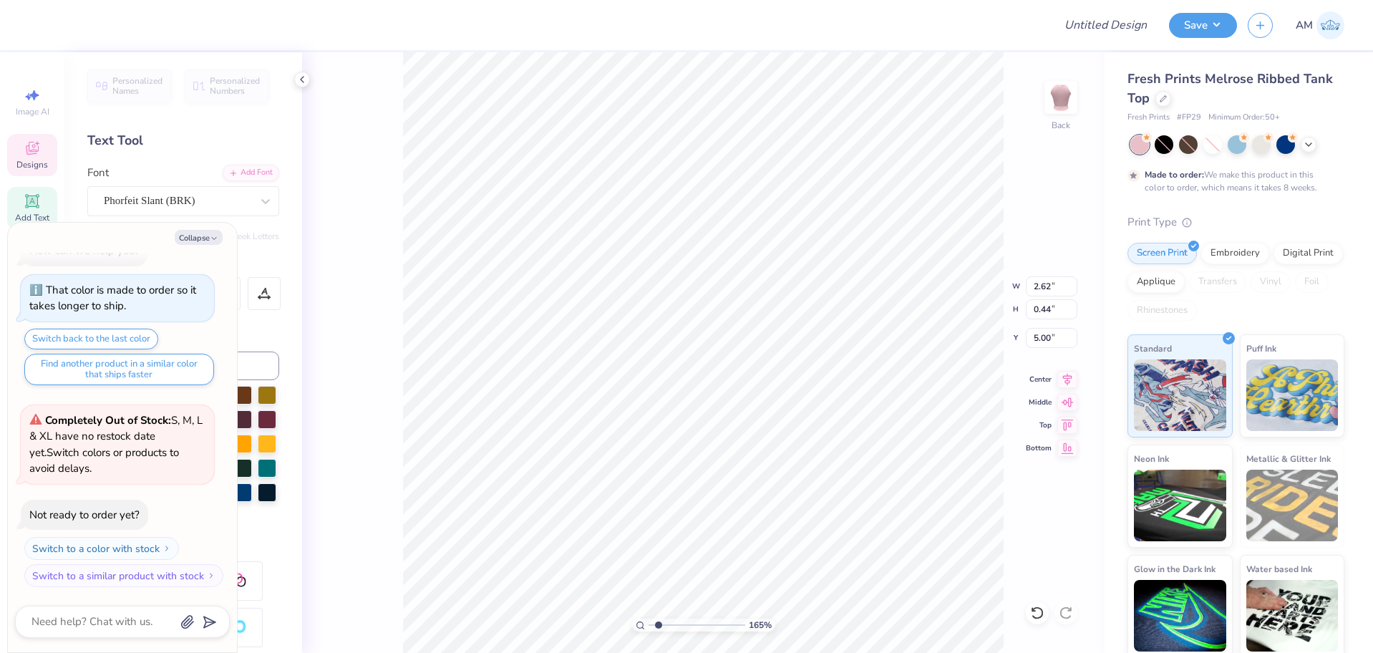
type input "1.64913377760655"
type textarea "x"
type textarea "co"
type input "1.64913377760655"
type textarea "x"
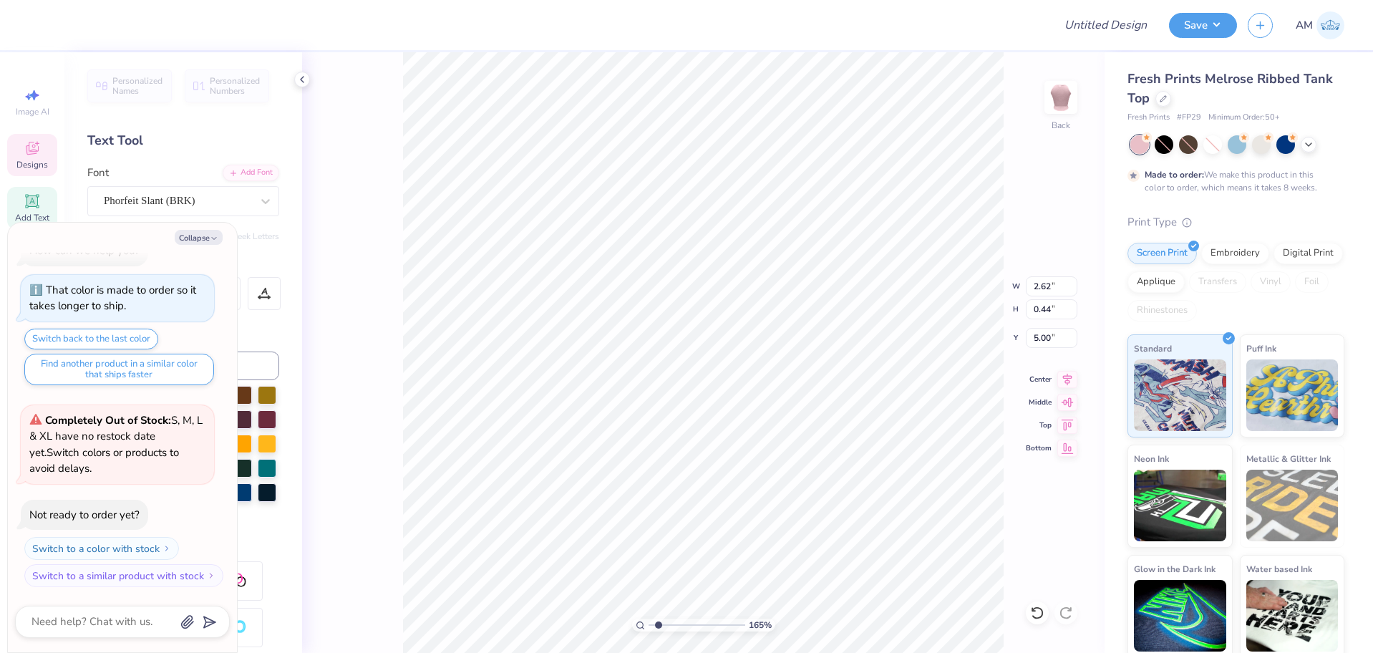
type textarea "coco"
type input "1.64913377760655"
type textarea "x"
type input "1.64913377760655"
type textarea "x"
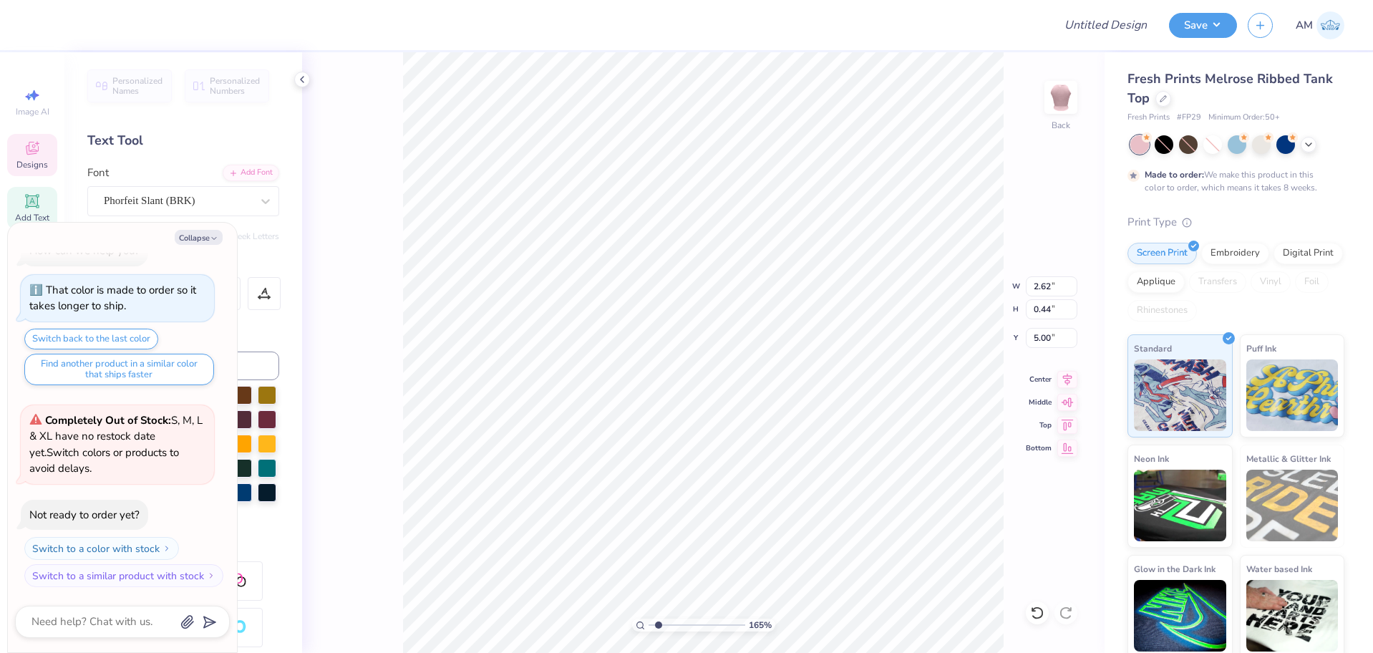
type input "5.84"
type input "1.18"
type input "5.63"
type input "1.64913377760655"
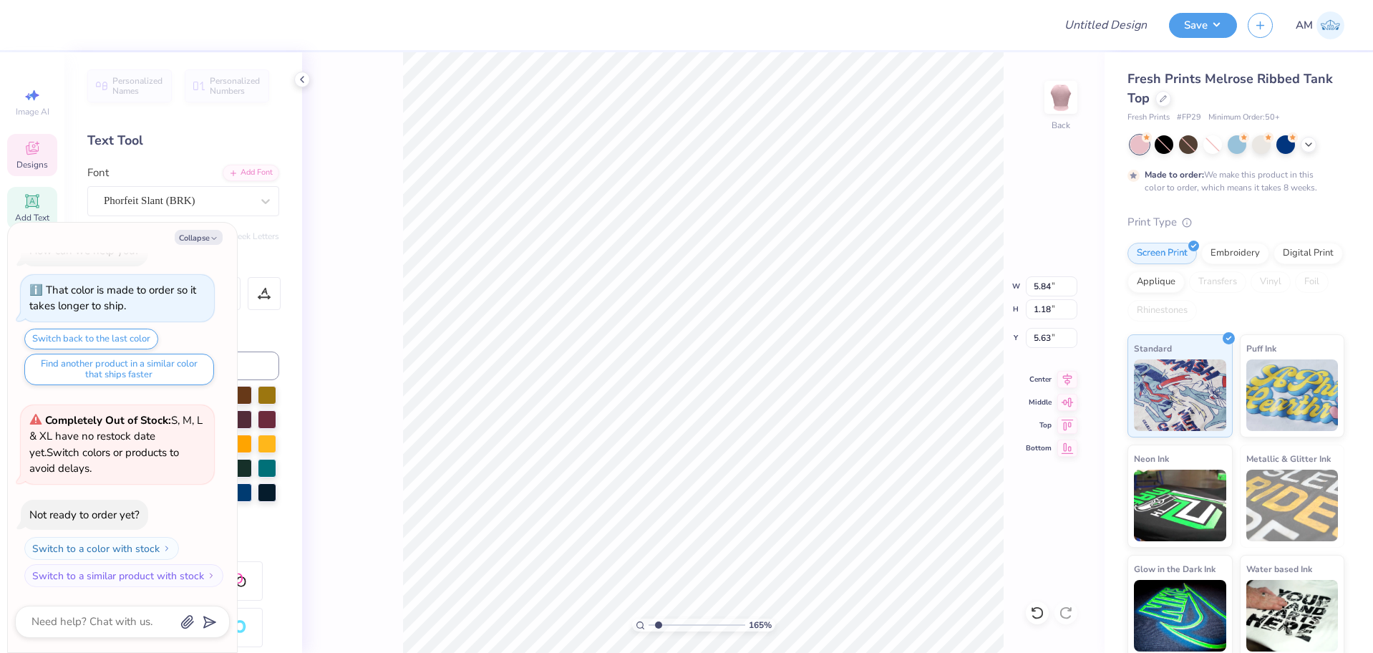
type textarea "x"
type textarea "b"
type input "1.64913377760655"
type textarea "x"
type textarea "be"
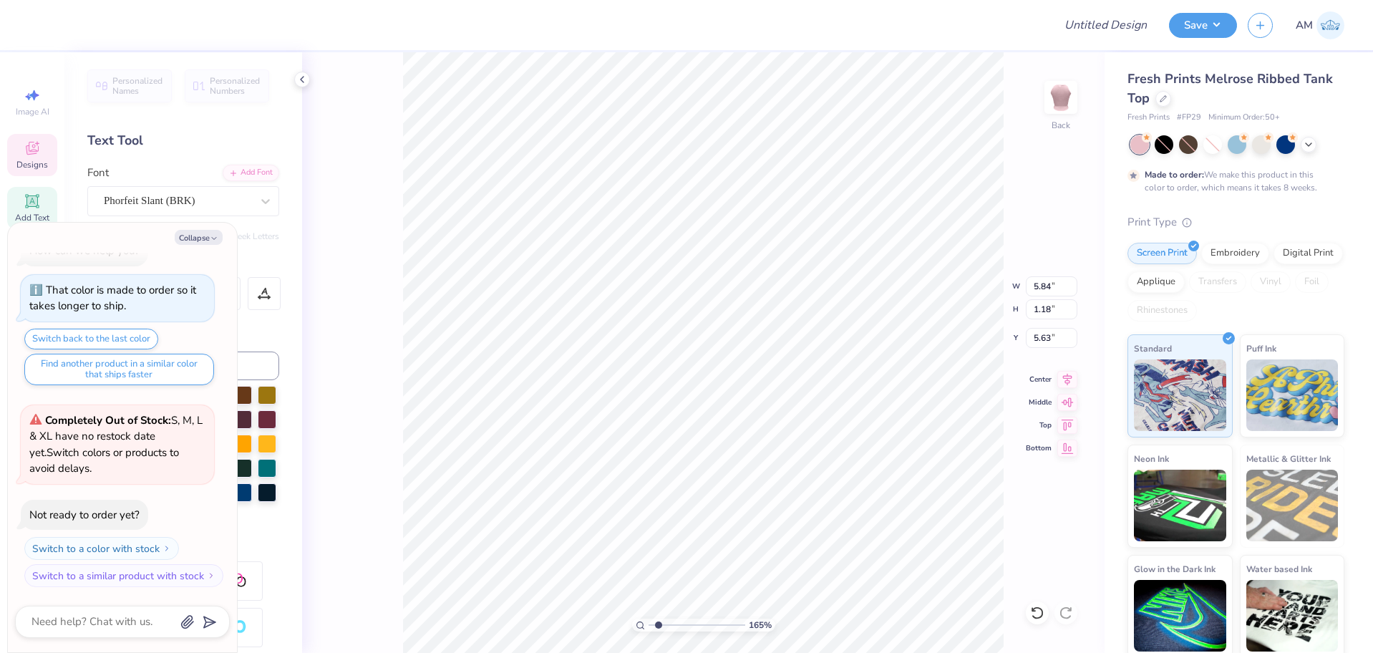
type input "1.64913377760655"
type textarea "x"
type textarea "b"
type input "1.64913377760655"
type textarea "x"
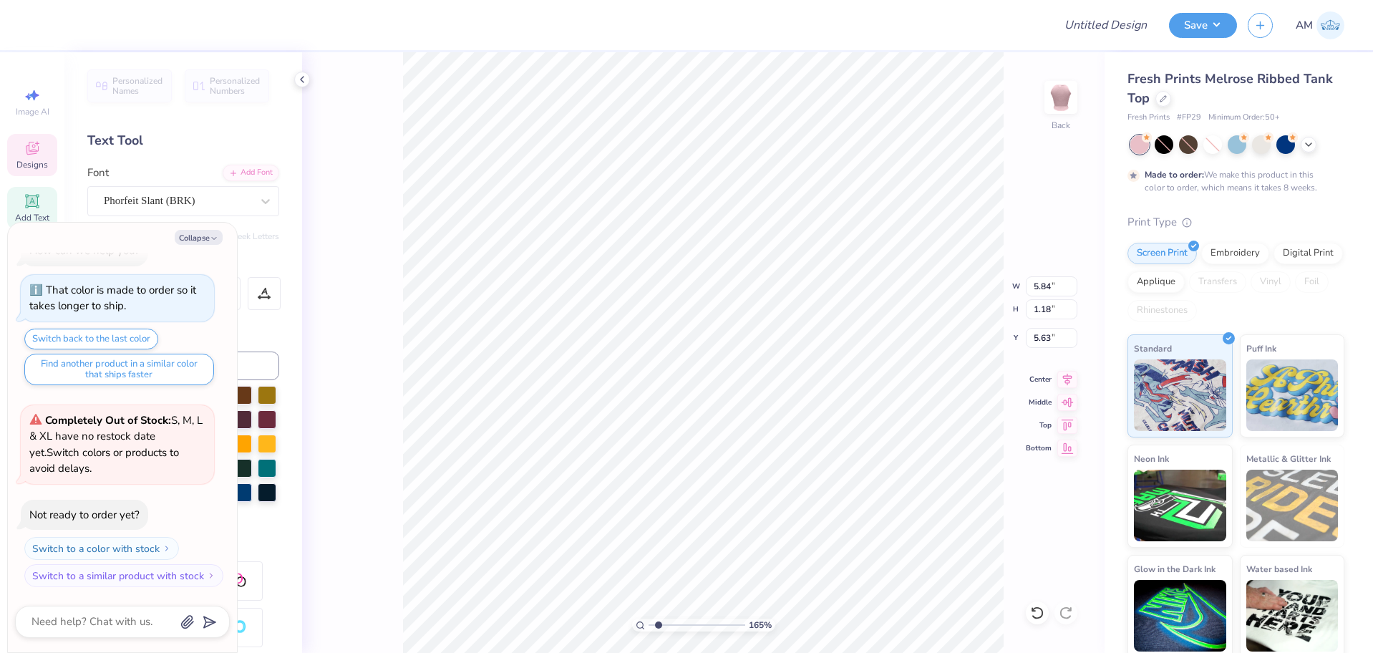
type input "1.64913377760655"
type textarea "x"
type input "1.64913377760655"
type textarea "x"
type textarea "B"
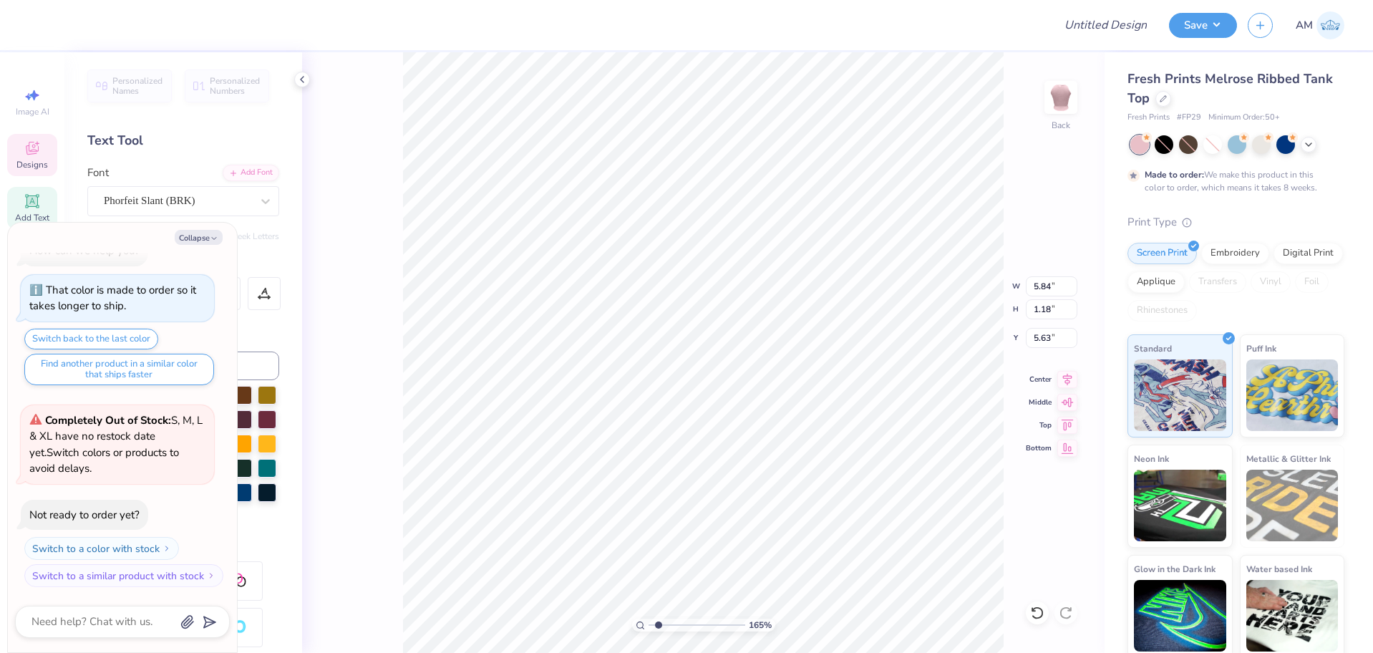
type input "1.64913377760655"
type textarea "x"
type textarea "BA"
type input "1.64913377760655"
type textarea "x"
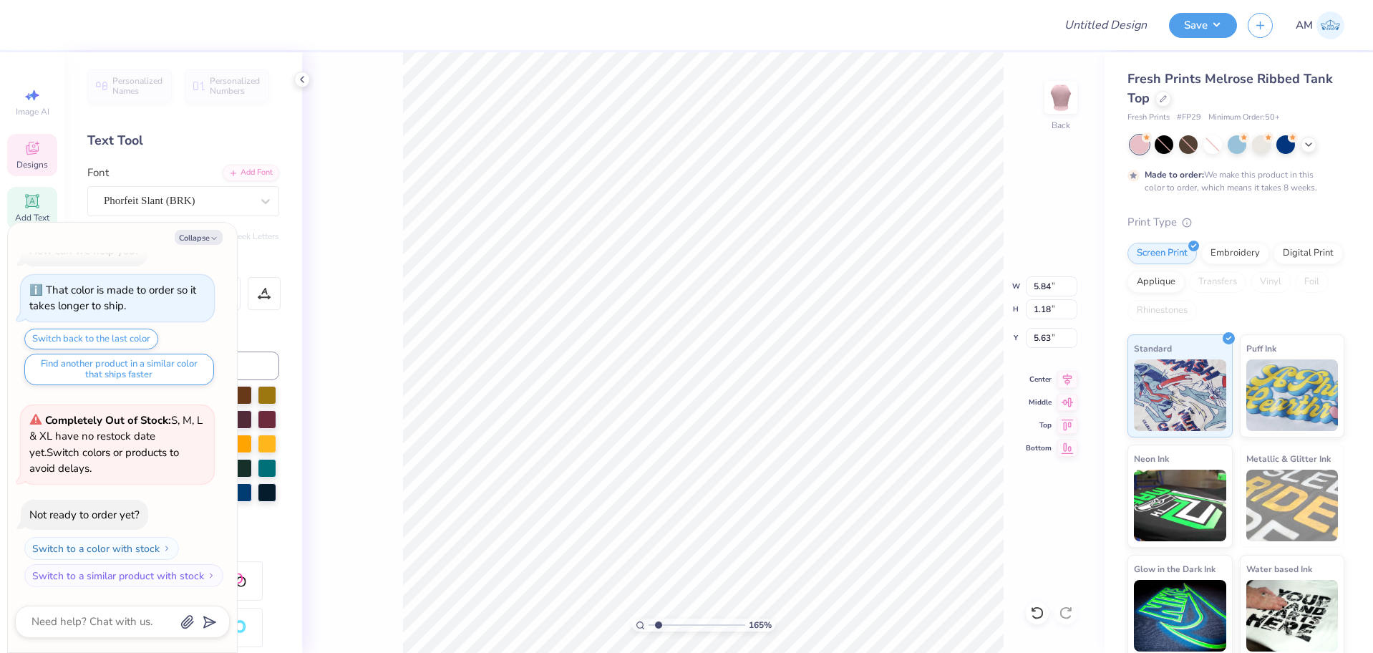
type textarea "BAB"
type input "1.64913377760655"
type textarea "x"
type textarea "BABE"
type input "1.64913377760655"
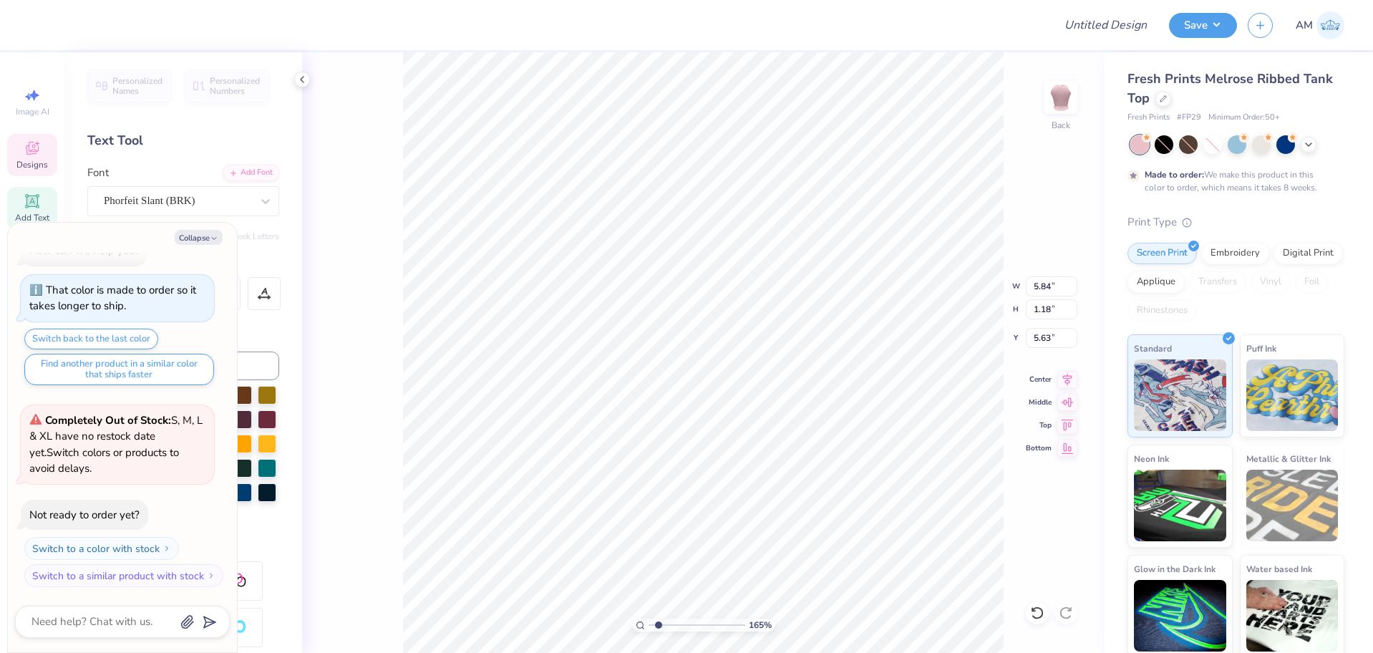
type textarea "x"
type input "2.08"
type input "0.30"
type input "5.07"
type input "1.64913377760655"
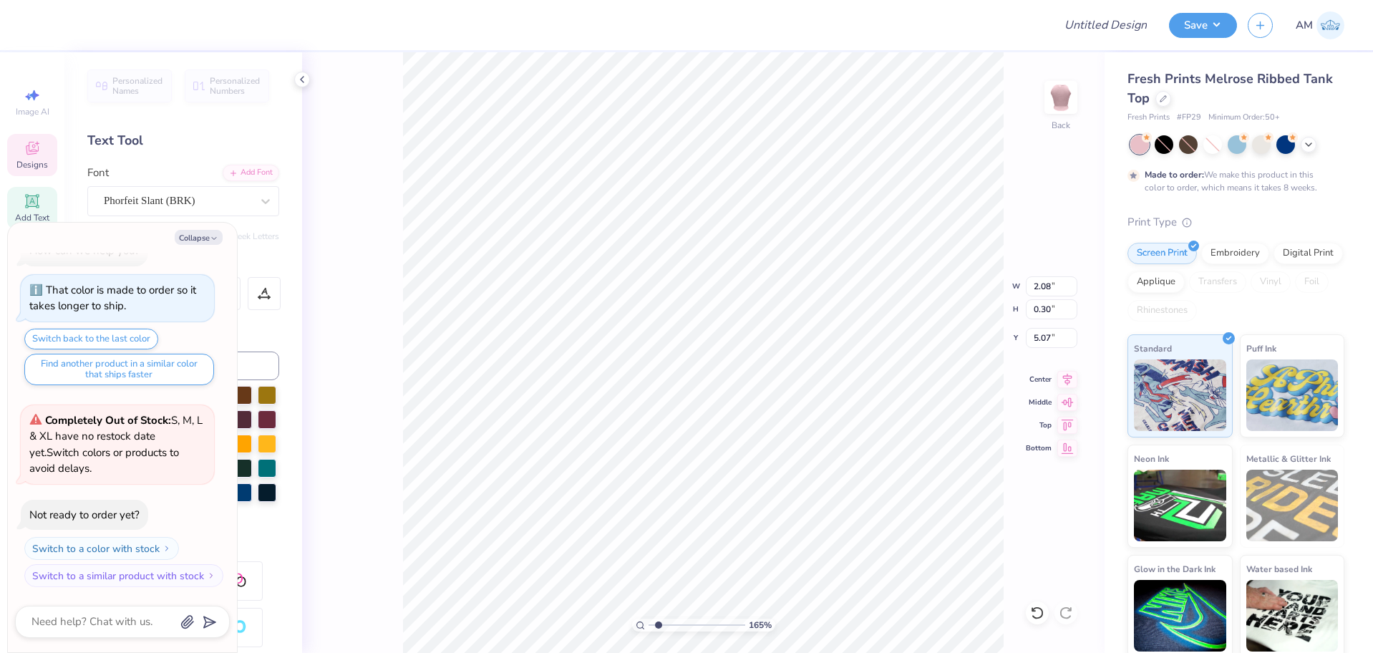
type textarea "x"
type input "1.64913377760655"
type textarea "x"
type input "1.64913377760655"
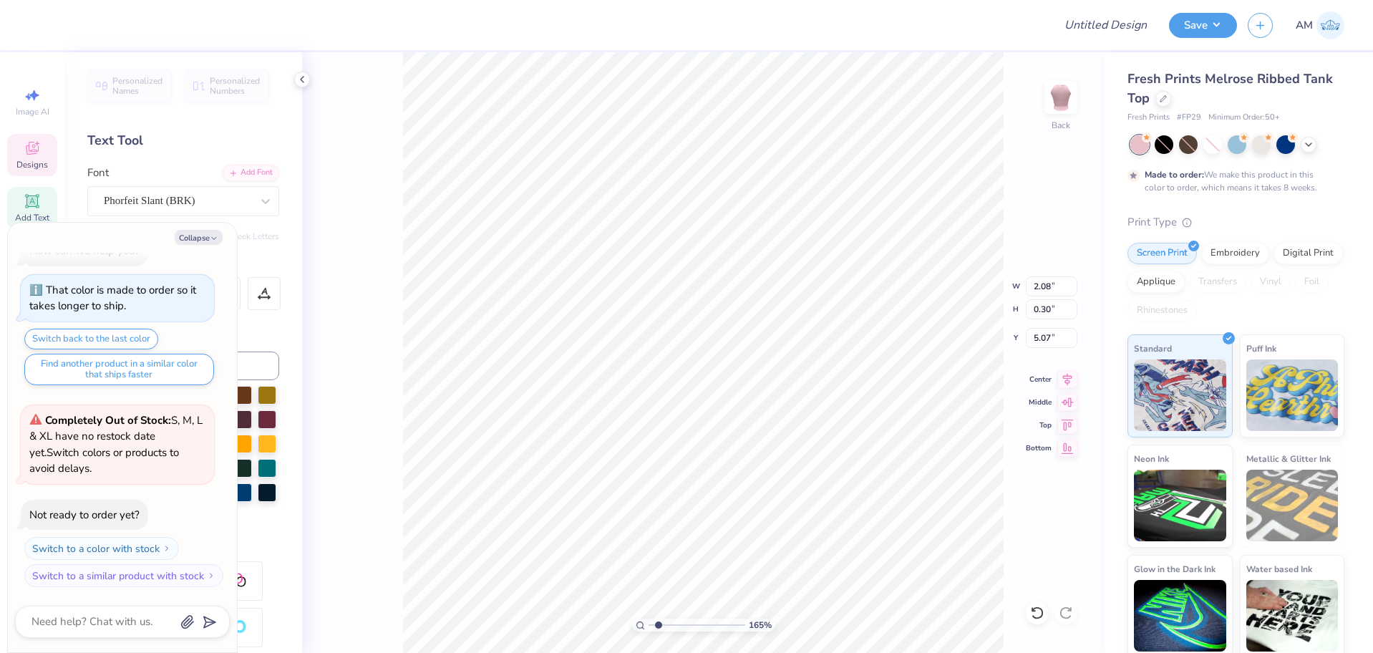
type textarea "x"
type textarea "CO"
type input "1.64913377760655"
type textarea "x"
type input "1.64913377760655"
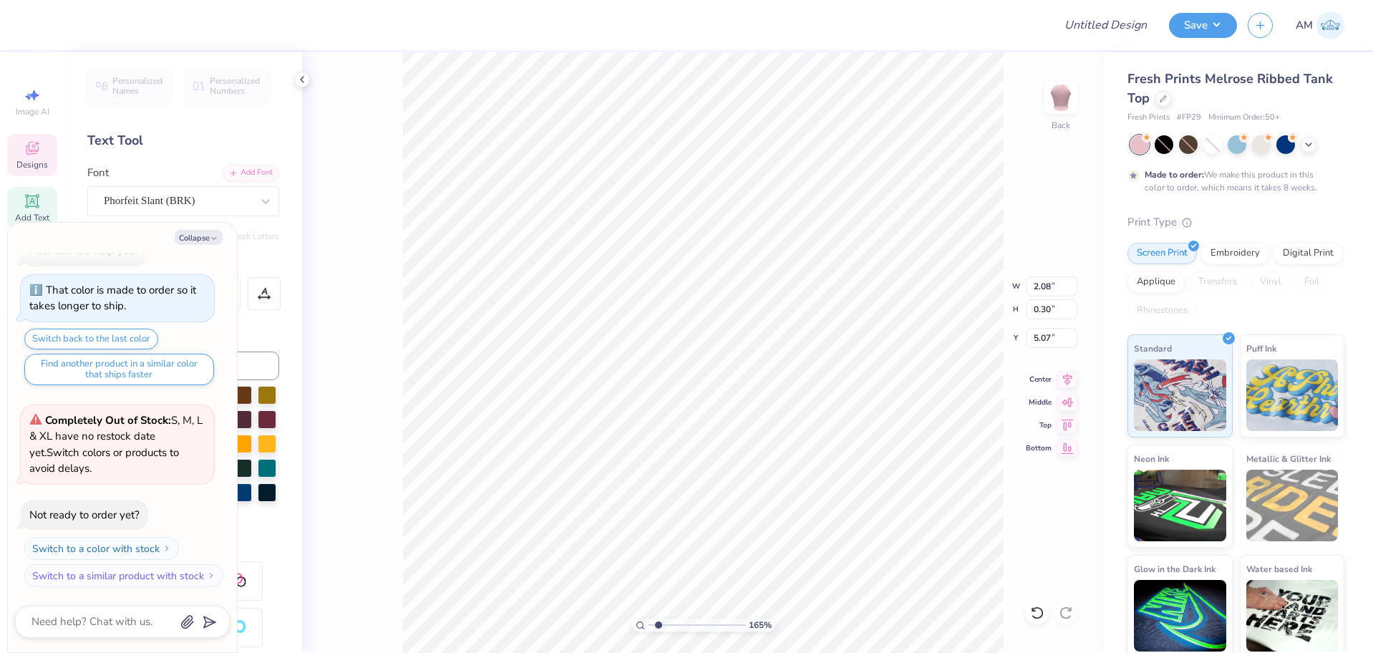
type textarea "x"
type textarea "COC"
type input "1.64913377760655"
type textarea "x"
type textarea "COCO"
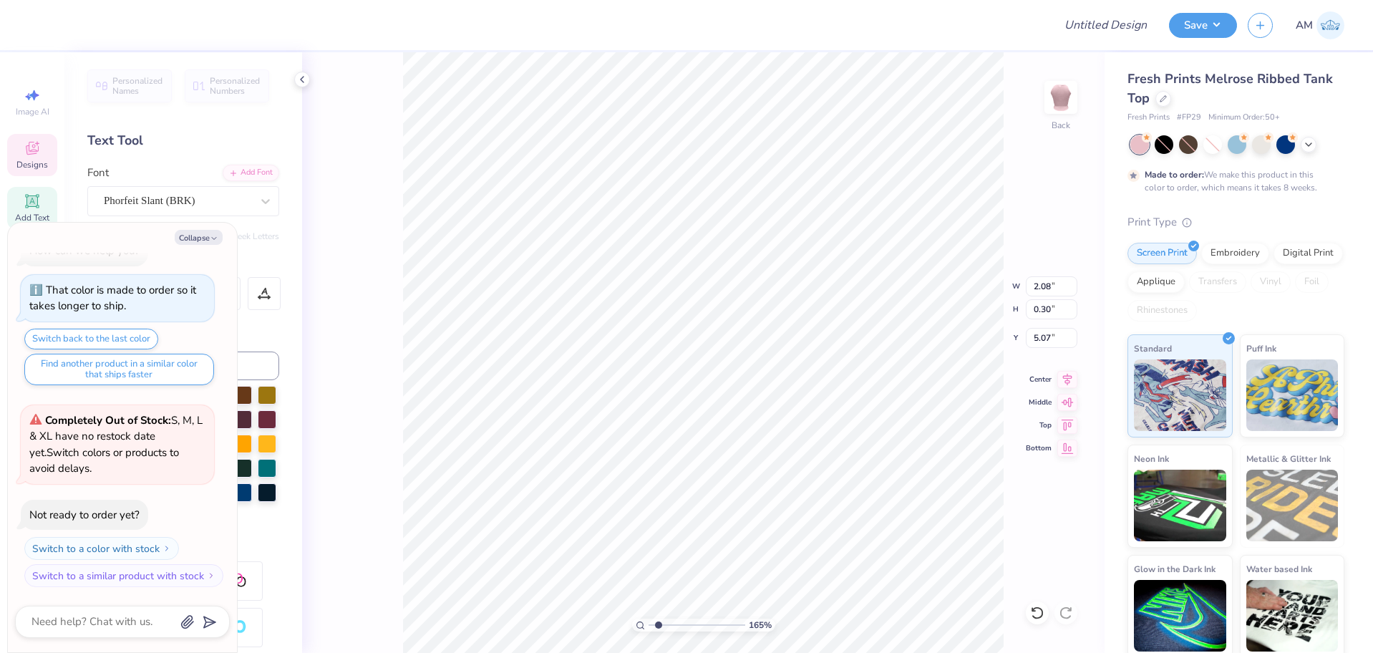
type input "1.64913377760655"
type textarea "x"
type input "1.64913377760655"
type textarea "x"
click at [717, 493] on li "Group" at bounding box center [735, 496] width 112 height 28
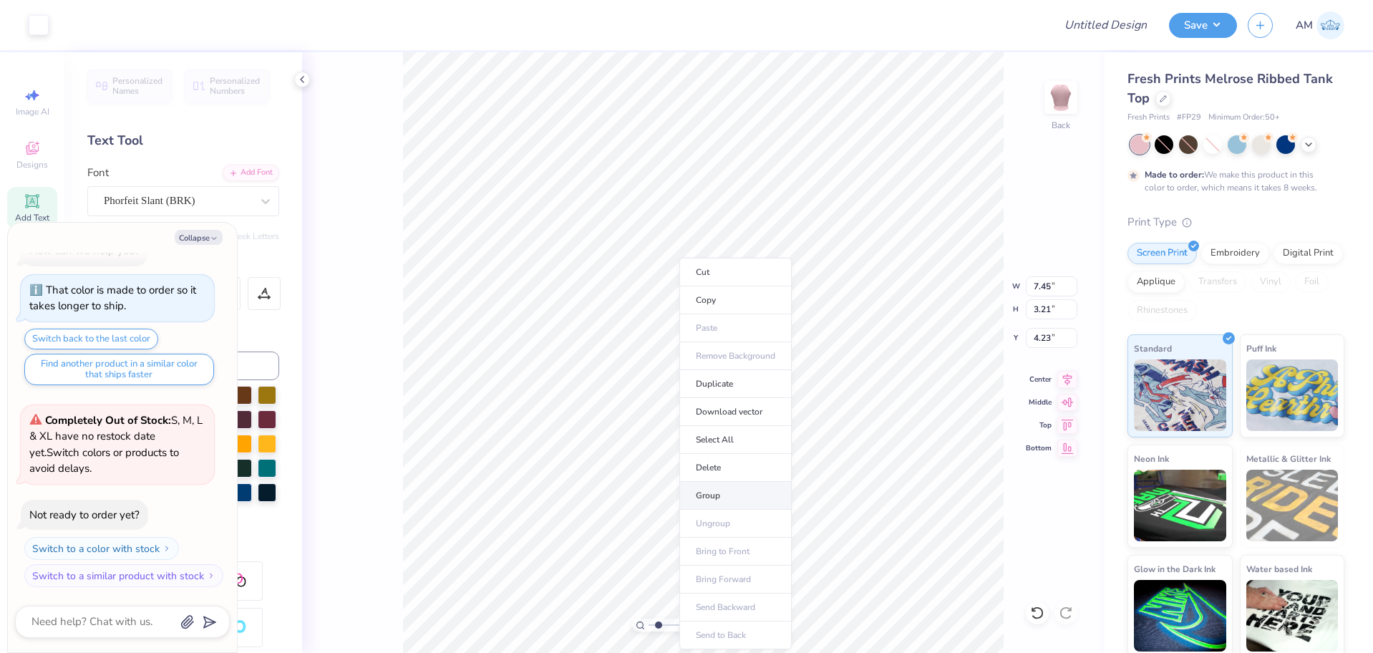
type input "1.64913377760655"
type textarea "x"
type input "1.64913377760655"
type textarea "x"
click at [757, 409] on li "Download vector" at bounding box center [749, 412] width 112 height 28
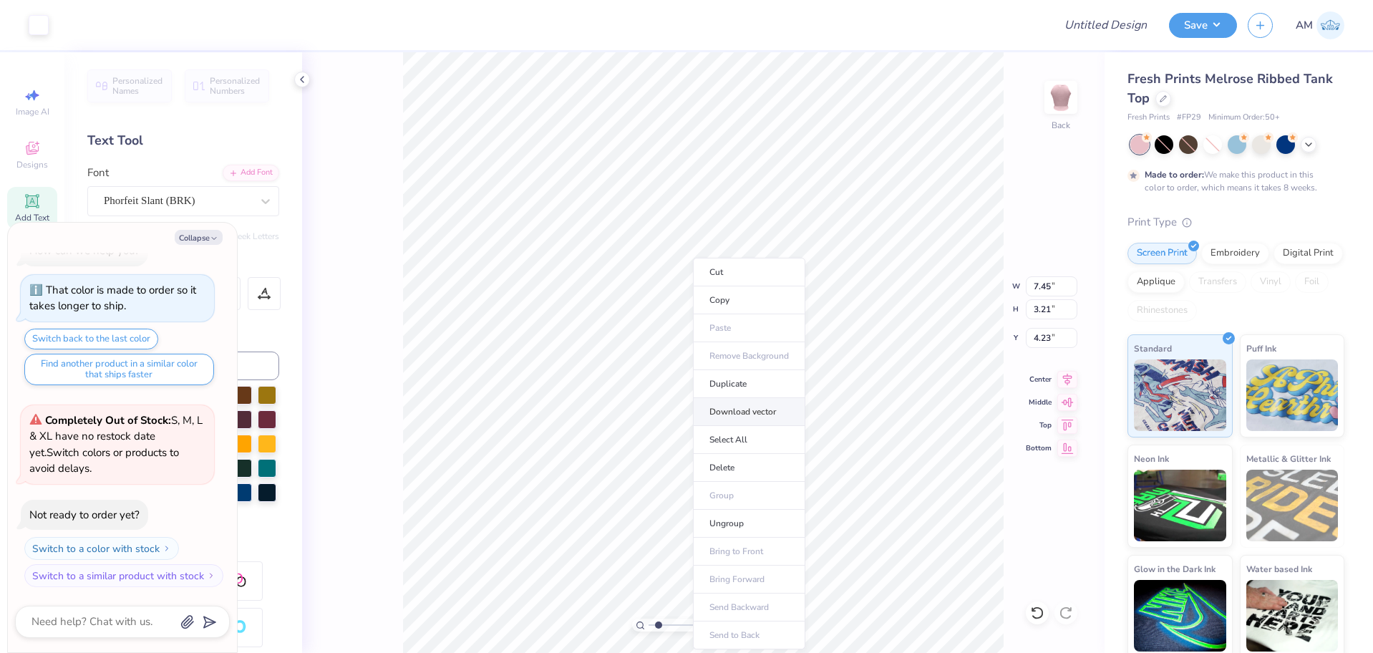
type input "1.64913377760655"
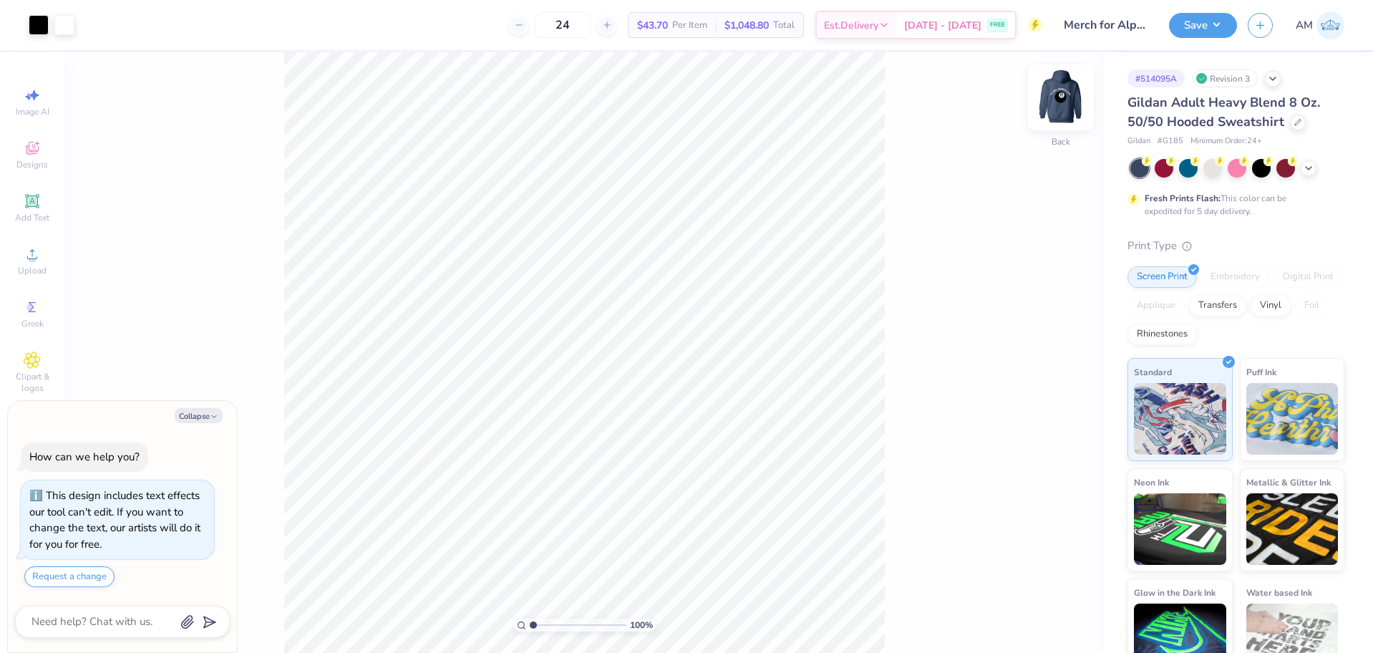
click at [1055, 102] on img at bounding box center [1060, 97] width 57 height 57
type textarea "x"
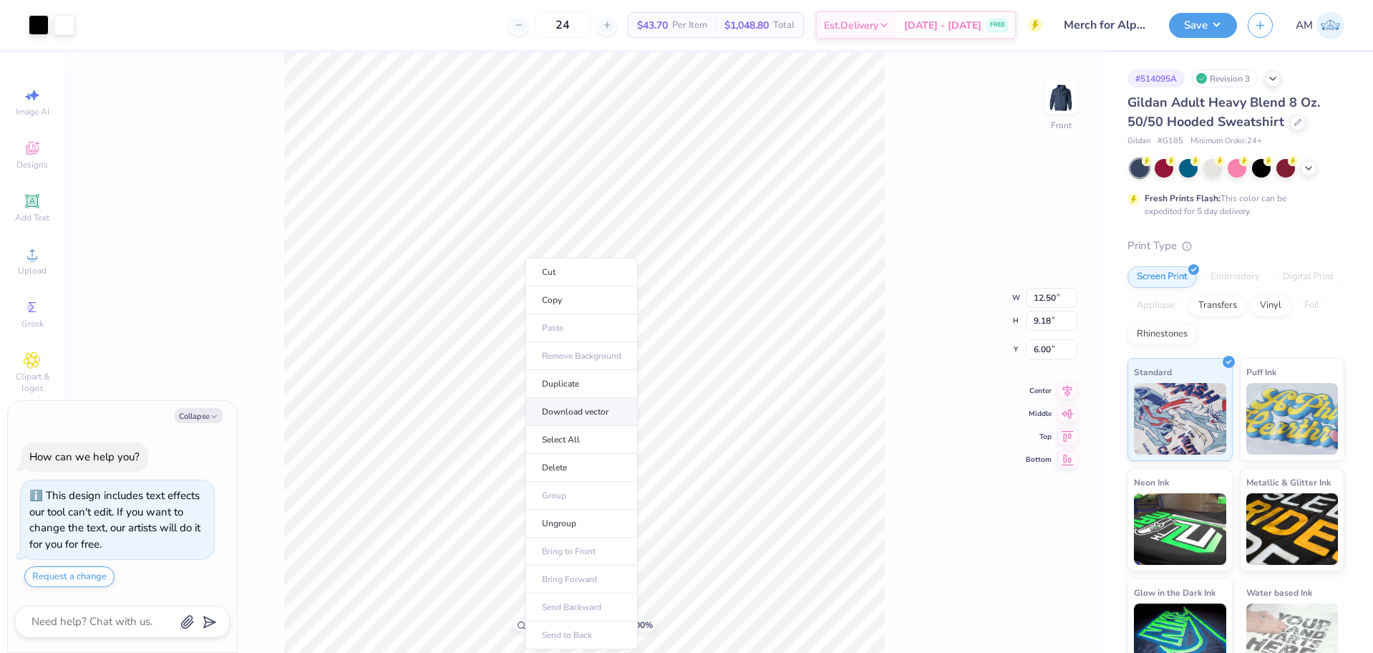
click at [586, 411] on li "Download vector" at bounding box center [581, 412] width 112 height 28
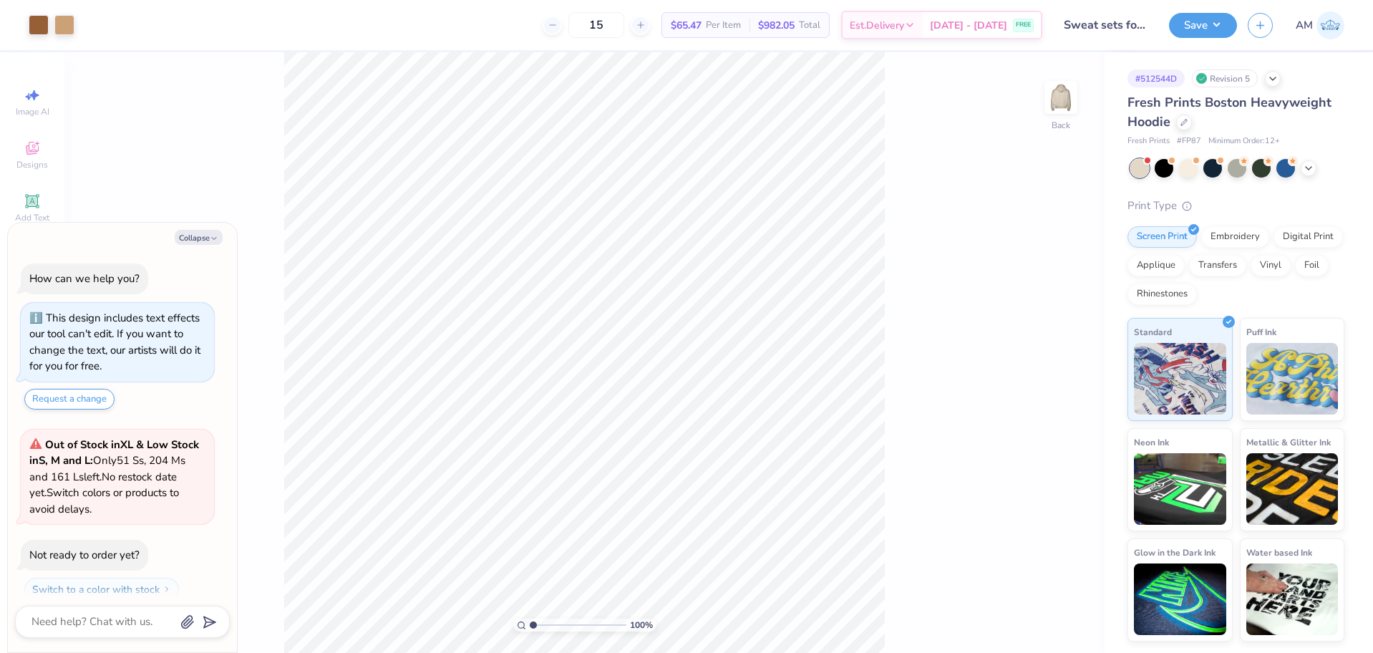
scroll to position [41, 0]
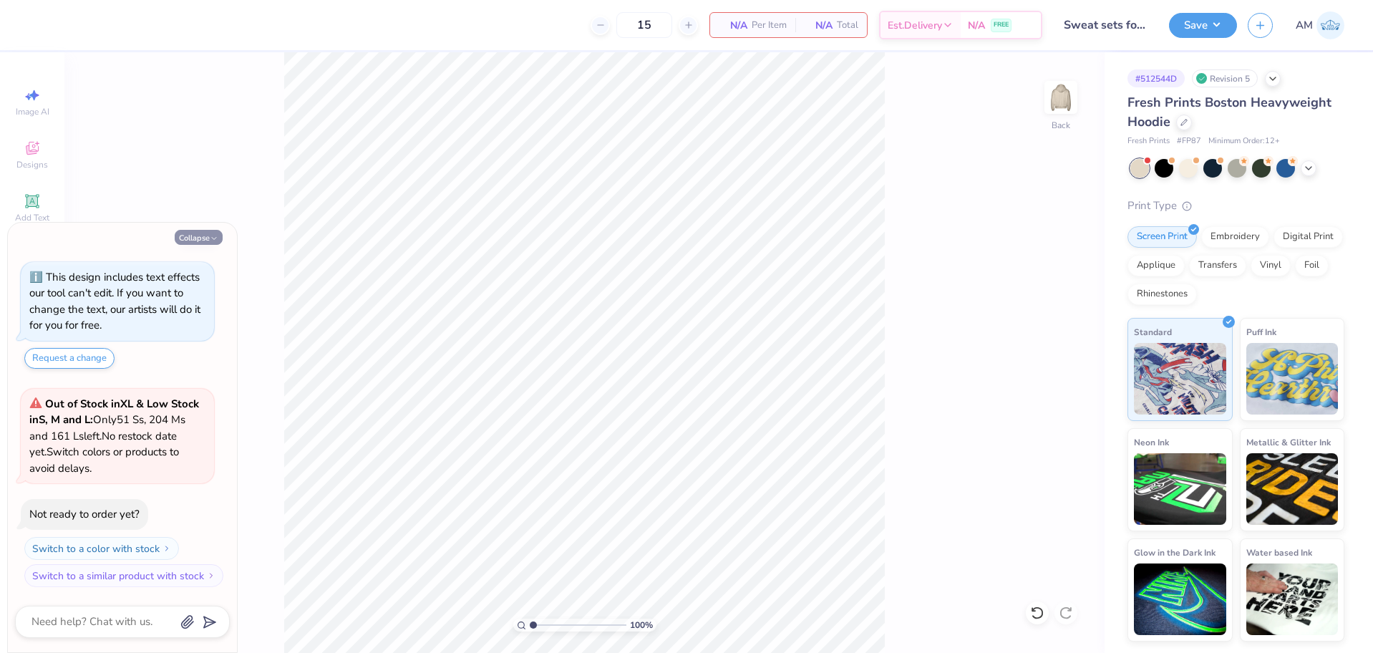
click at [197, 241] on button "Collapse" at bounding box center [199, 237] width 48 height 15
type textarea "x"
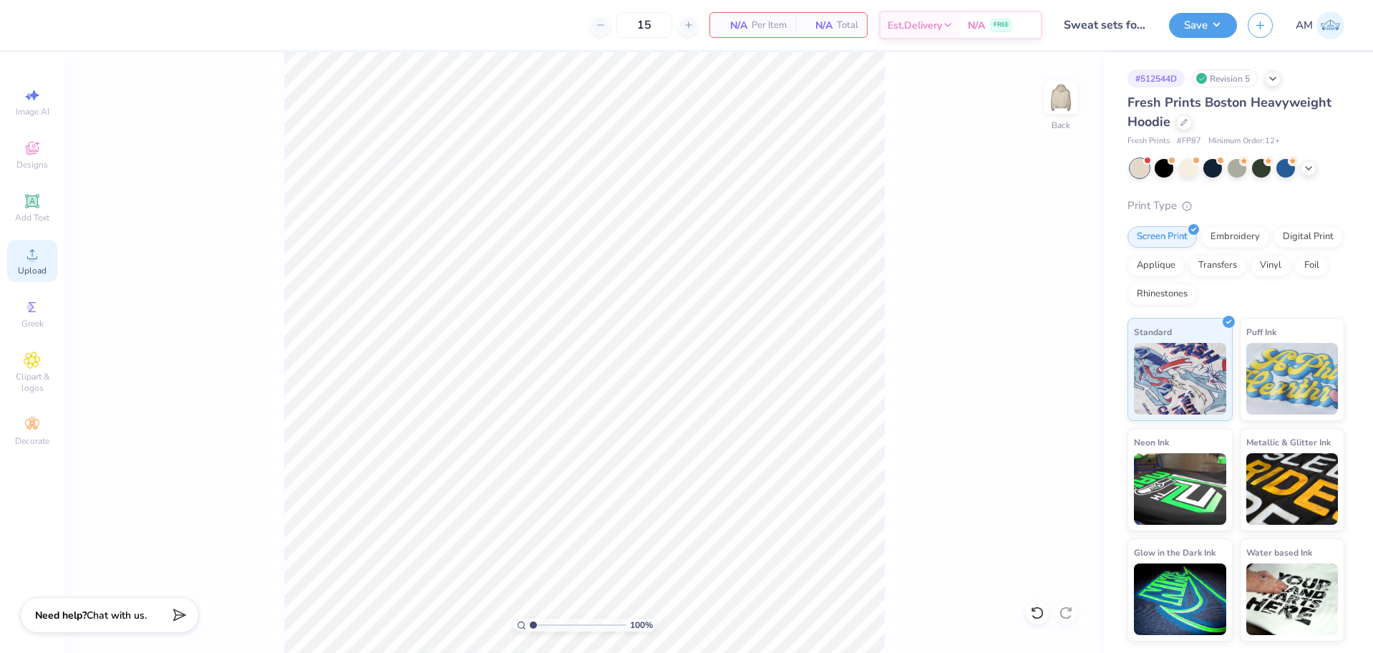
click at [34, 256] on circle at bounding box center [32, 259] width 8 height 8
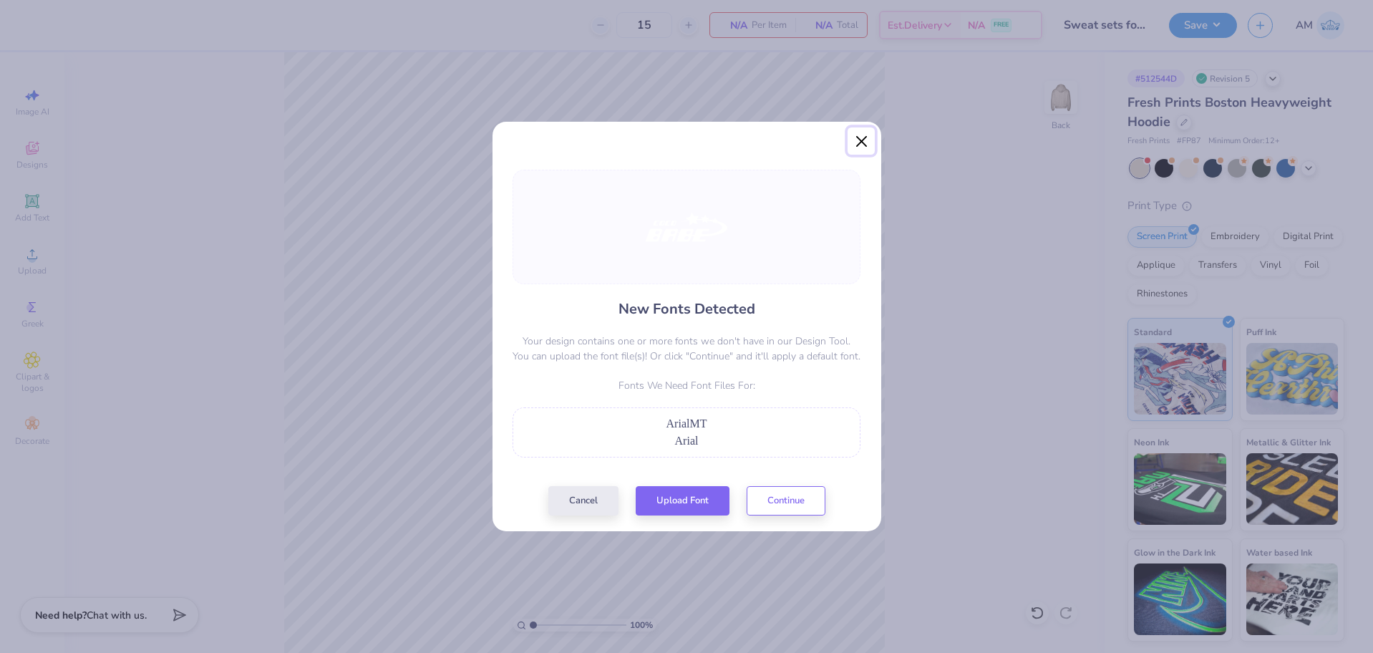
click at [860, 142] on button "Close" at bounding box center [861, 140] width 27 height 27
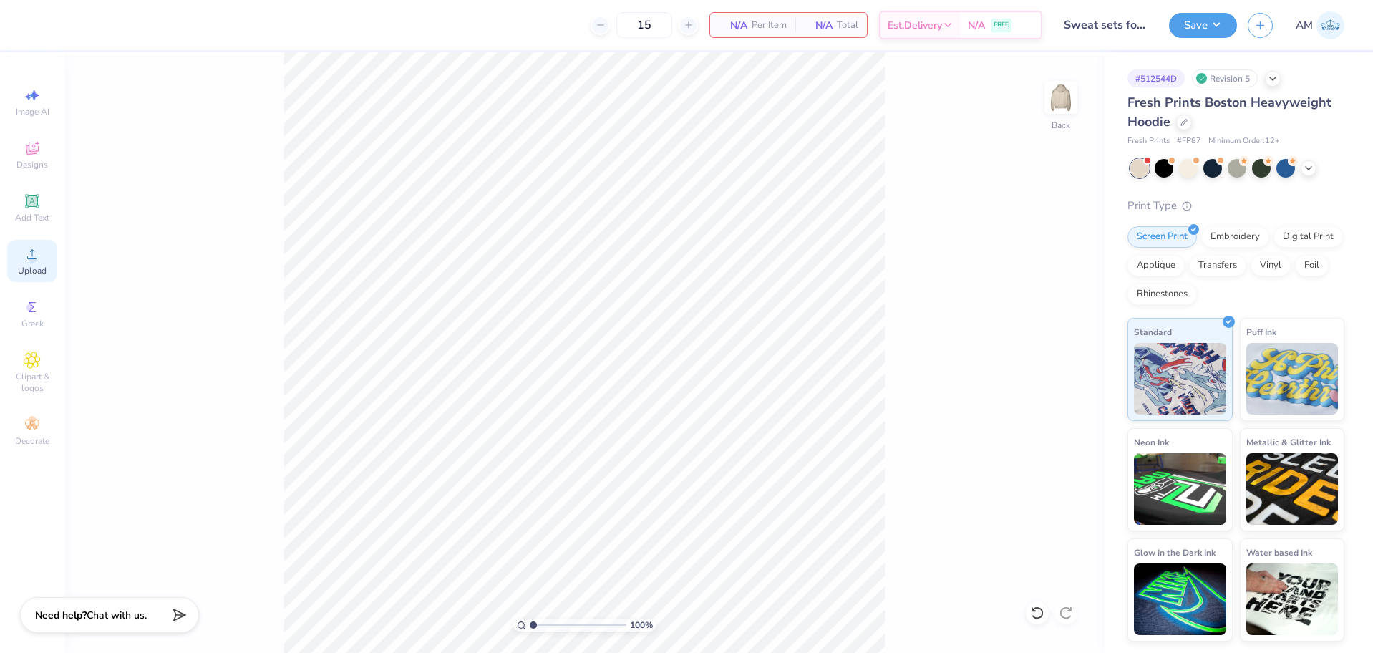
click at [44, 260] on div "Upload" at bounding box center [32, 261] width 50 height 42
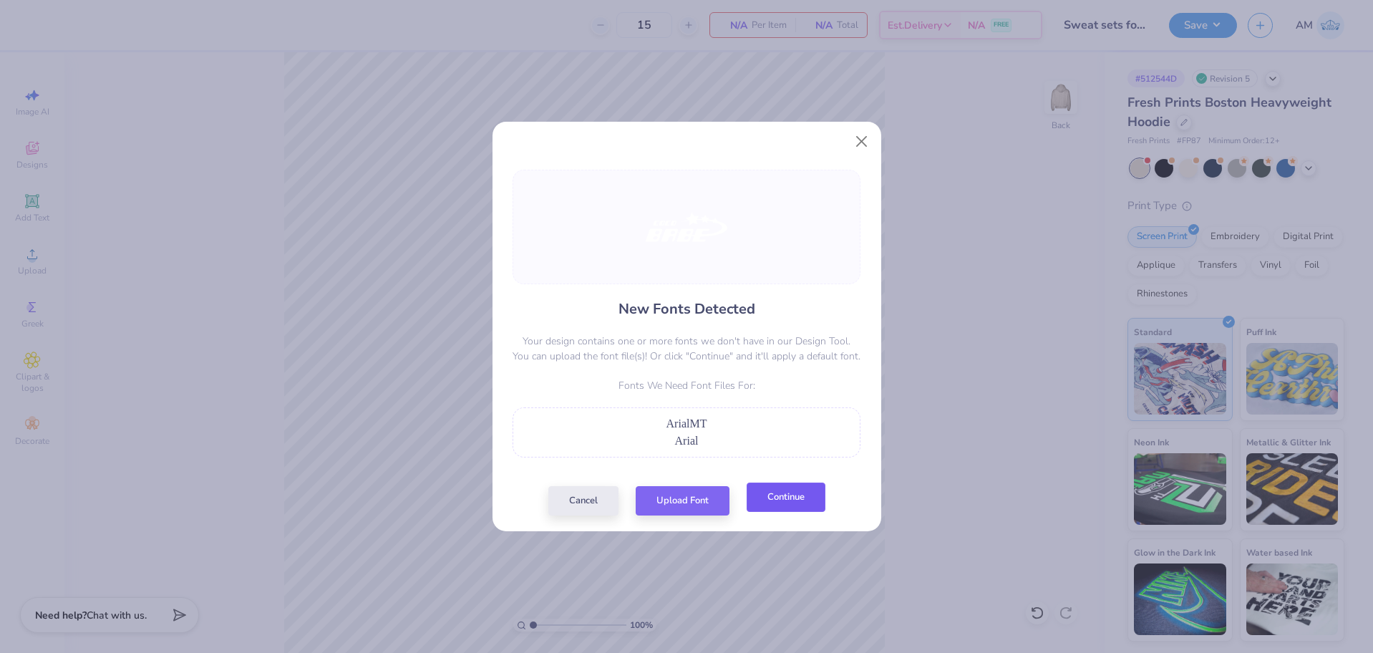
click at [781, 503] on button "Continue" at bounding box center [786, 497] width 79 height 29
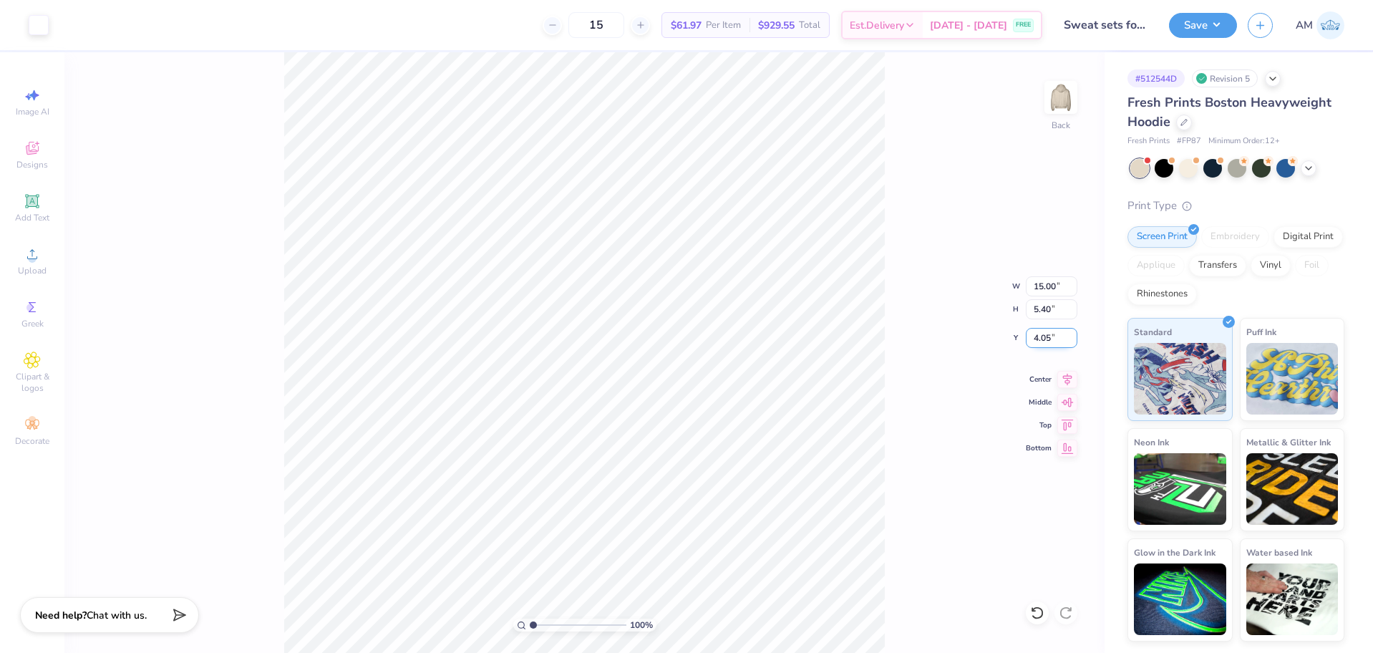
click at [1040, 342] on input "4.05" at bounding box center [1052, 338] width 52 height 20
type input "3.00"
click at [1042, 289] on input "15.00" at bounding box center [1052, 286] width 52 height 20
type input "10.00"
type input "3.60"
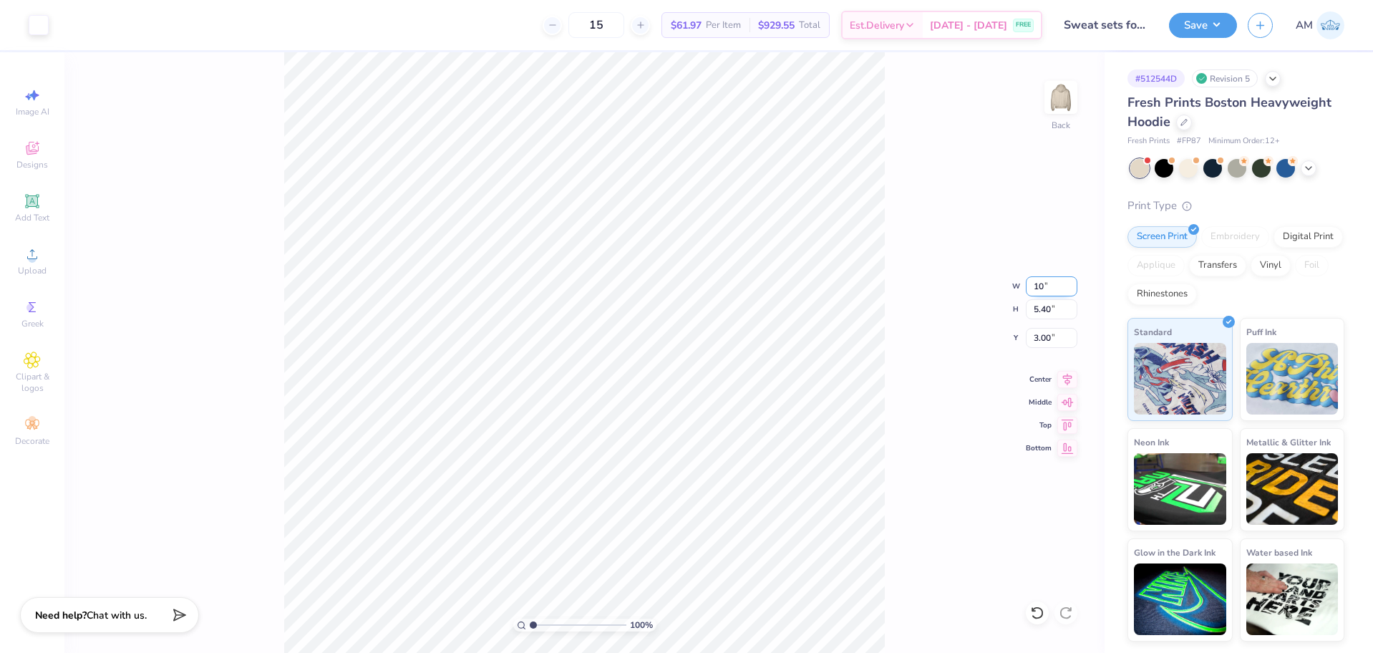
type input "3.90"
click at [1065, 376] on icon at bounding box center [1067, 378] width 9 height 12
click at [929, 373] on div "100 % Back W 10.00 10.00 " H 3.60 3.60 " Y 3.90 3.90 " Center Middle Top Bottom" at bounding box center [584, 352] width 1040 height 601
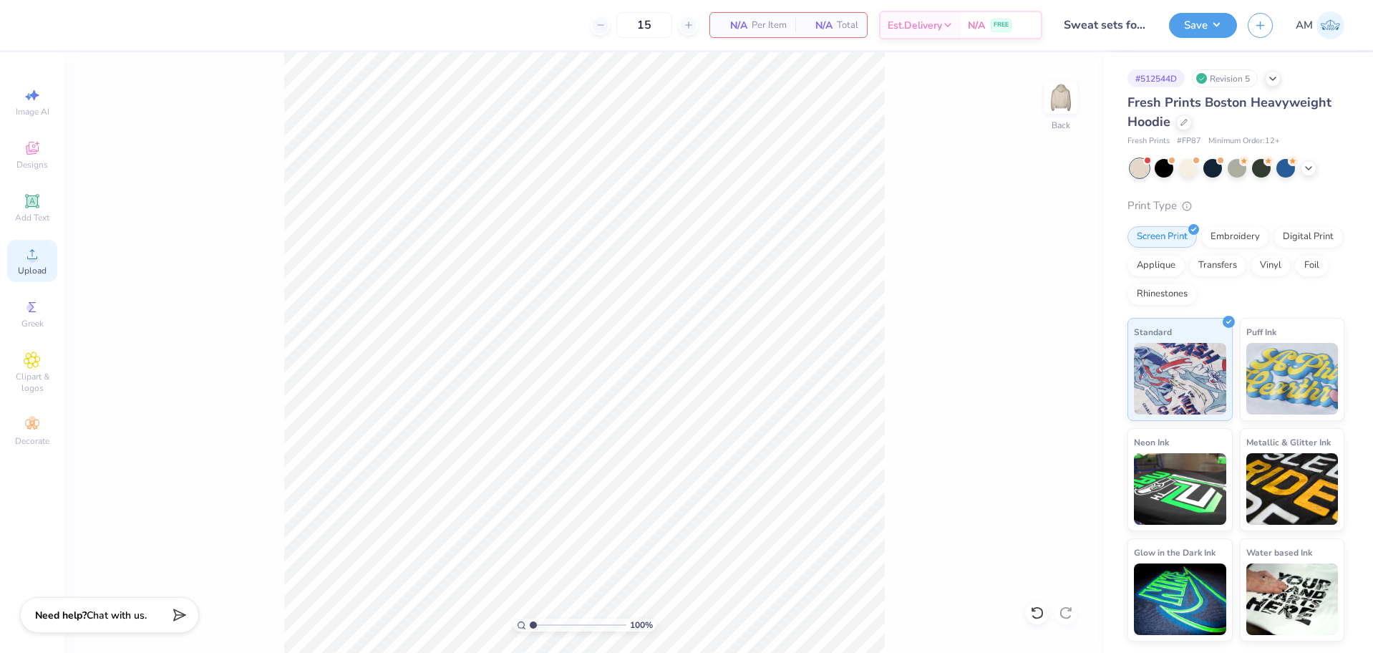
click at [25, 252] on icon at bounding box center [32, 254] width 17 height 17
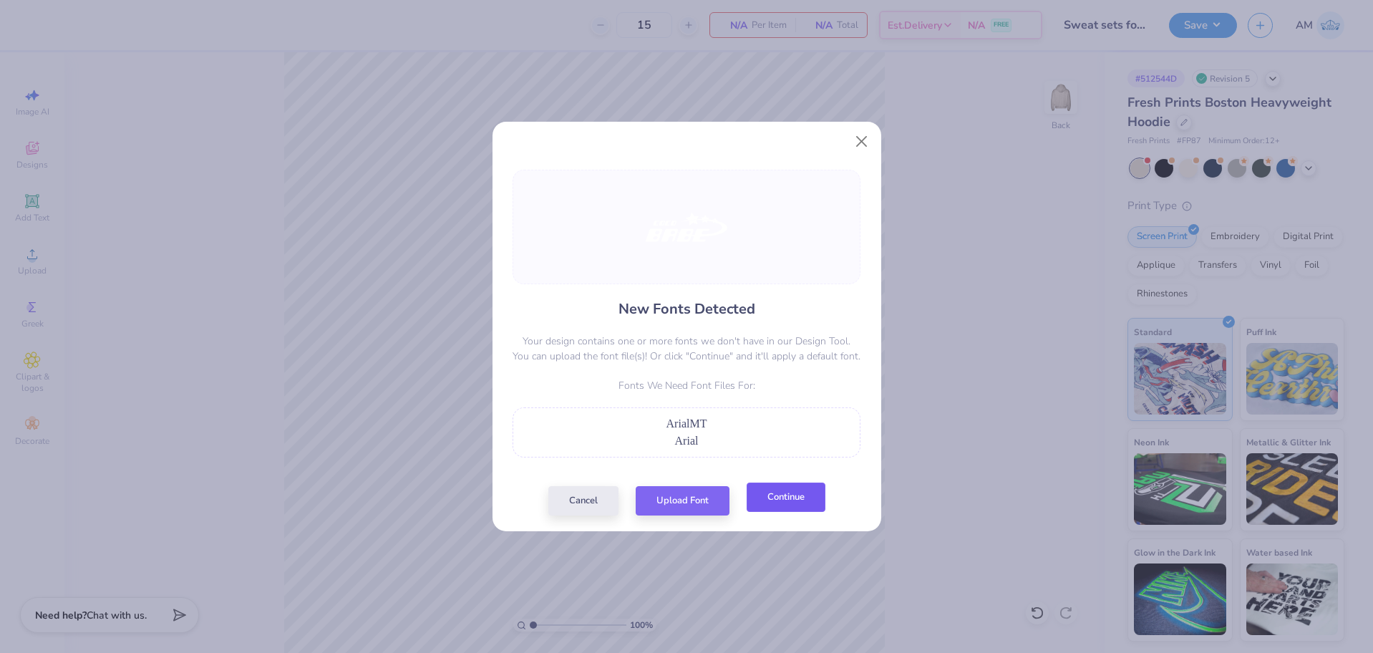
click at [797, 495] on button "Continue" at bounding box center [786, 497] width 79 height 29
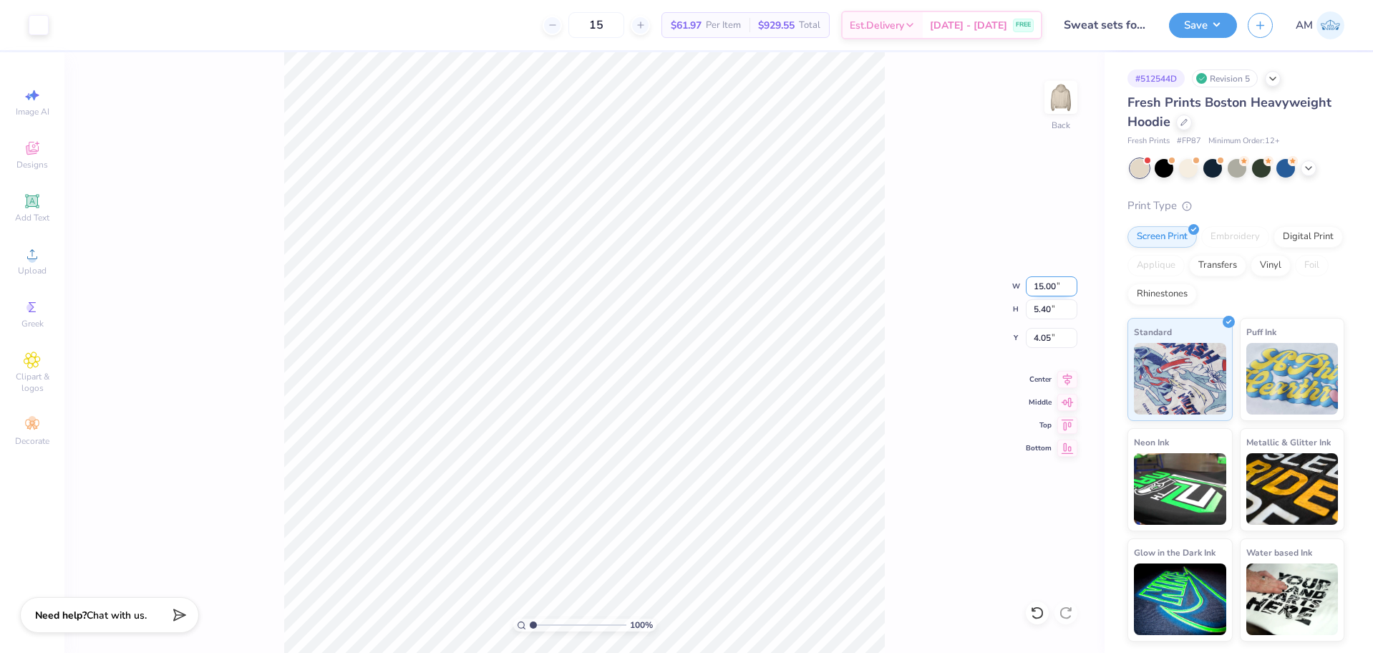
click at [1043, 290] on input "15.00" at bounding box center [1052, 286] width 52 height 20
type input "10.00"
type input "3.60"
click at [1047, 339] on input "4.95" at bounding box center [1052, 338] width 52 height 20
type input "3.00"
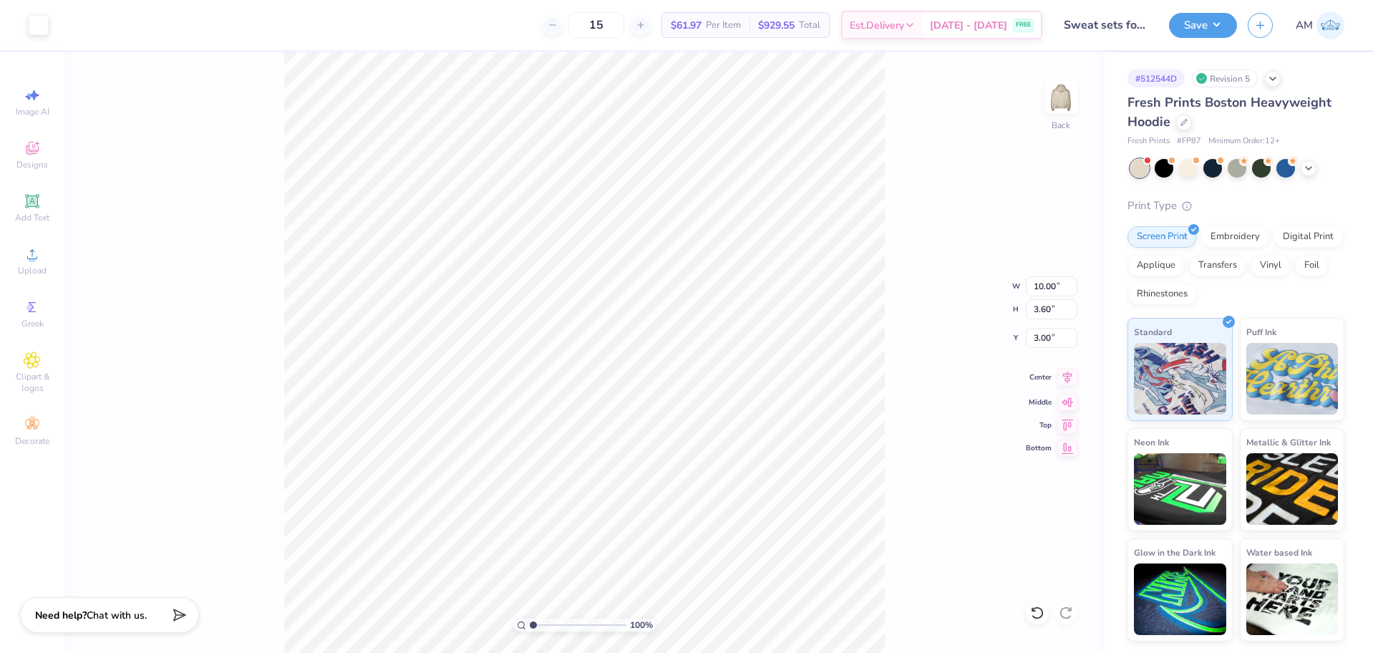
click at [1065, 379] on icon at bounding box center [1067, 378] width 9 height 12
click at [1206, 28] on button "Save" at bounding box center [1203, 23] width 68 height 25
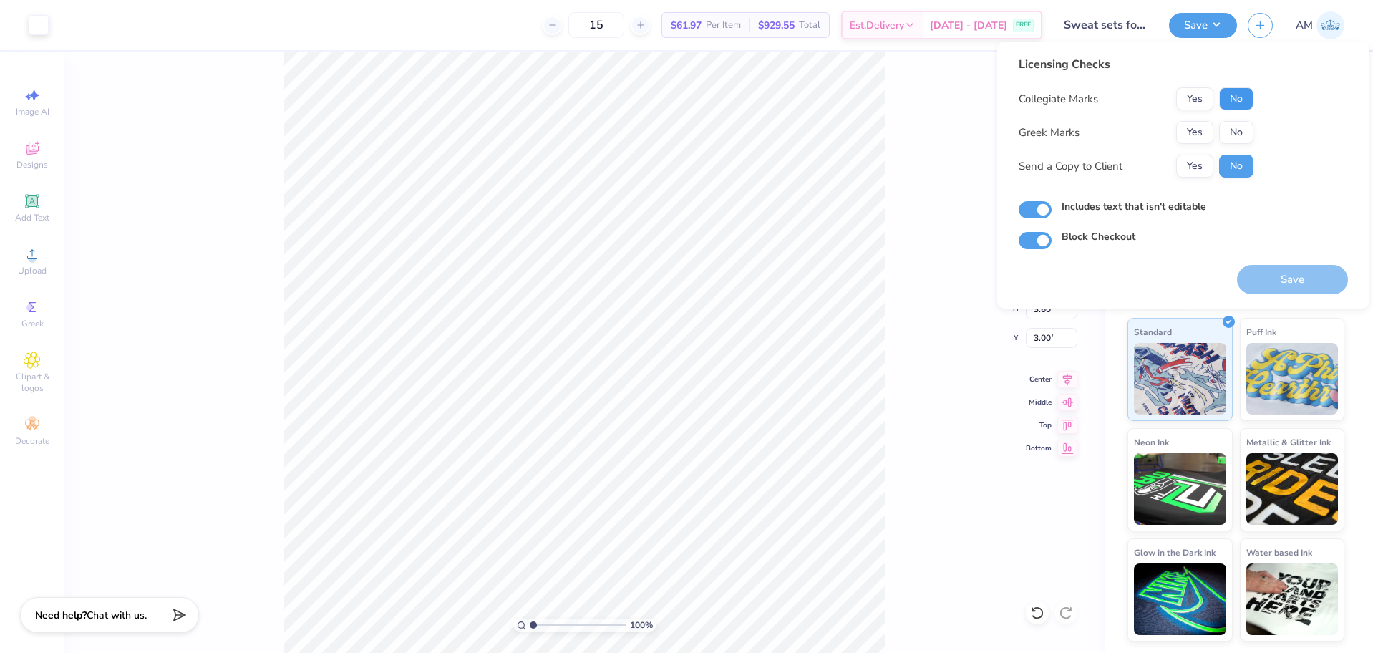
click at [1238, 101] on button "No" at bounding box center [1236, 98] width 34 height 23
click at [1233, 127] on button "No" at bounding box center [1236, 132] width 34 height 23
click at [1199, 170] on button "Yes" at bounding box center [1194, 166] width 37 height 23
click at [1269, 269] on button "Save" at bounding box center [1292, 279] width 111 height 29
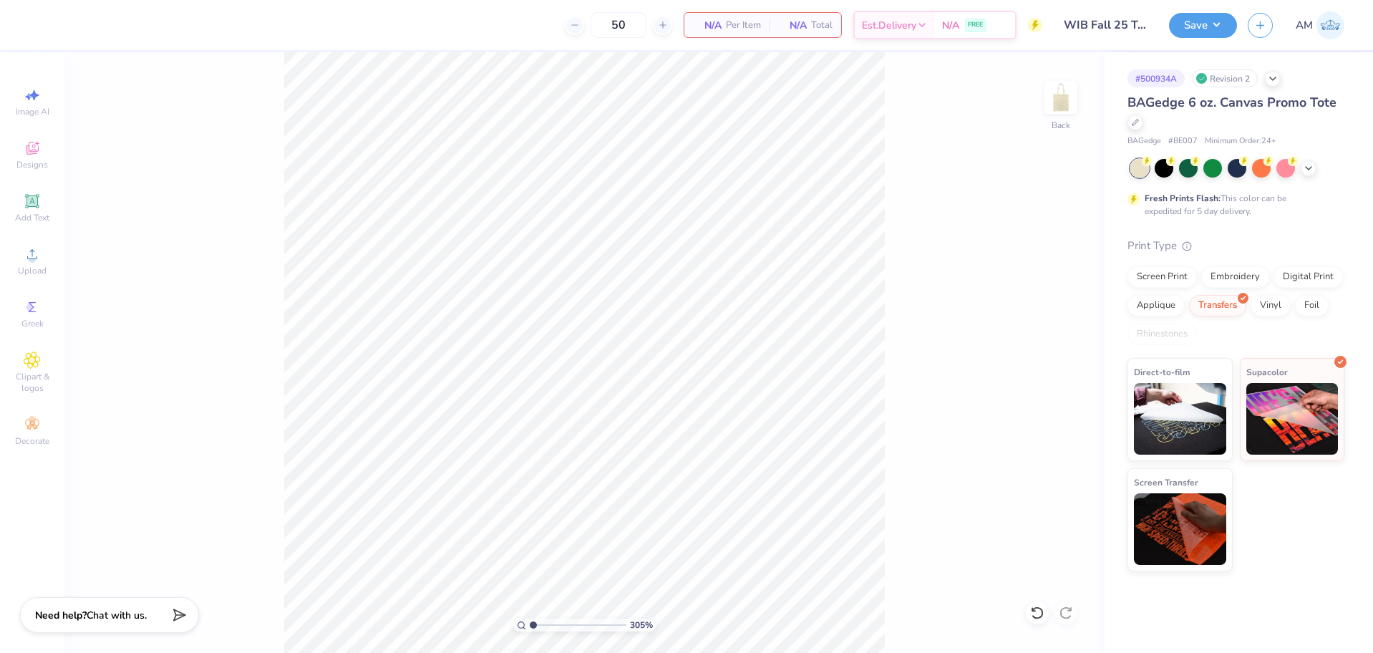
type input "1"
drag, startPoint x: 533, startPoint y: 622, endPoint x: 465, endPoint y: 622, distance: 67.3
click at [530, 622] on input "range" at bounding box center [578, 625] width 97 height 13
